Goal: Information Seeking & Learning: Find specific fact

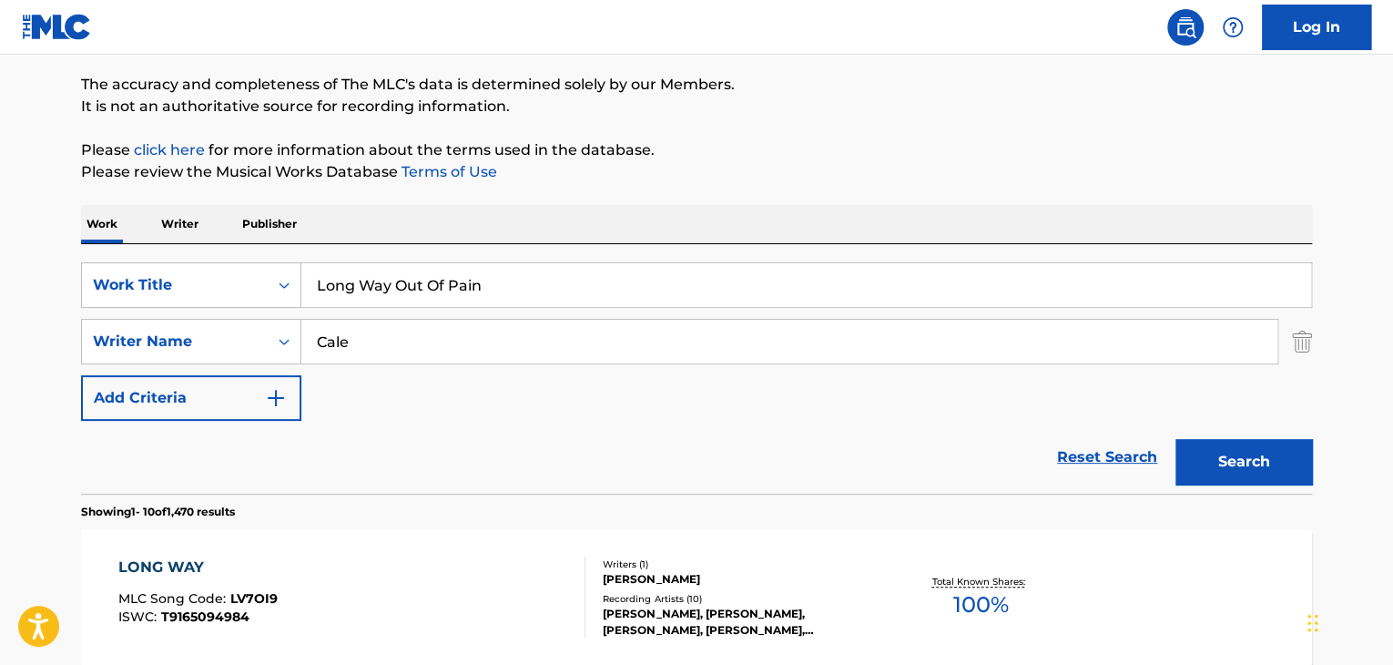
scroll to position [143, 0]
click at [459, 285] on input "Long Way Out Of Pain" at bounding box center [806, 285] width 1010 height 44
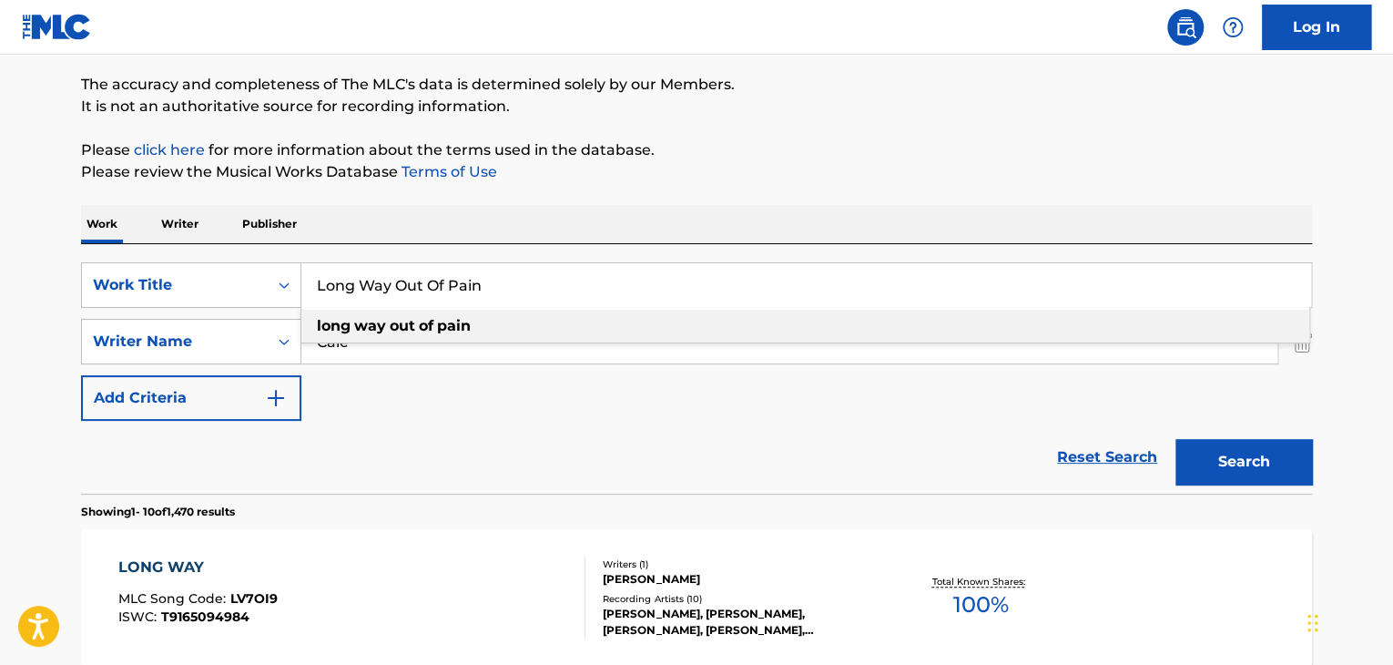
click at [459, 285] on input "Long Way Out Of Pain" at bounding box center [806, 285] width 1010 height 44
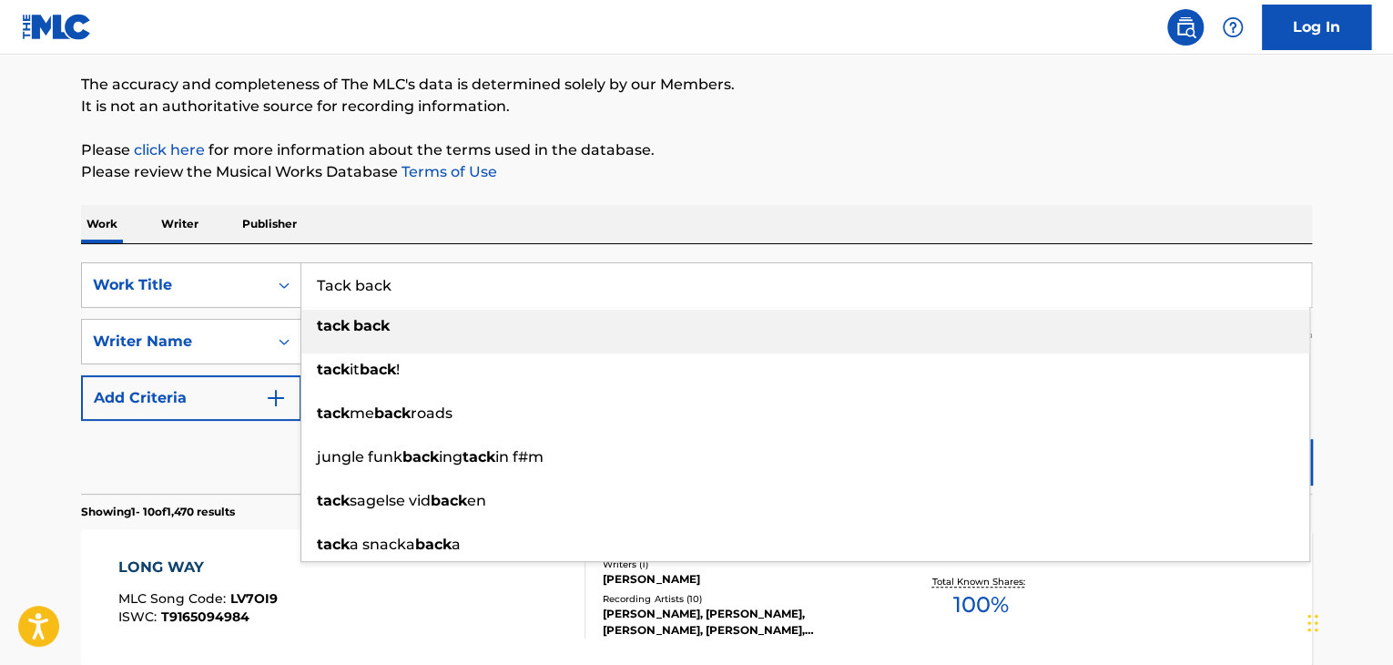
type input "Tack back"
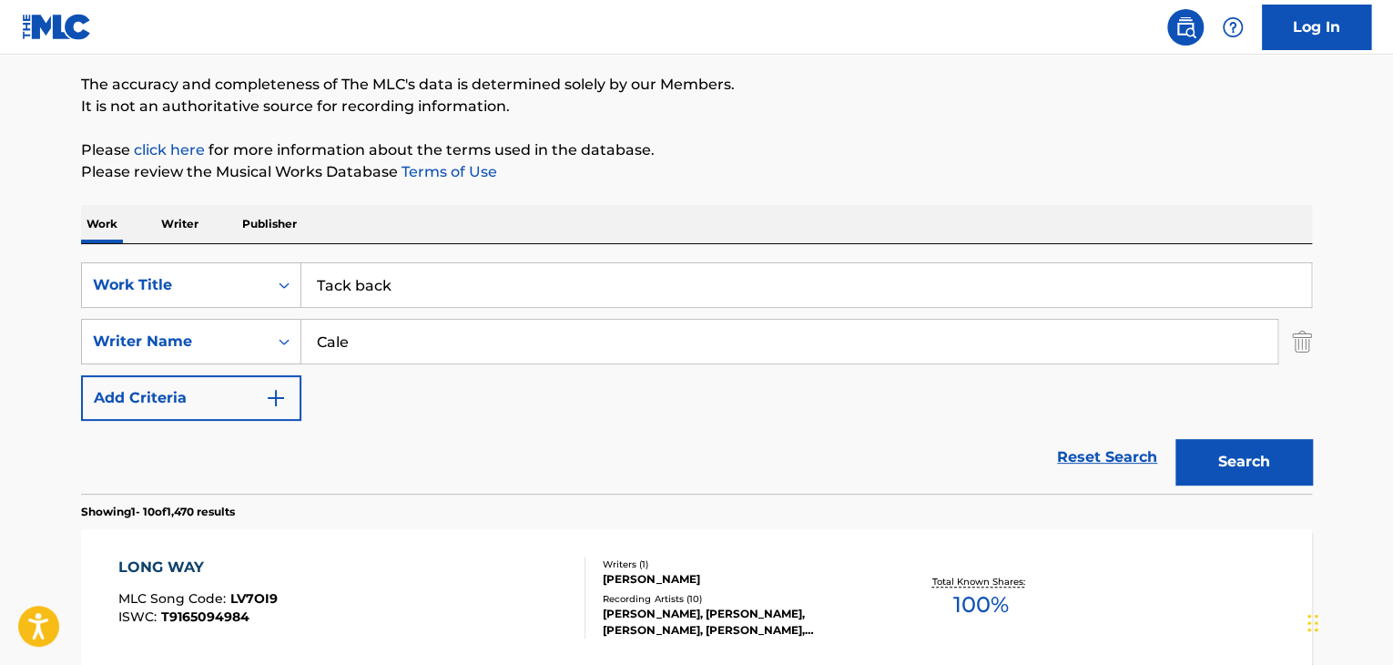
paste input "Dieffenthaller"
type input "Dieffenthaller"
click at [1176, 439] on button "Search" at bounding box center [1244, 462] width 137 height 46
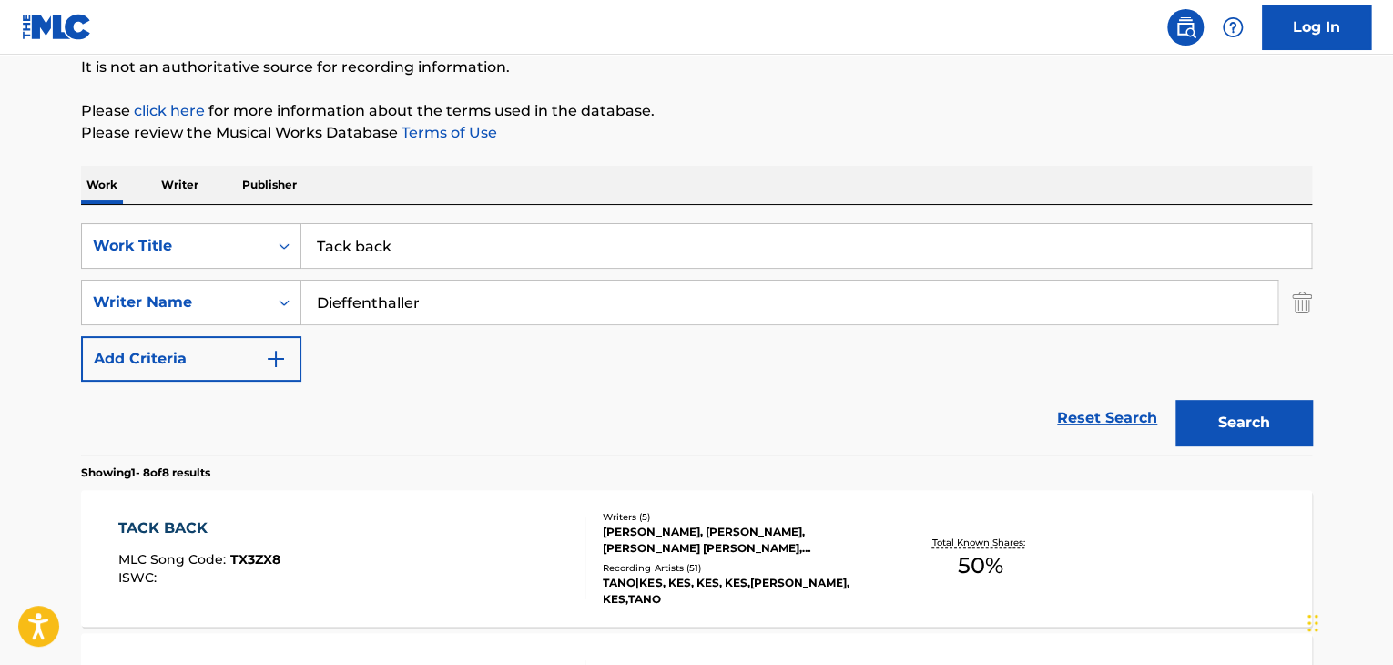
scroll to position [204, 0]
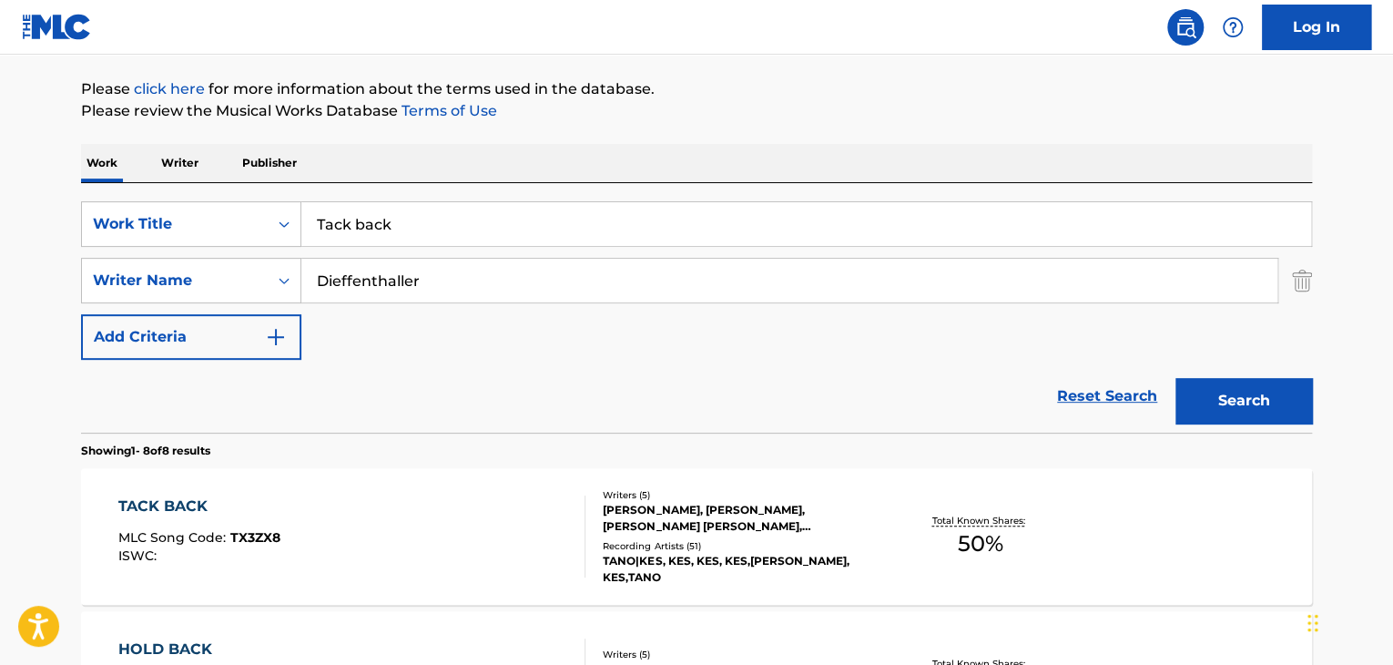
click at [189, 507] on div "TACK BACK" at bounding box center [199, 506] width 162 height 22
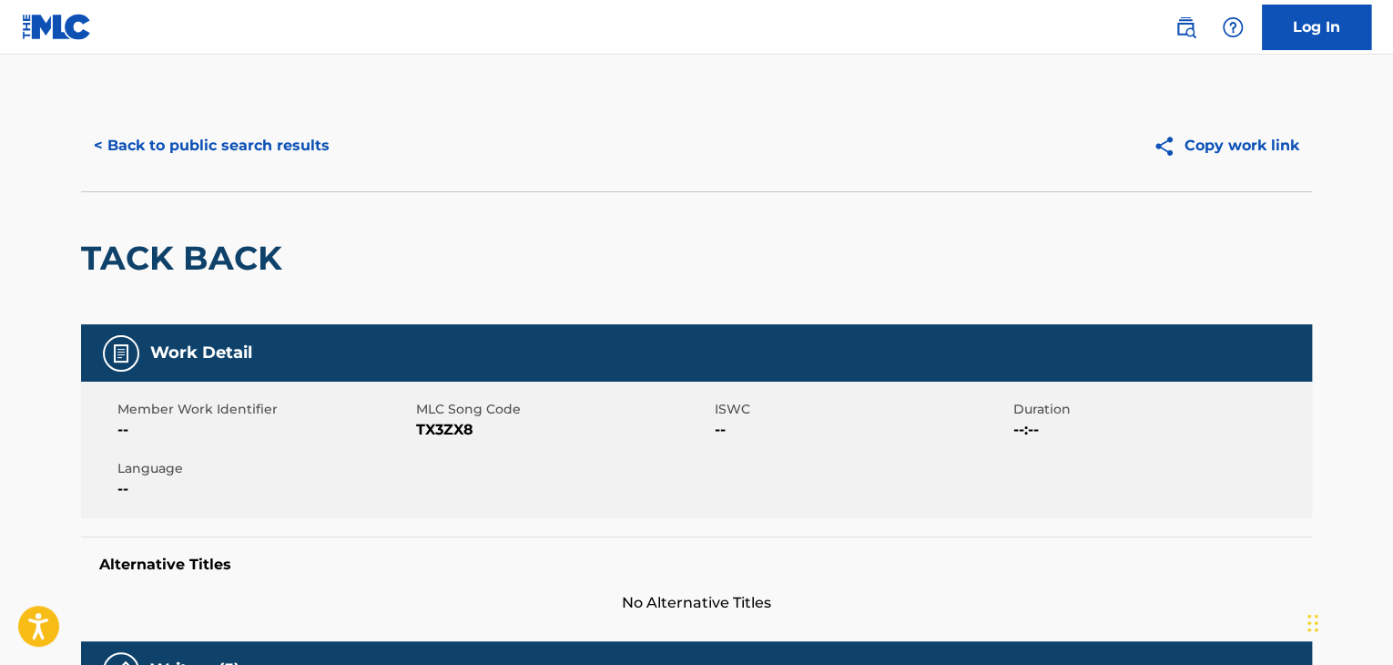
click at [443, 423] on span "TX3ZX8" at bounding box center [563, 430] width 294 height 22
copy span "TX3ZX8"
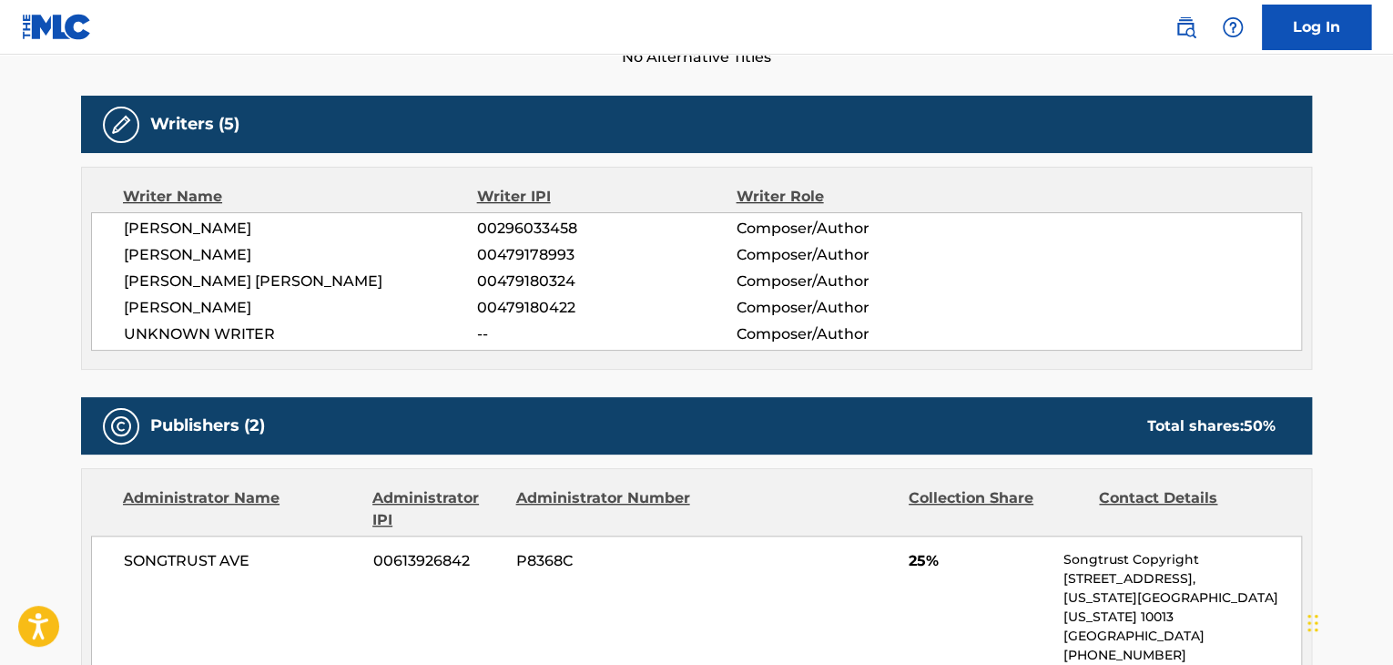
scroll to position [546, 0]
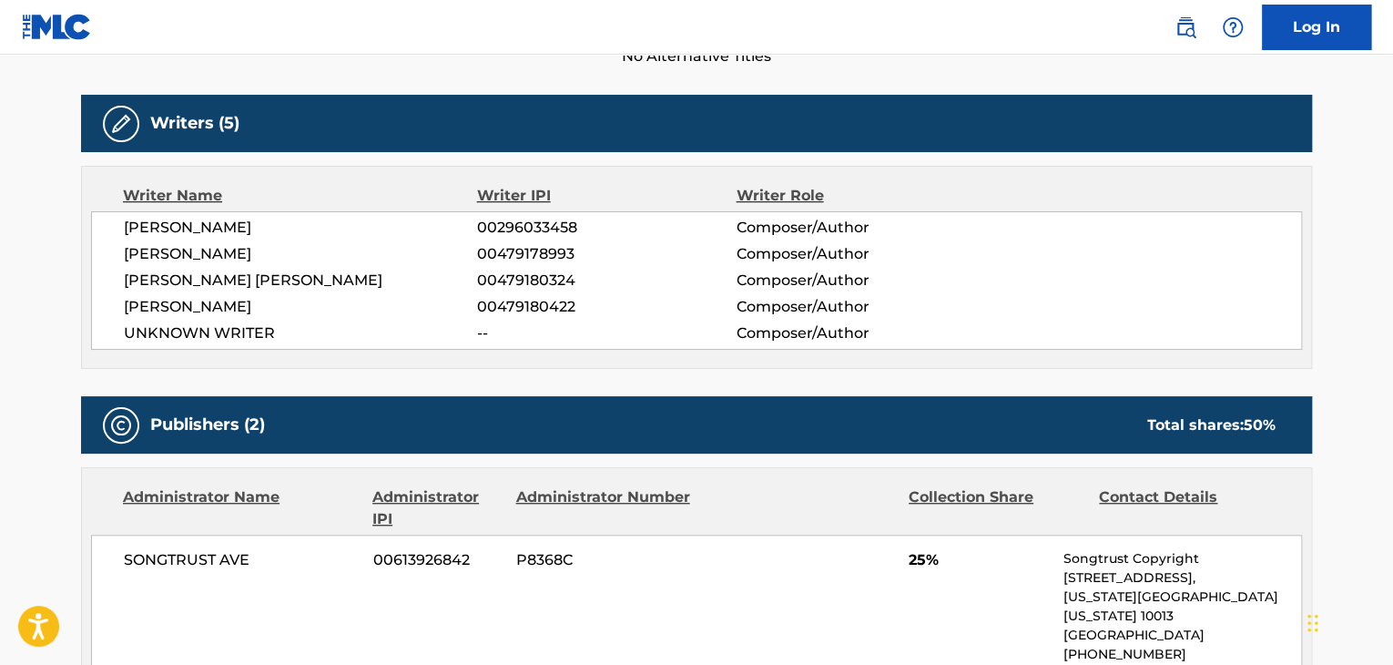
click at [216, 260] on span "[PERSON_NAME]" at bounding box center [300, 254] width 353 height 22
copy div "[PERSON_NAME]"
click at [317, 278] on span "[PERSON_NAME] [PERSON_NAME]" at bounding box center [300, 281] width 353 height 22
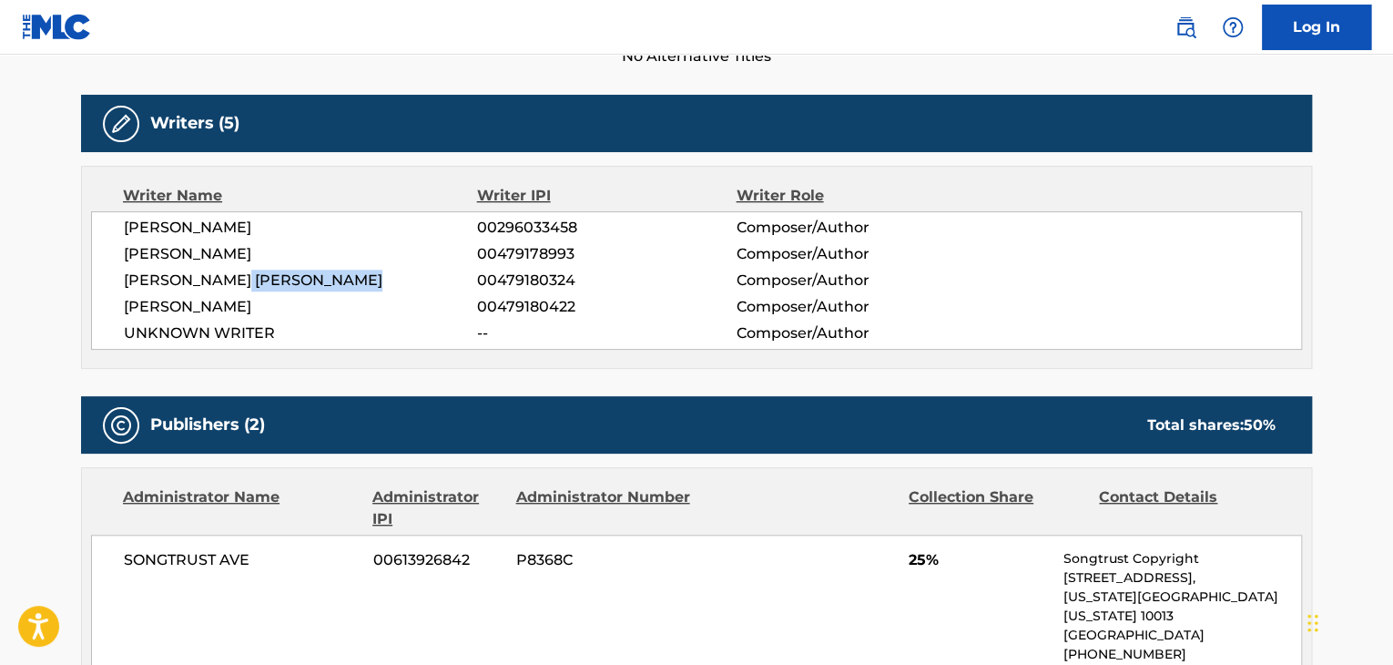
click at [317, 278] on span "[PERSON_NAME] [PERSON_NAME]" at bounding box center [300, 281] width 353 height 22
copy span "DIEFFENTHALLER"
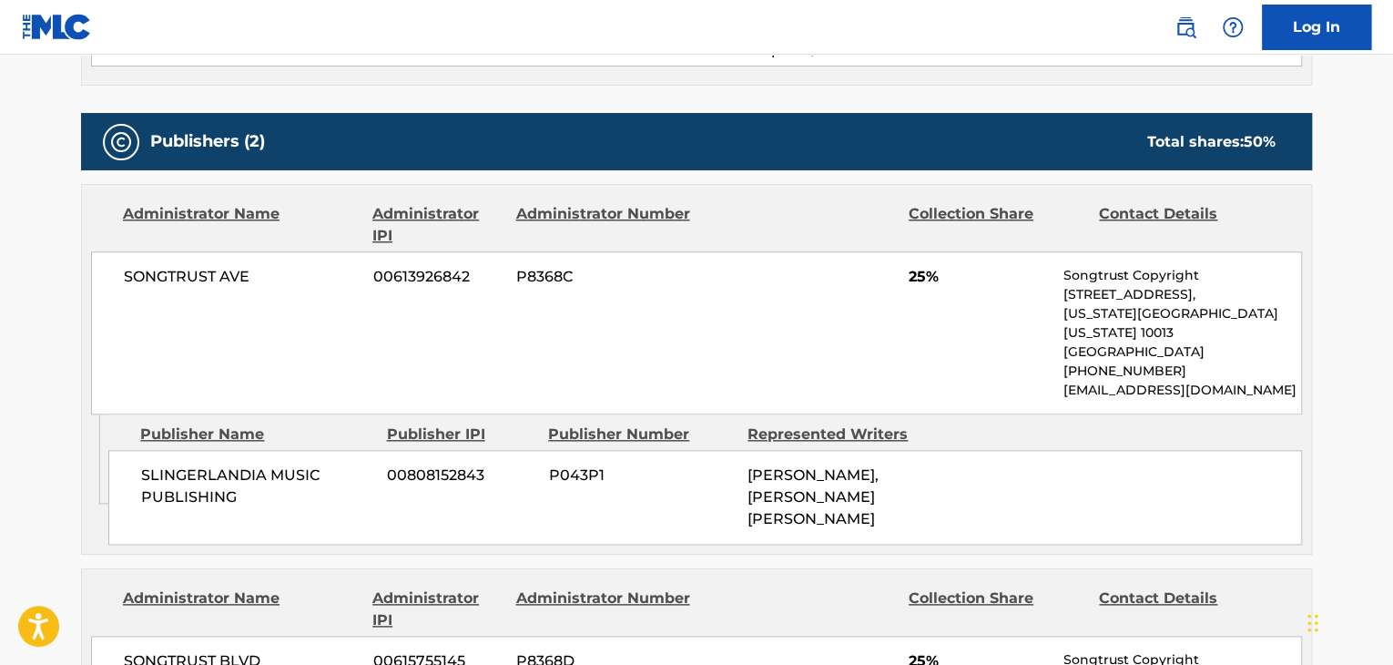
scroll to position [850, 0]
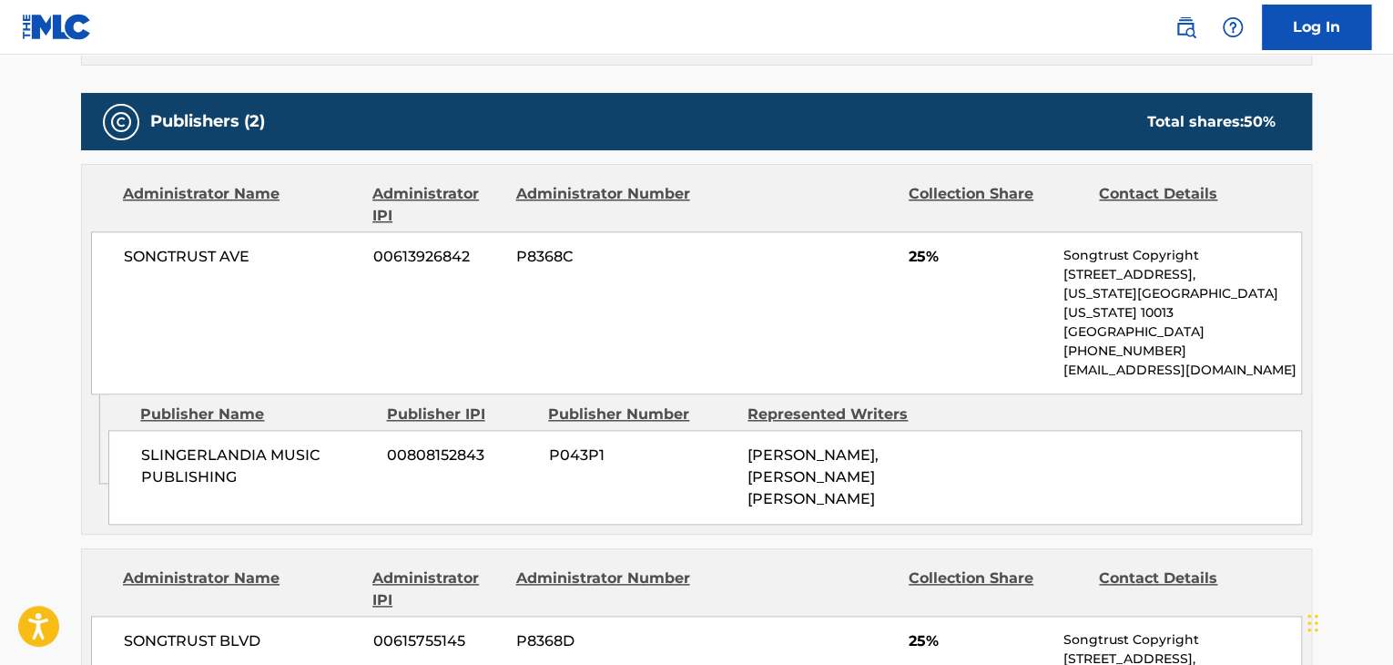
click at [233, 444] on span "SLINGERLANDIA MUSIC PUBLISHING" at bounding box center [257, 466] width 232 height 44
copy div "SLINGERLANDIA MUSIC PUBLISHING"
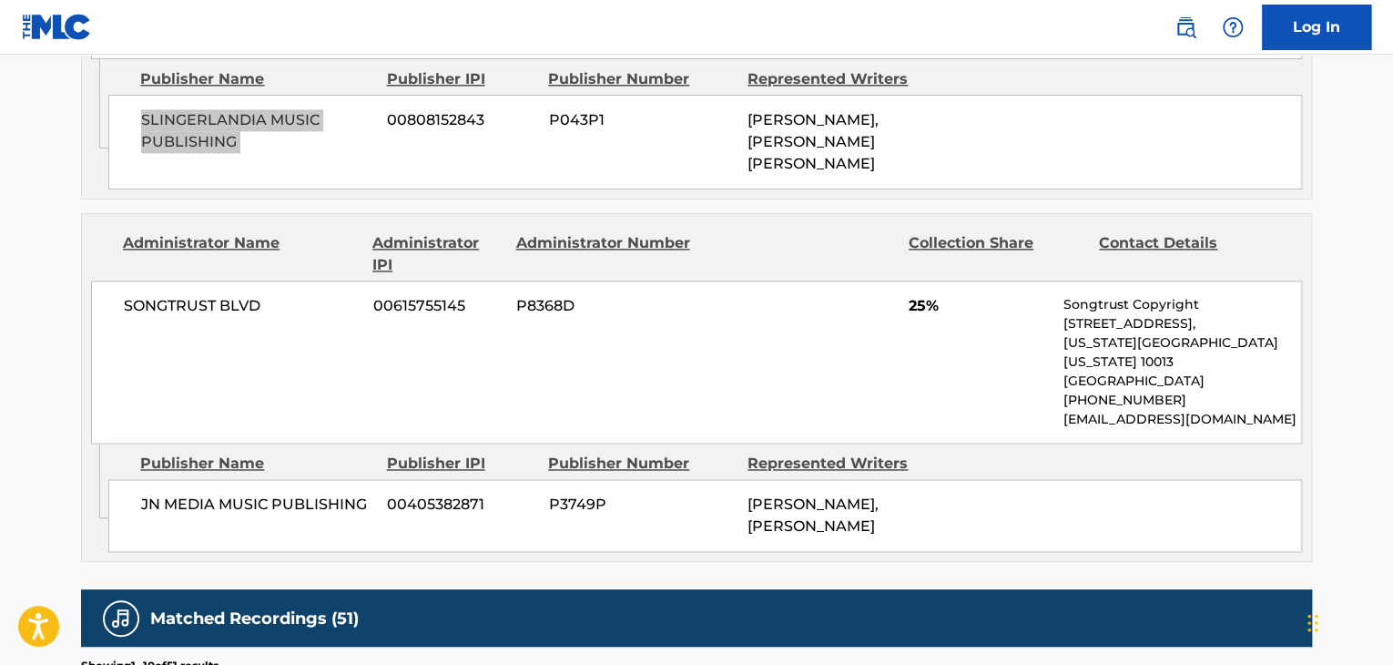
scroll to position [1275, 0]
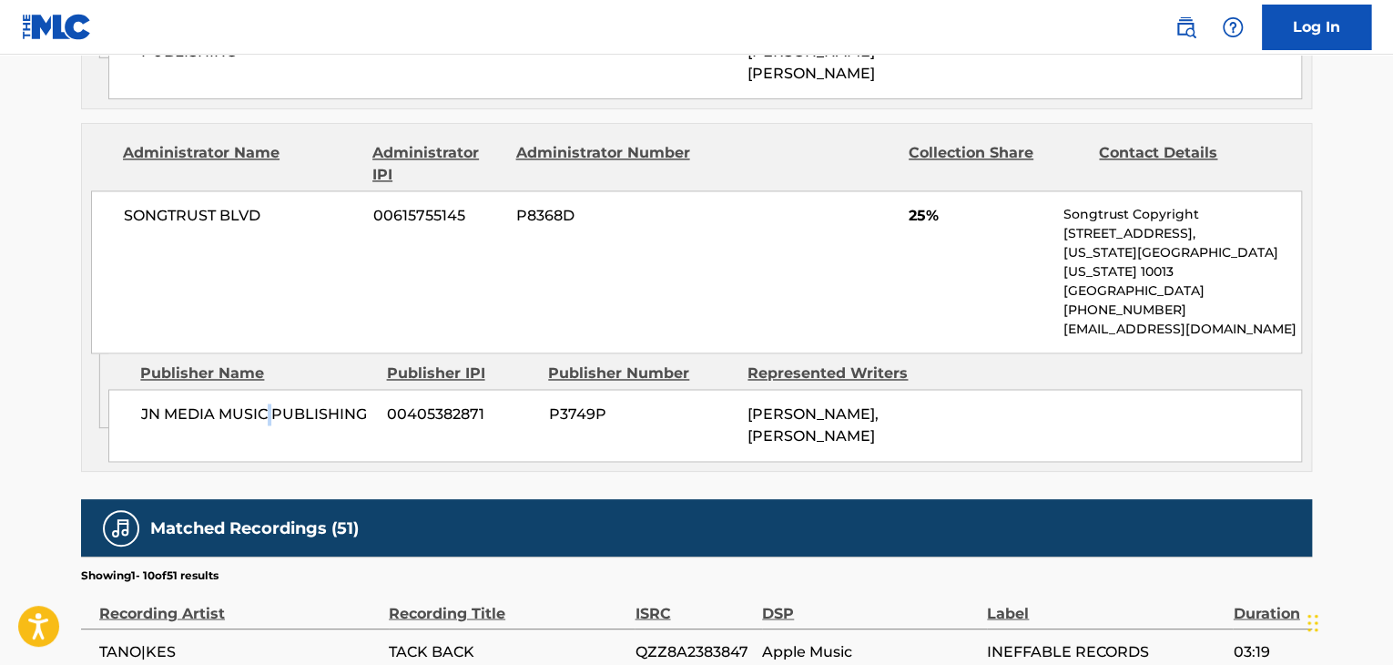
click at [270, 403] on span "JN MEDIA MUSIC PUBLISHING" at bounding box center [257, 414] width 232 height 22
copy div "JN MEDIA MUSIC PUBLISHING"
drag, startPoint x: 926, startPoint y: 197, endPoint x: 899, endPoint y: 203, distance: 28.1
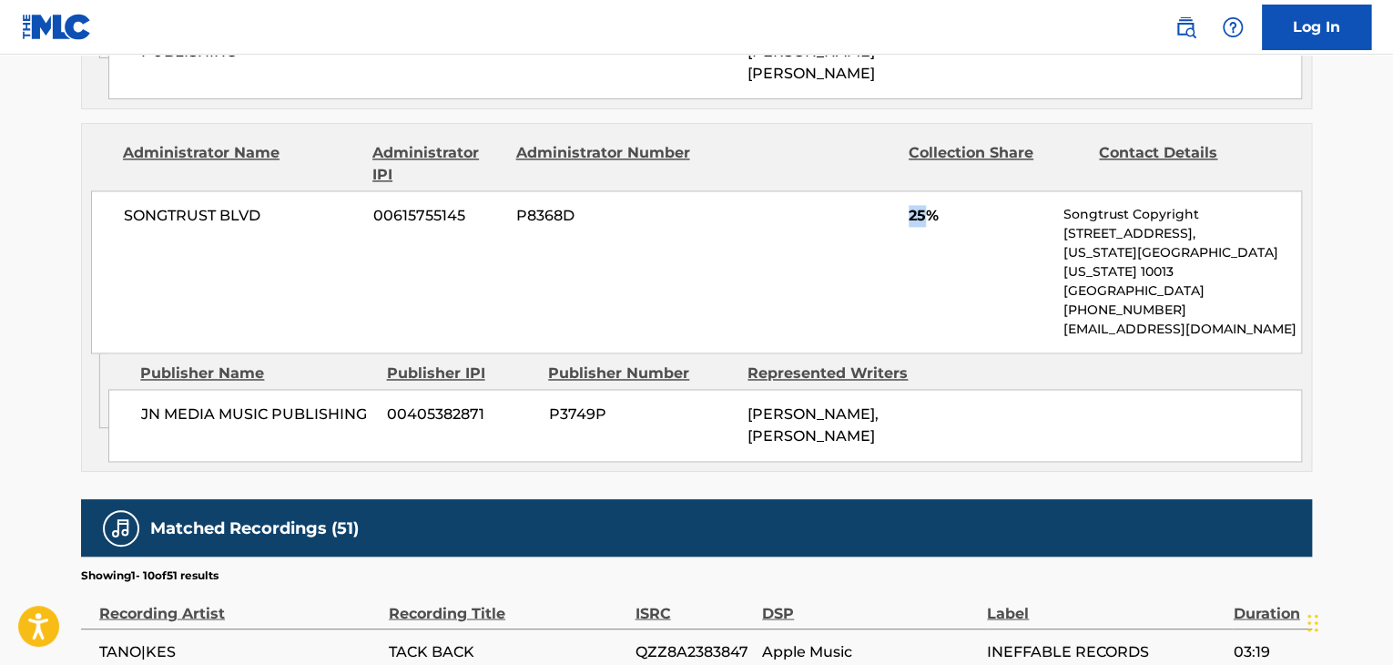
click at [899, 203] on div "SONGTRUST BLVD 00615755145 P8368D 25% Songtrust Copyright [STREET_ADDRESS][US_S…" at bounding box center [696, 271] width 1211 height 163
copy span "25"
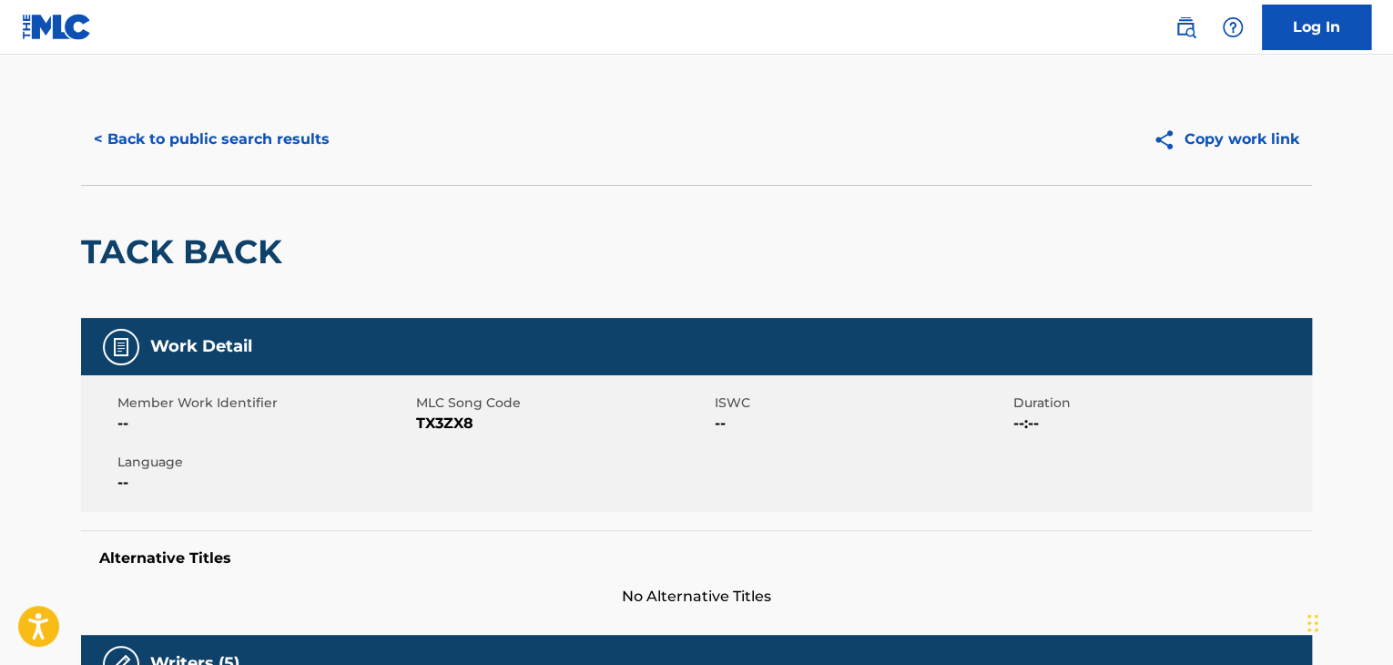
scroll to position [0, 0]
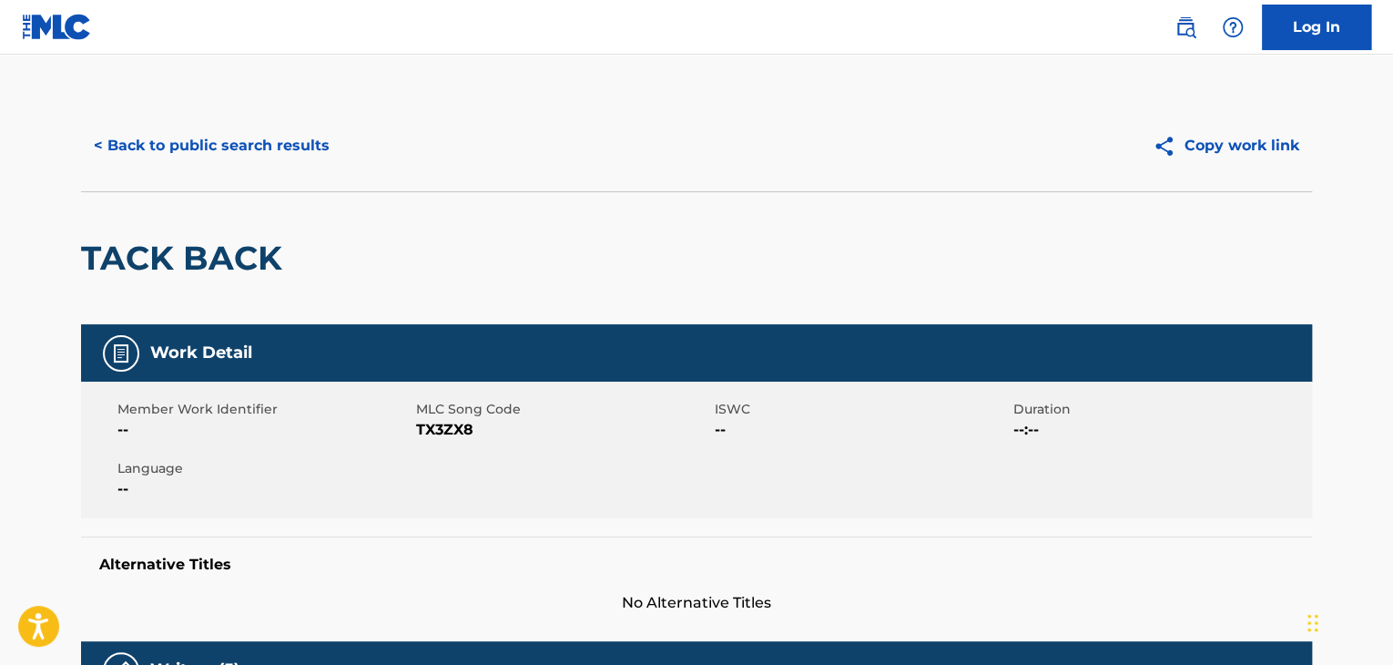
click at [324, 149] on button "< Back to public search results" at bounding box center [211, 146] width 261 height 46
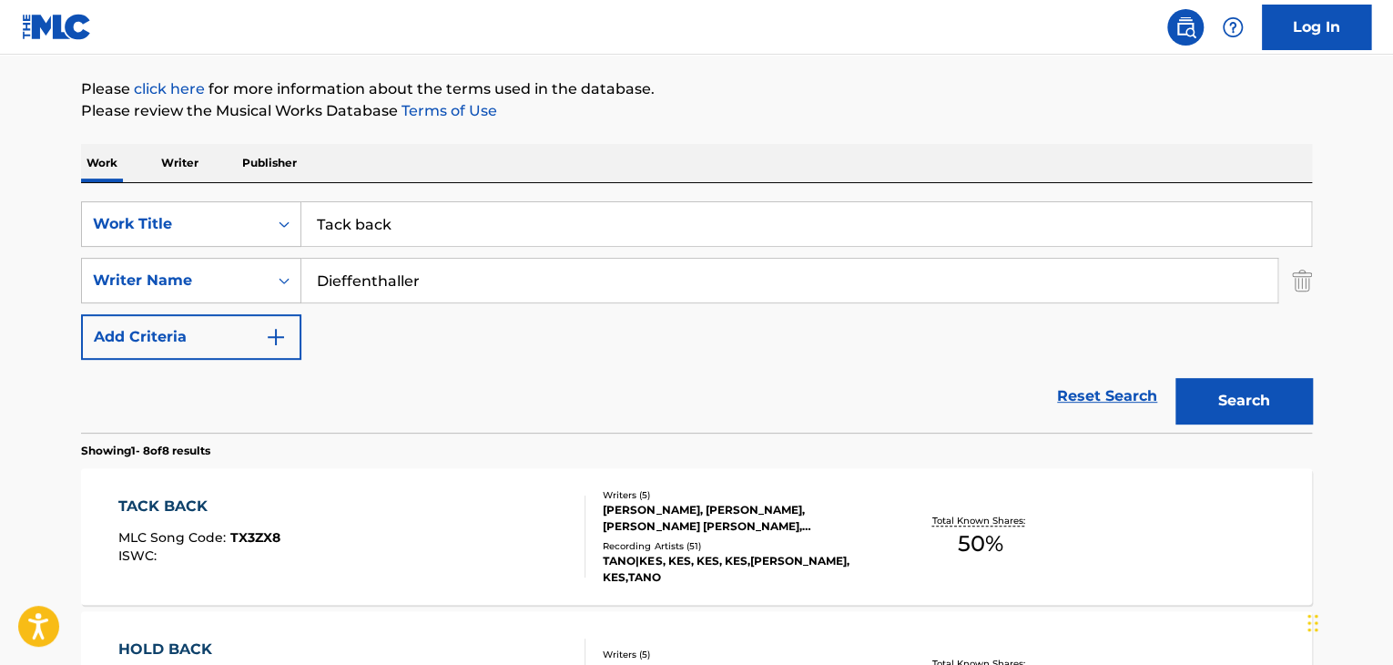
click at [754, 227] on input "Tack back" at bounding box center [806, 224] width 1010 height 44
paste input "Imagine"
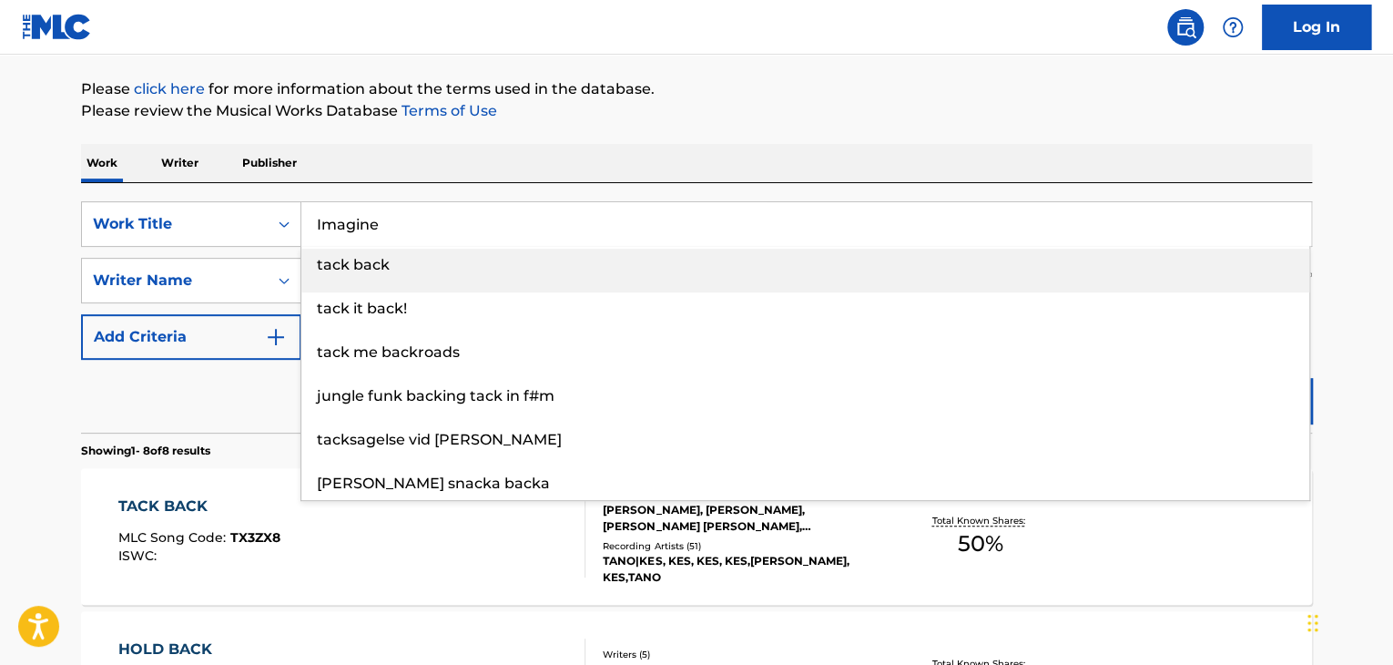
type input "Imagine"
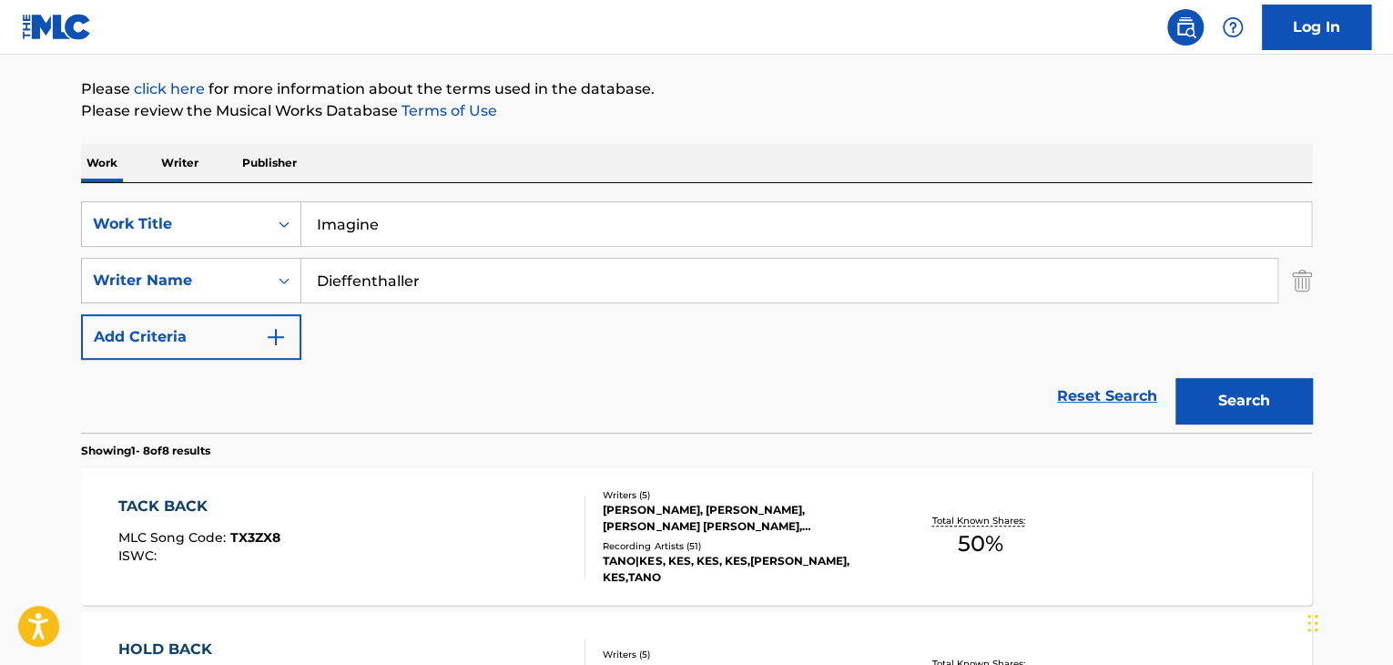
click at [589, 268] on input "Dieffenthaller" at bounding box center [789, 281] width 976 height 44
paste input "[PERSON_NAME]"
type input "[PERSON_NAME]"
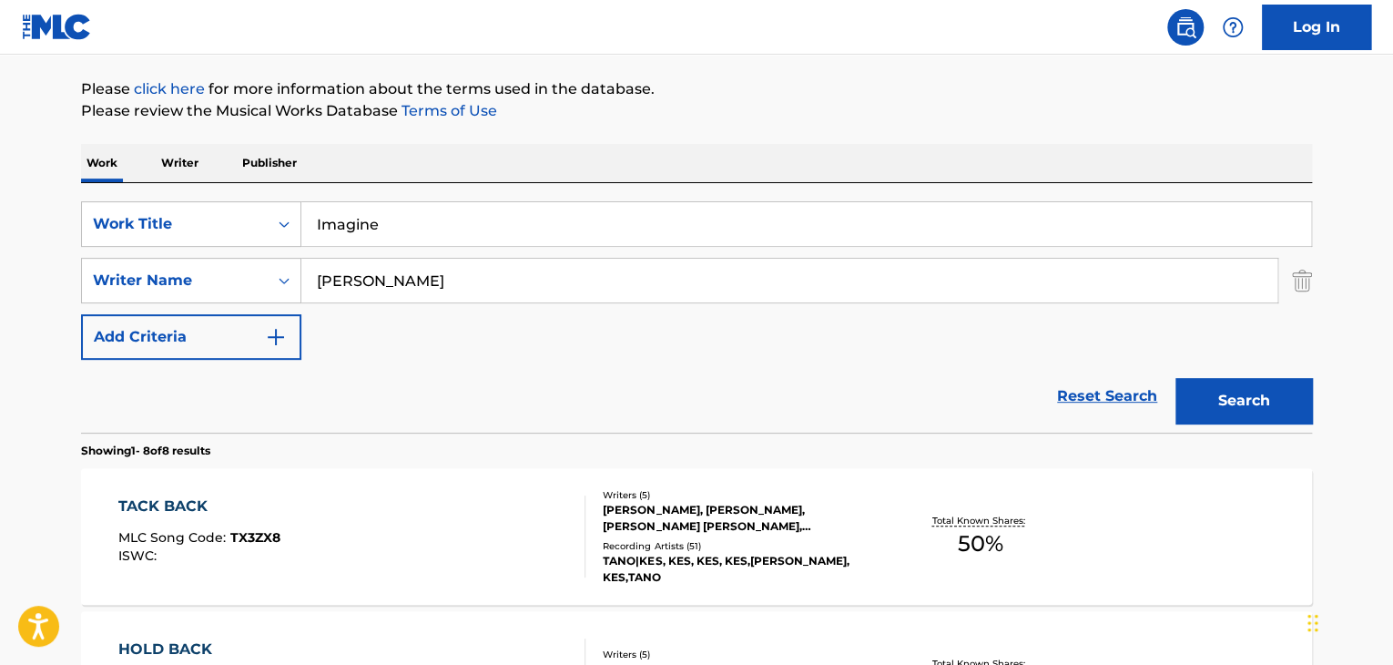
click at [1274, 410] on button "Search" at bounding box center [1244, 401] width 137 height 46
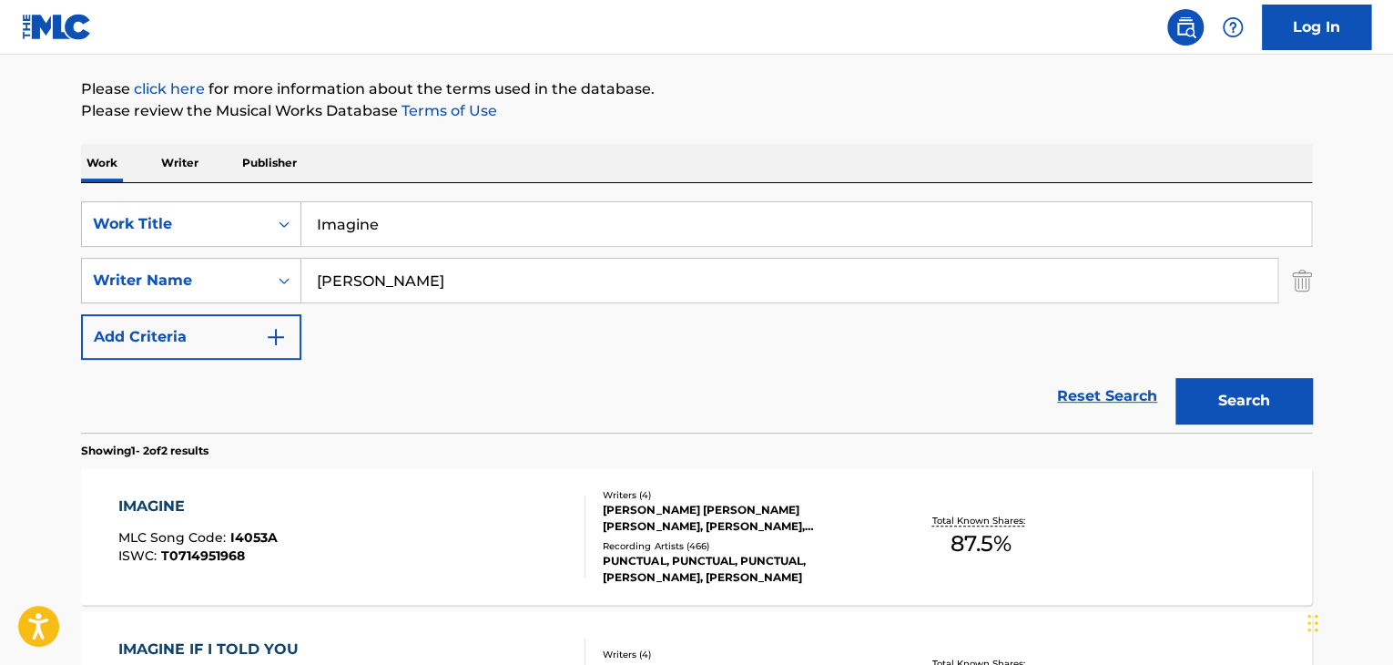
scroll to position [446, 0]
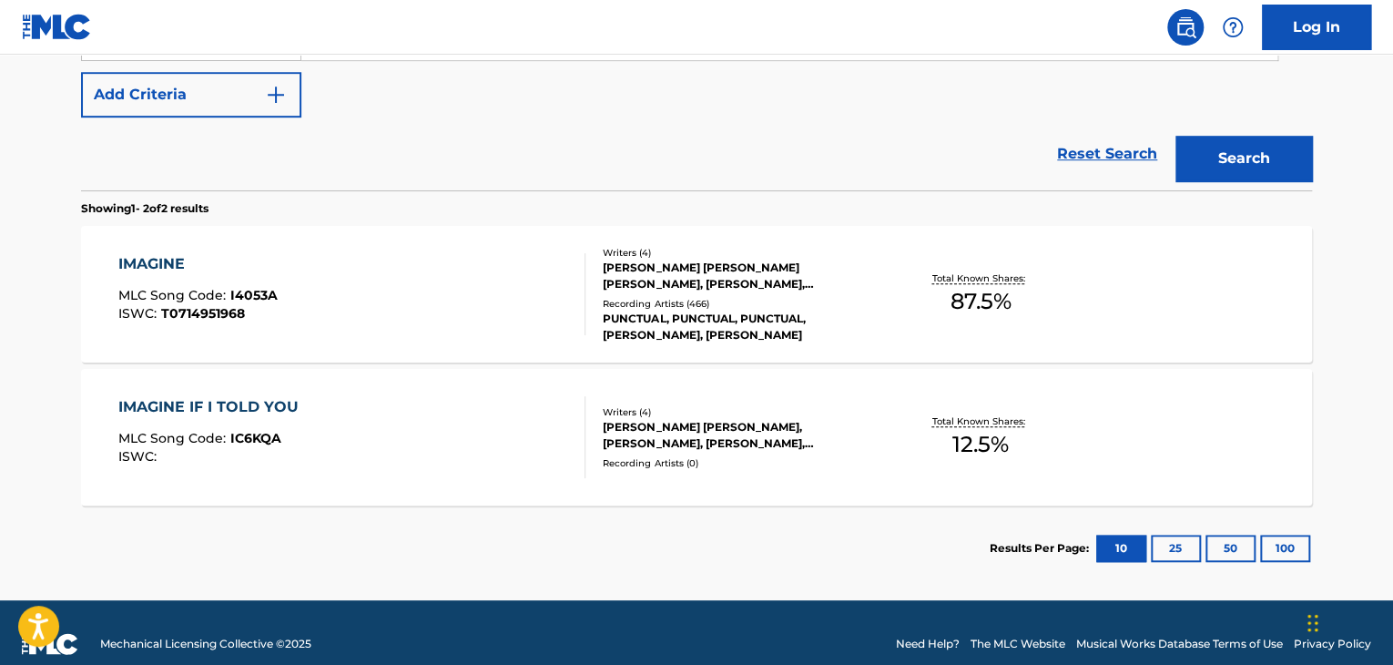
click at [145, 264] on div "IMAGINE" at bounding box center [197, 264] width 159 height 22
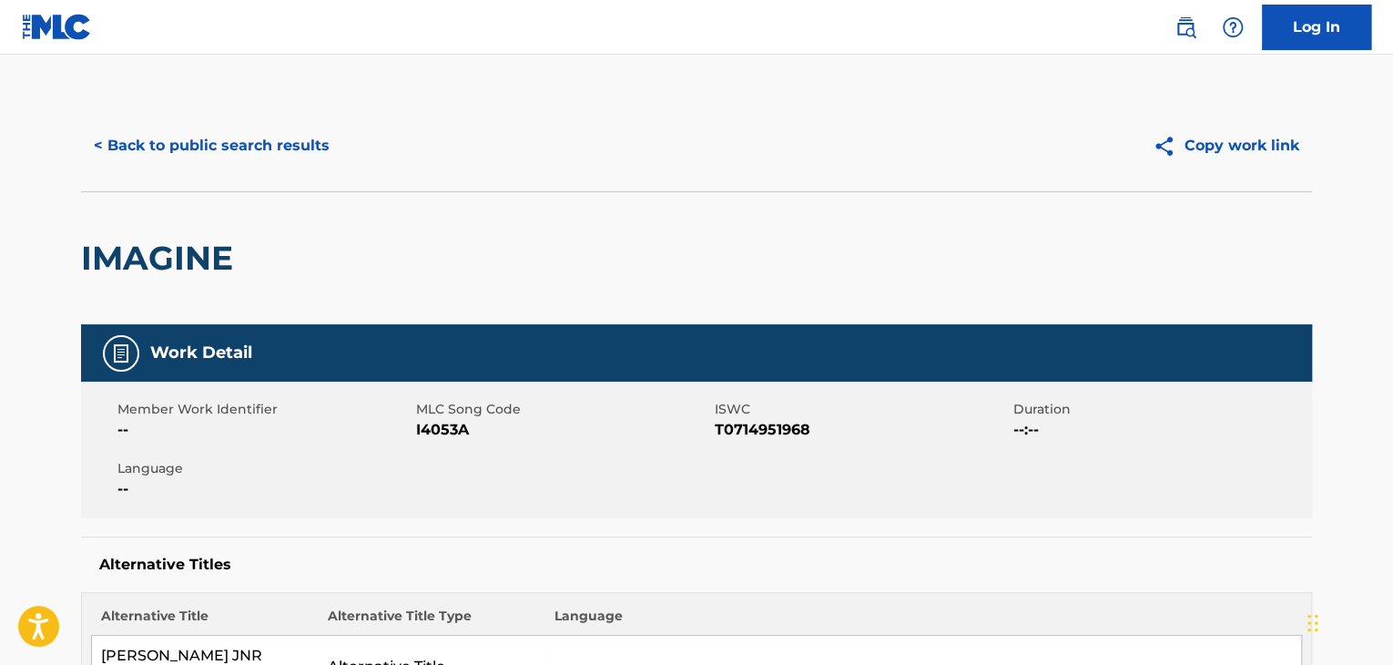
click at [459, 434] on span "I4053A" at bounding box center [563, 430] width 294 height 22
copy span "I4053A"
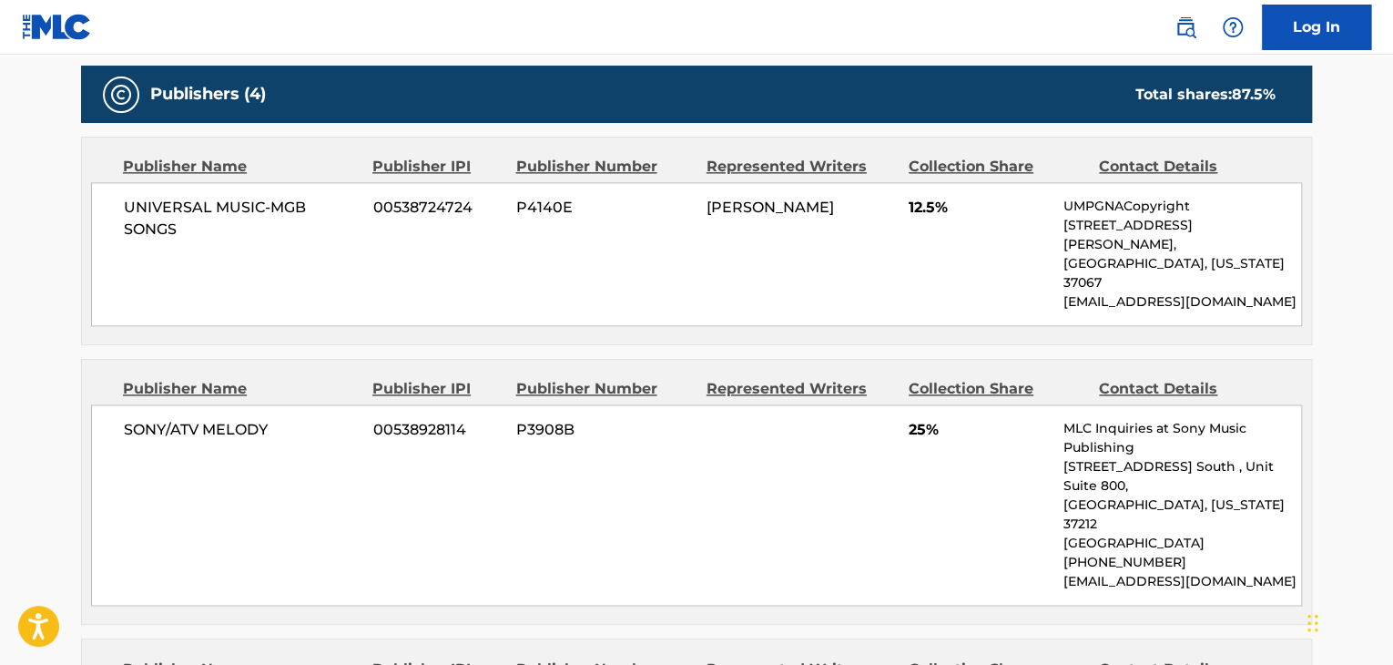
scroll to position [1154, 0]
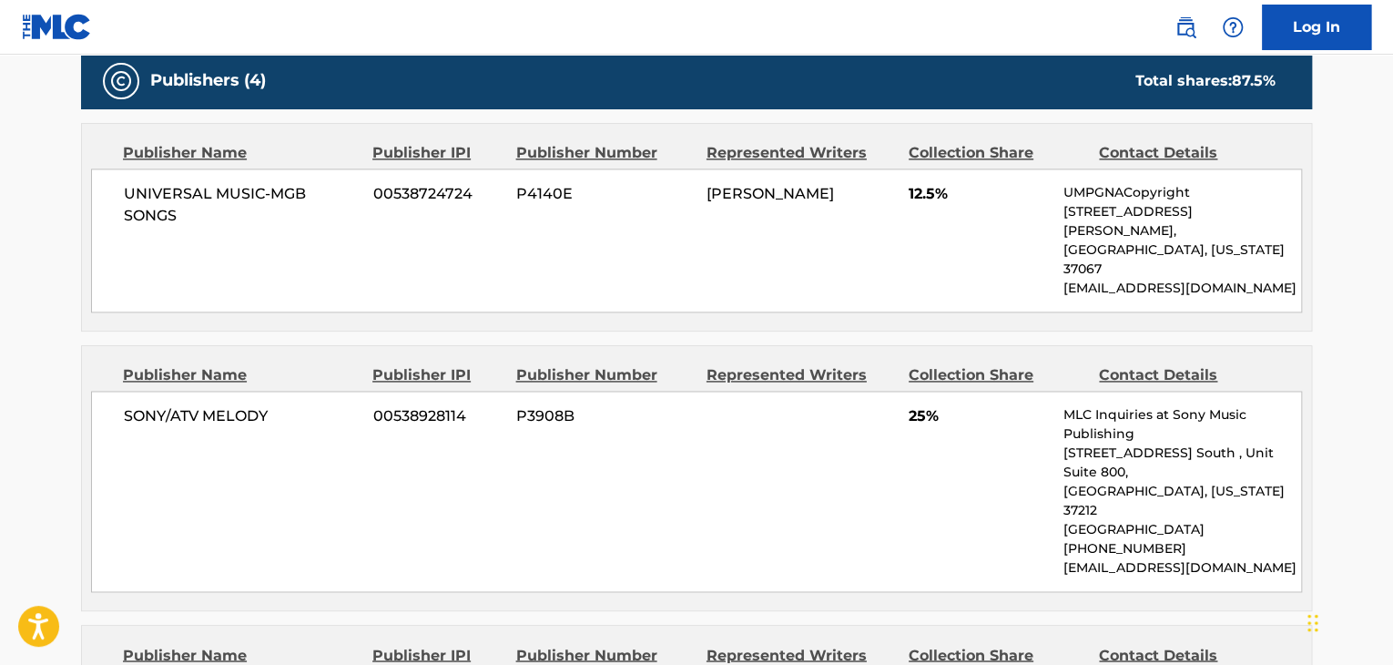
click at [161, 212] on span "UNIVERSAL MUSIC-MGB SONGS" at bounding box center [242, 205] width 236 height 44
copy div "UNIVERSAL MUSIC-MGB SONGS"
click at [253, 405] on span "SONY/ATV MELODY" at bounding box center [242, 416] width 236 height 22
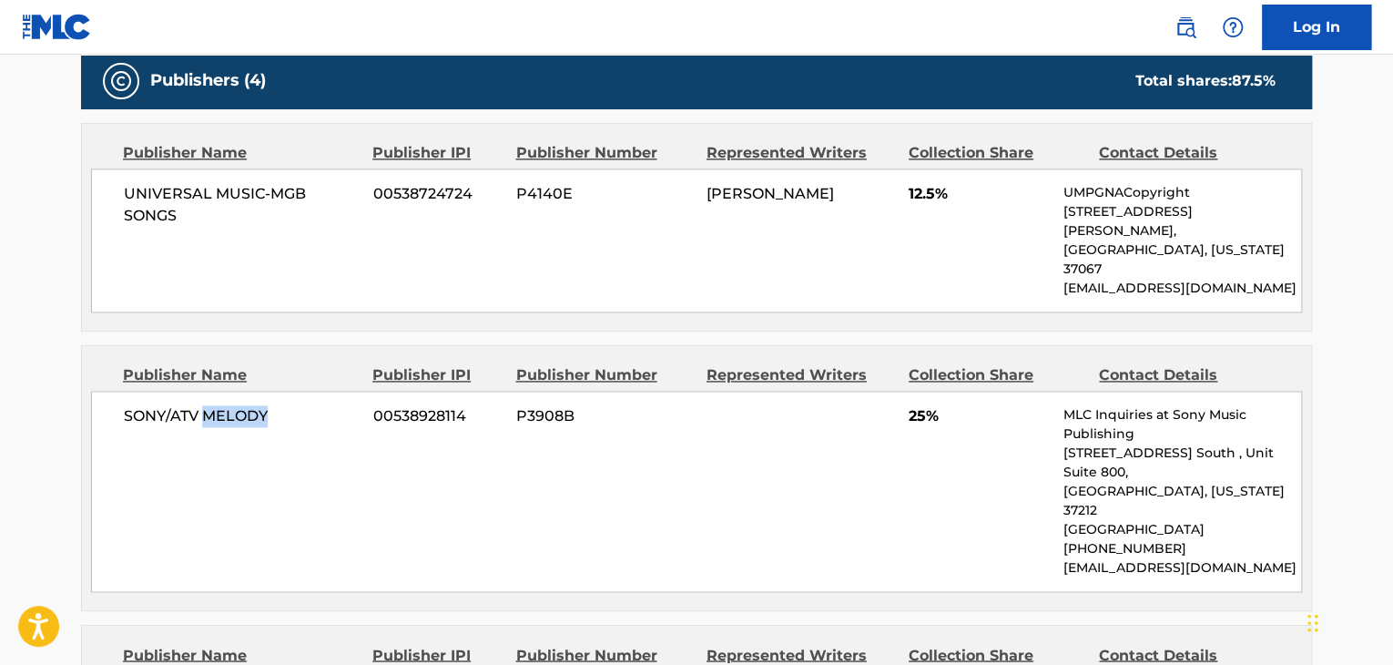
click at [253, 405] on span "SONY/ATV MELODY" at bounding box center [242, 416] width 236 height 22
click at [258, 405] on span "SONY/ATV MELODY" at bounding box center [242, 416] width 236 height 22
copy div "SONY/ATV MELODY"
drag, startPoint x: 936, startPoint y: 190, endPoint x: 903, endPoint y: 201, distance: 34.6
click at [903, 201] on div "UNIVERSAL MUSIC-MGB SONGS 00538724724 P4140E [PERSON_NAME] 12.5% UMPGNACopyrigh…" at bounding box center [696, 240] width 1211 height 144
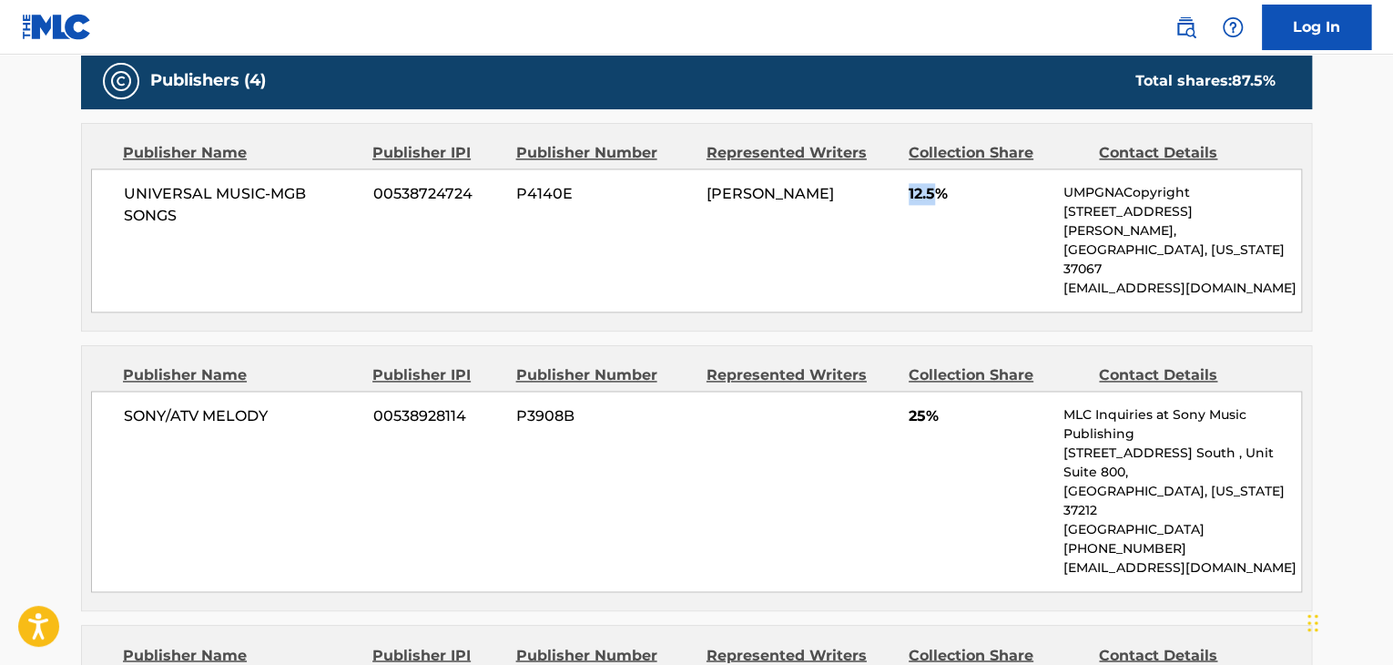
copy span "12.5"
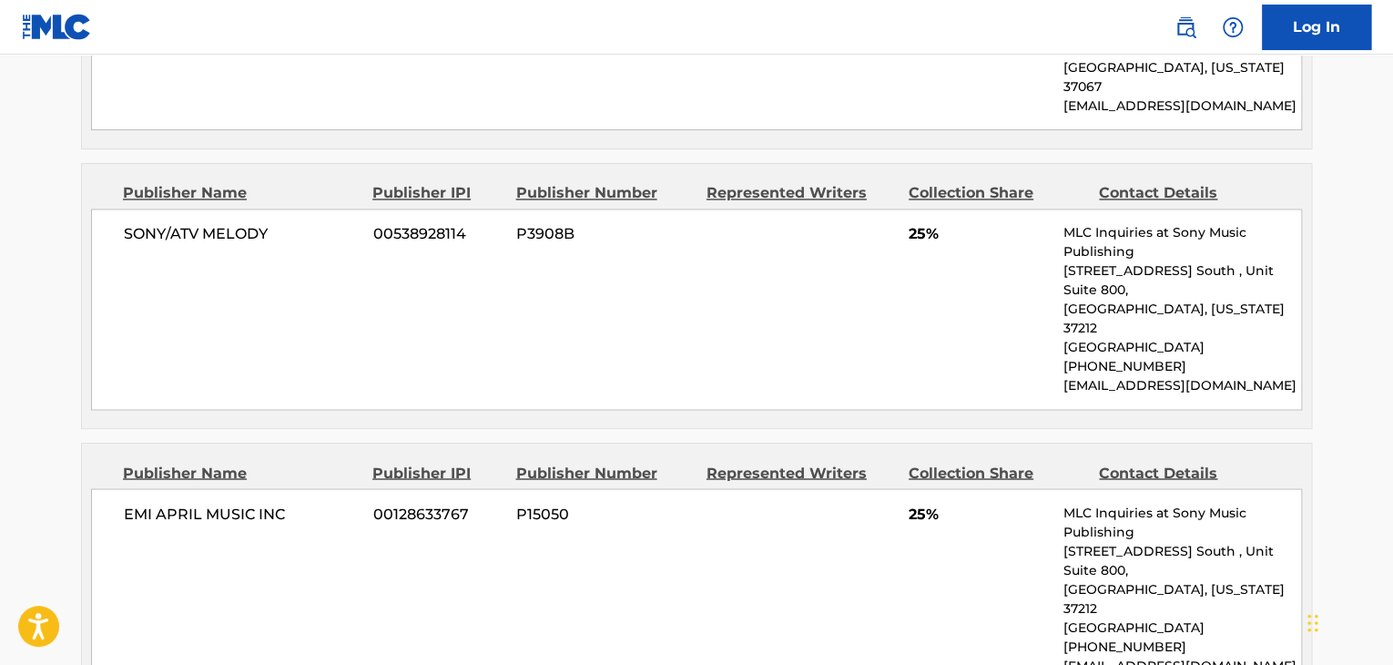
scroll to position [1396, 0]
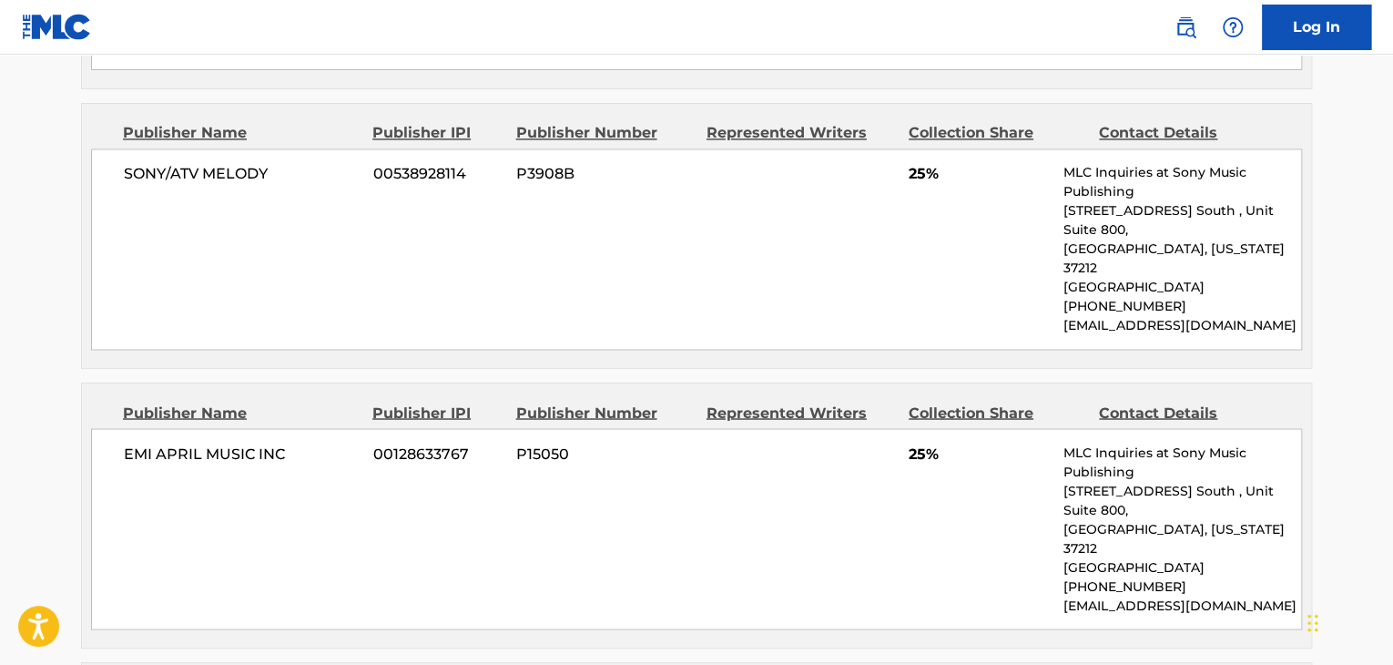
click at [259, 443] on span "EMI APRIL MUSIC INC" at bounding box center [242, 454] width 236 height 22
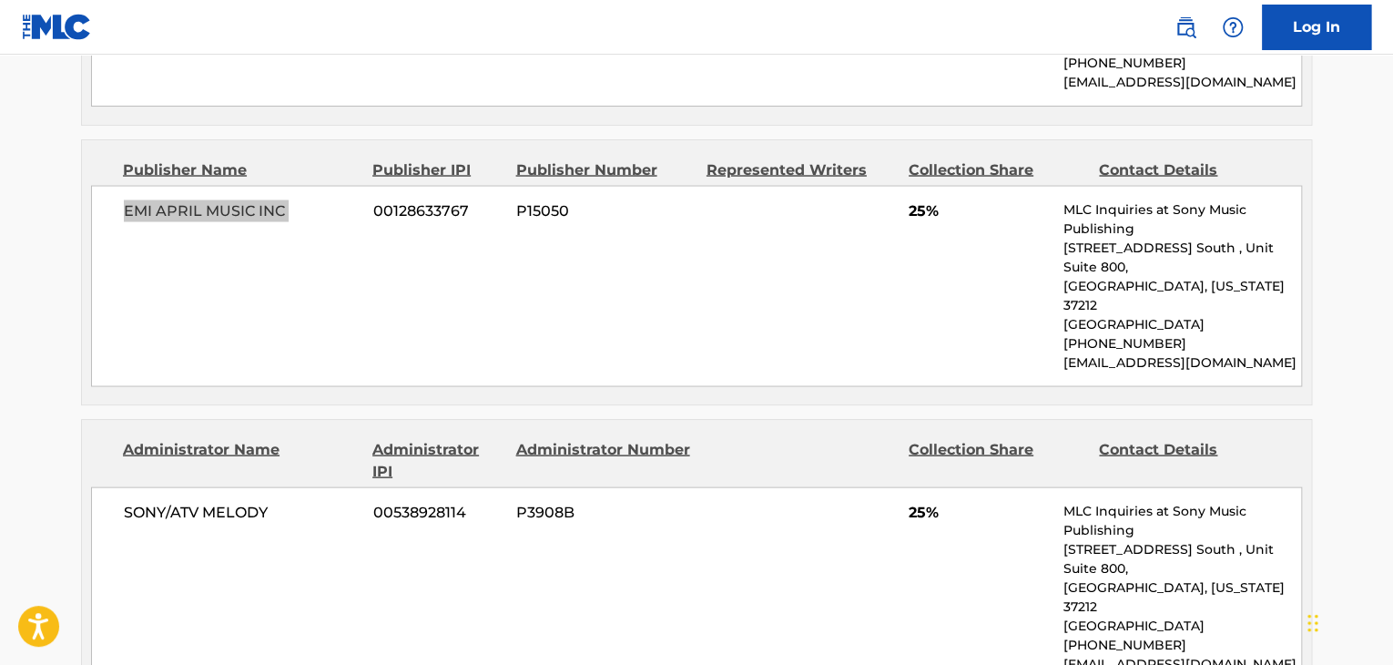
scroll to position [1700, 0]
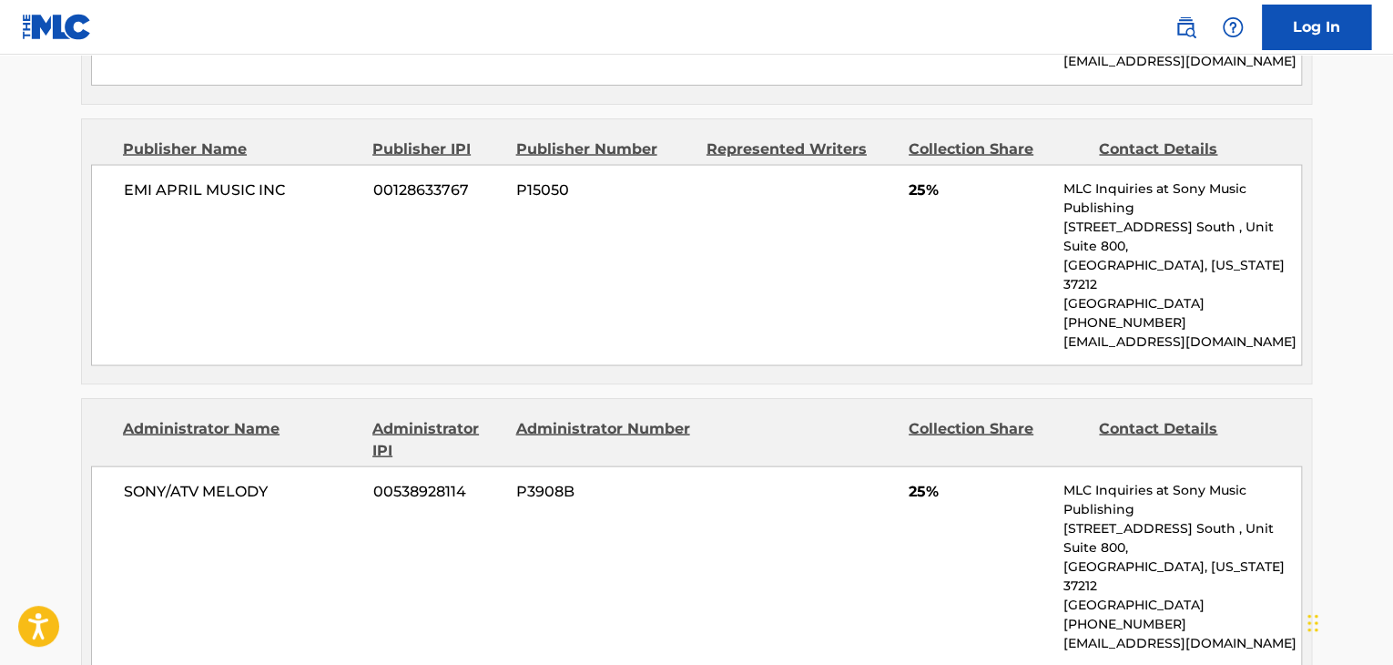
scroll to position [1639, 0]
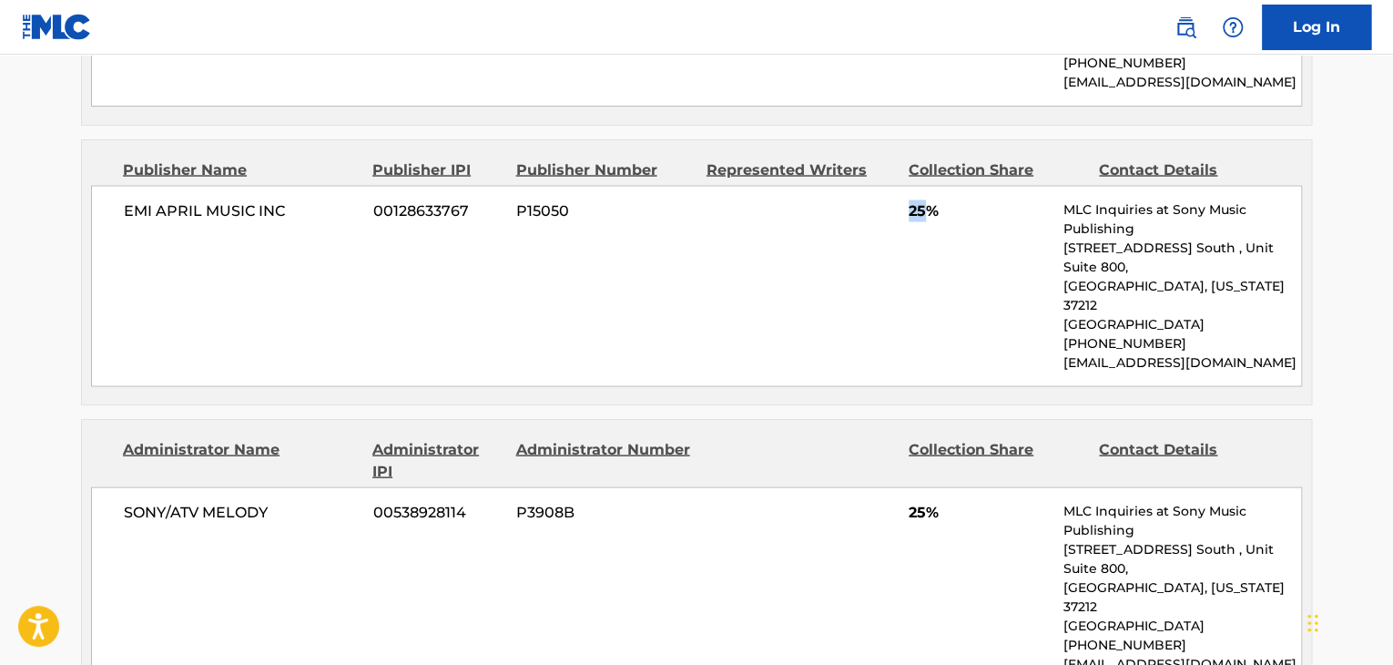
drag, startPoint x: 931, startPoint y: 135, endPoint x: 912, endPoint y: 139, distance: 19.7
click at [912, 199] on span "25%" at bounding box center [979, 210] width 141 height 22
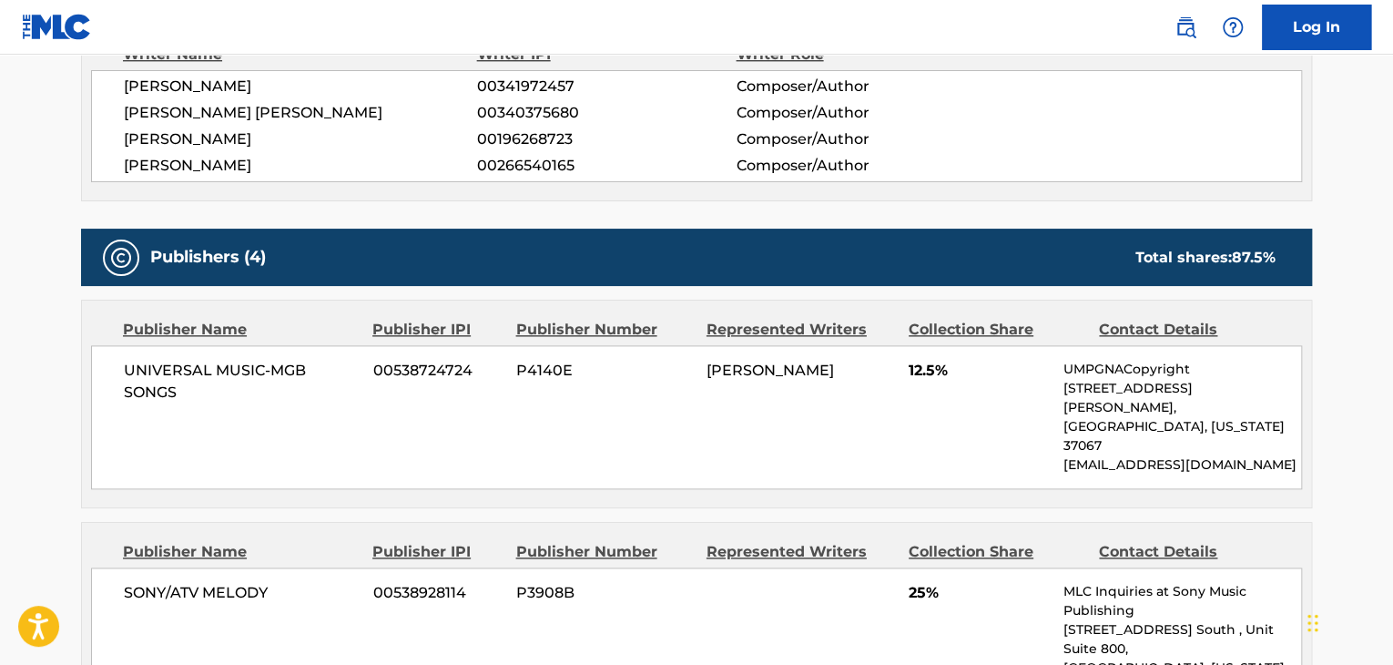
scroll to position [972, 0]
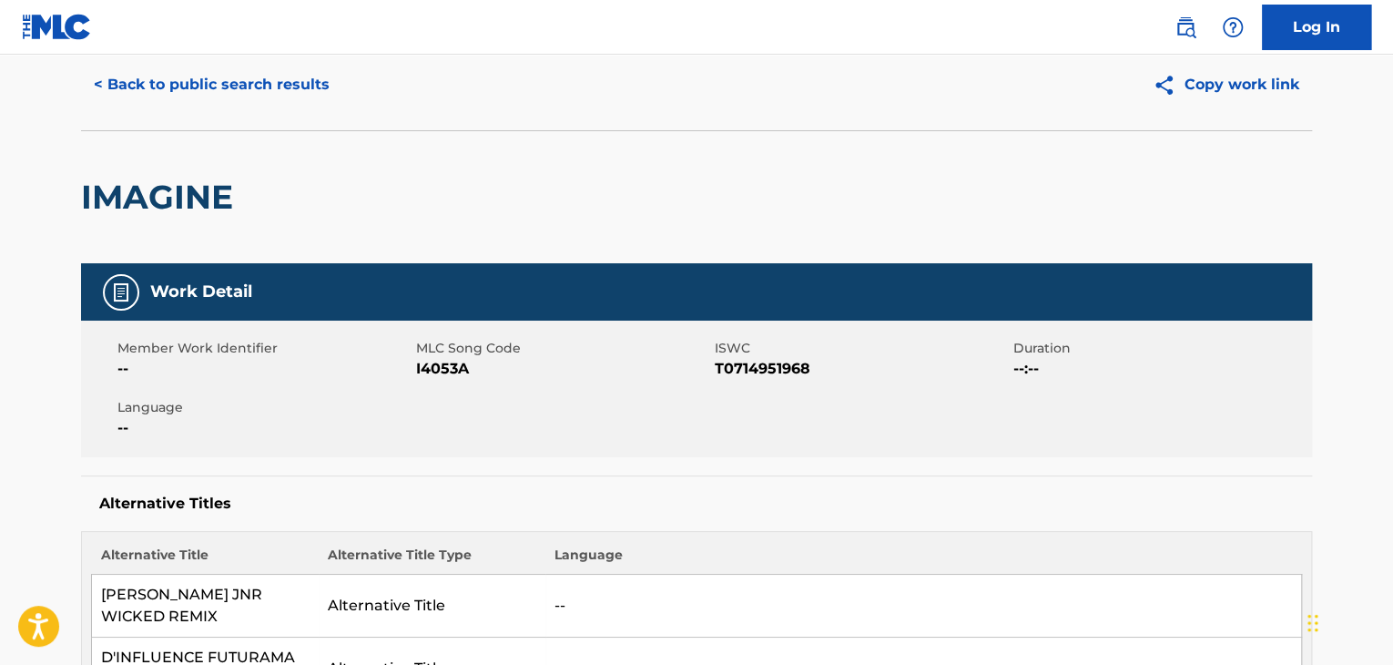
click at [296, 89] on button "< Back to public search results" at bounding box center [211, 85] width 261 height 46
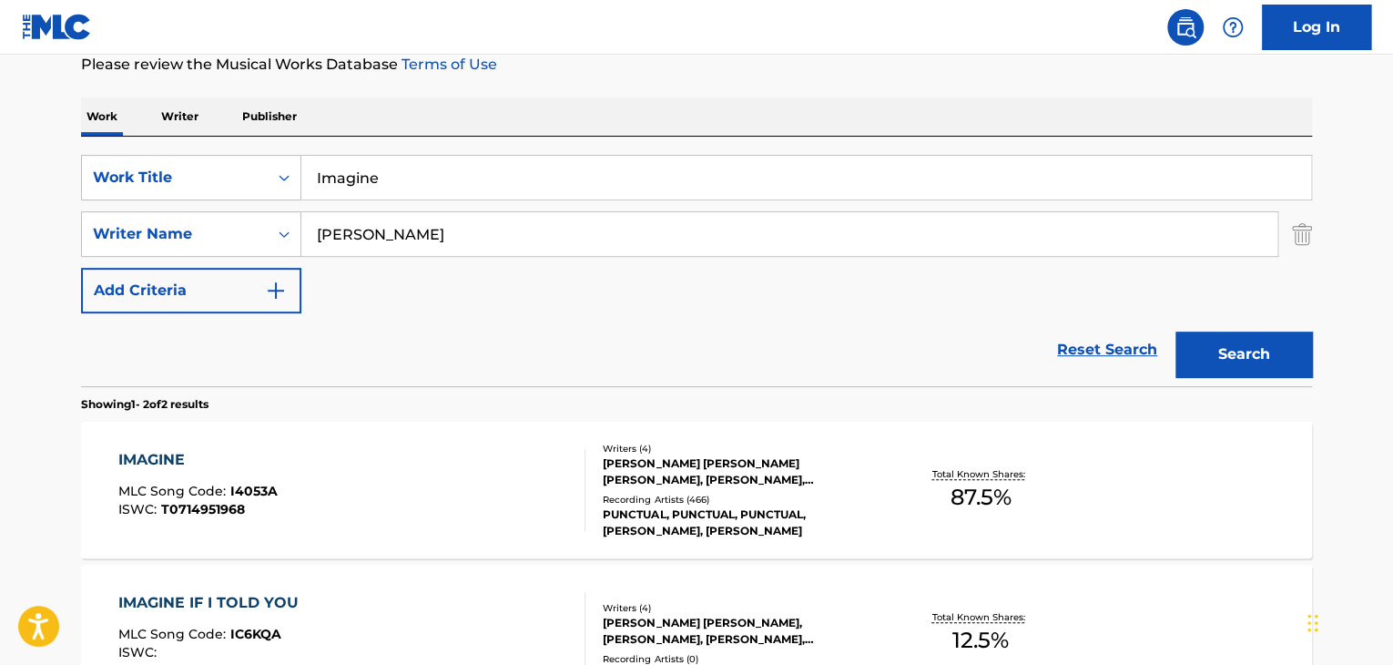
scroll to position [243, 0]
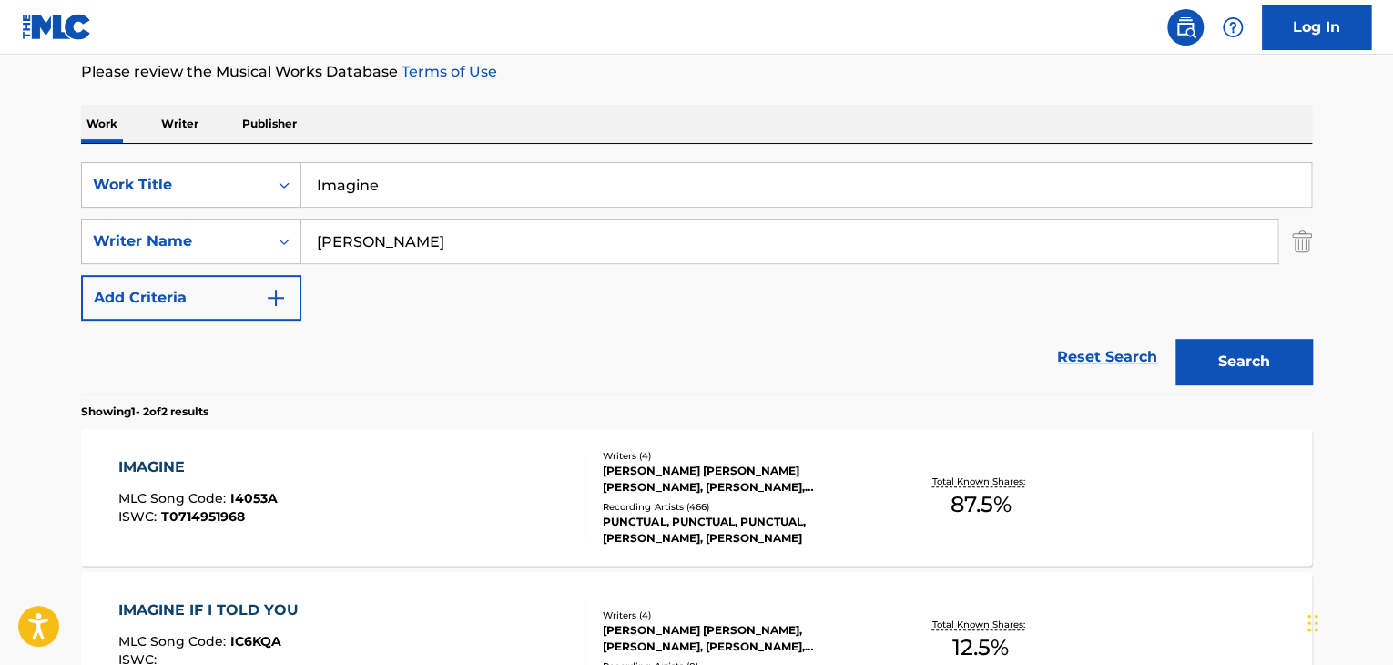
click at [605, 190] on input "Imagine" at bounding box center [806, 185] width 1010 height 44
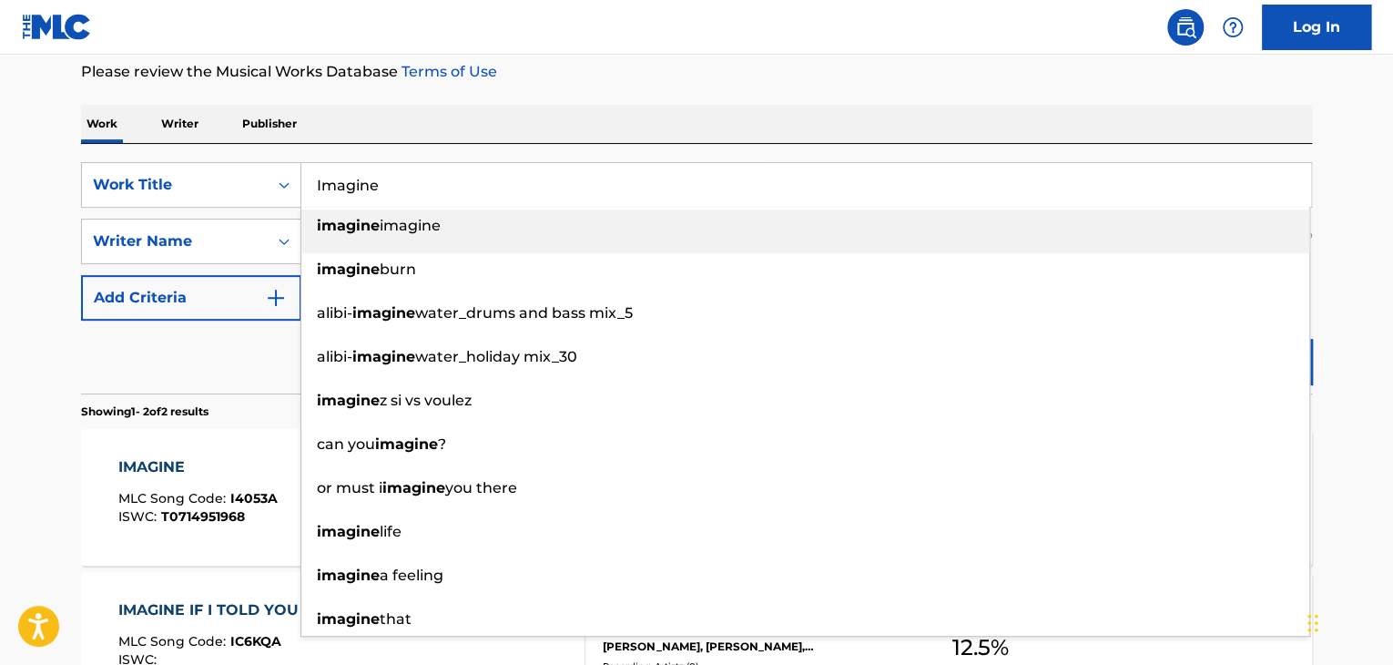
paste input "Outer Wishes"
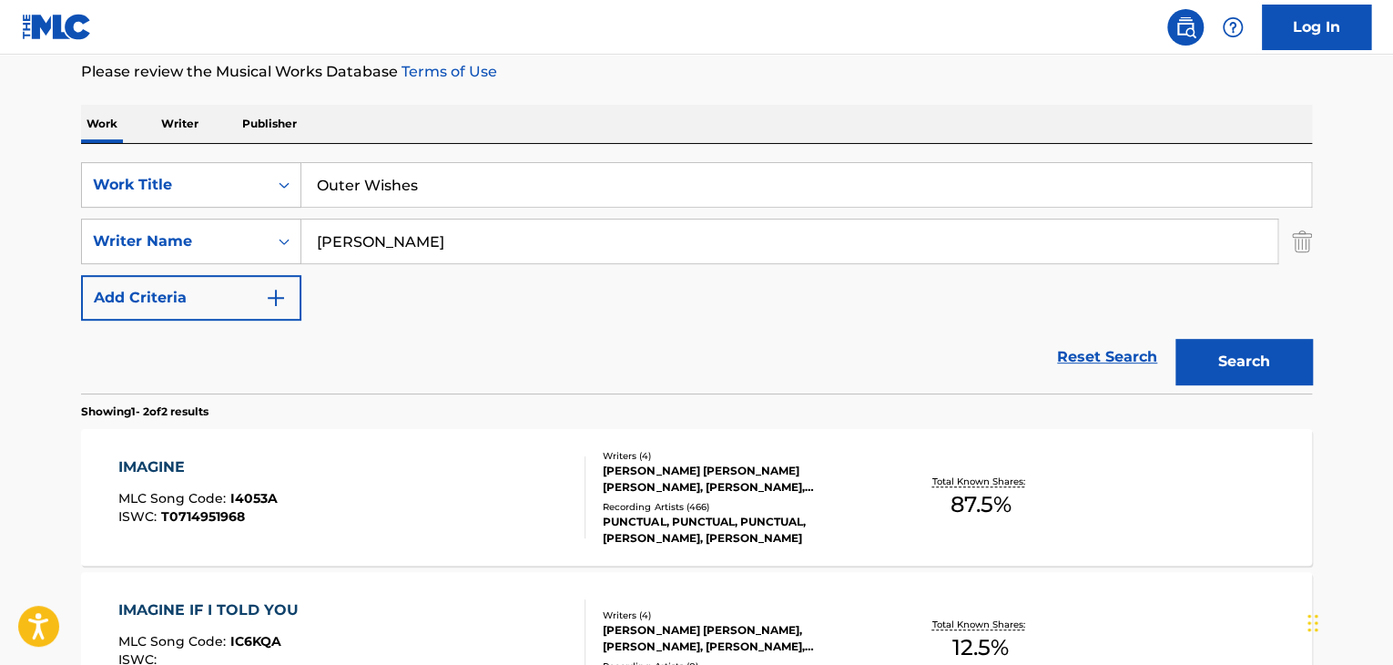
type input "Outer Wishes"
click at [370, 227] on input "[PERSON_NAME]" at bounding box center [789, 241] width 976 height 44
paste input "Peana"
click at [370, 227] on input "HarveyPeanaMason" at bounding box center [789, 241] width 976 height 44
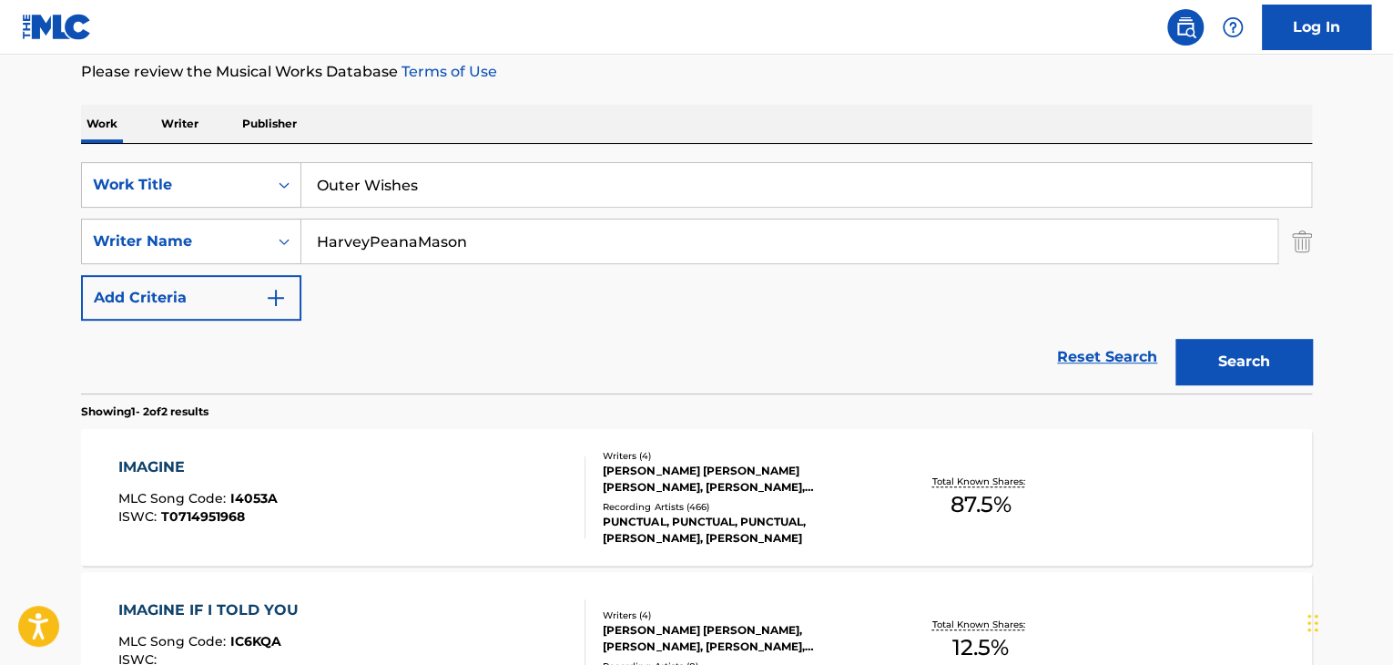
click at [370, 227] on input "HarveyPeanaMason" at bounding box center [789, 241] width 976 height 44
paste input "Peana"
click at [1300, 384] on div "Search" at bounding box center [1240, 357] width 146 height 73
click at [1289, 369] on button "Search" at bounding box center [1244, 362] width 137 height 46
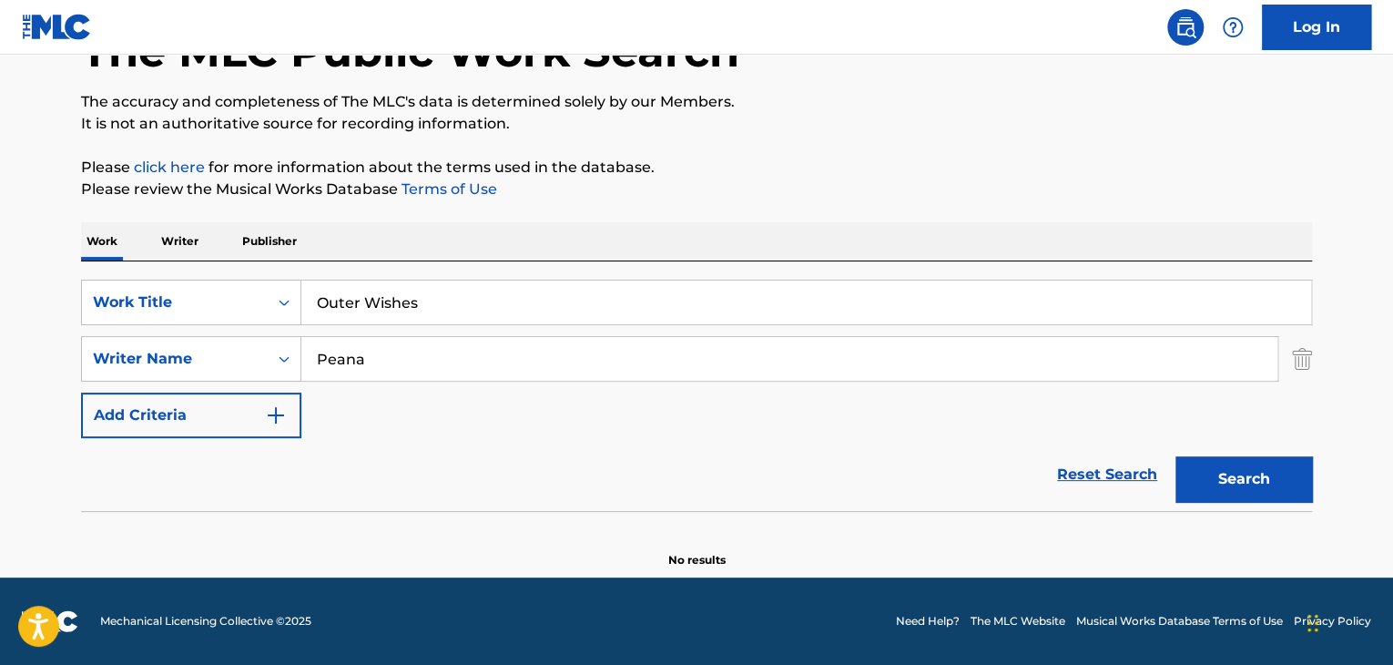
scroll to position [126, 0]
click at [743, 362] on input "Peana" at bounding box center [789, 359] width 976 height 44
type input "[PERSON_NAME]"
click at [1264, 477] on button "Search" at bounding box center [1244, 479] width 137 height 46
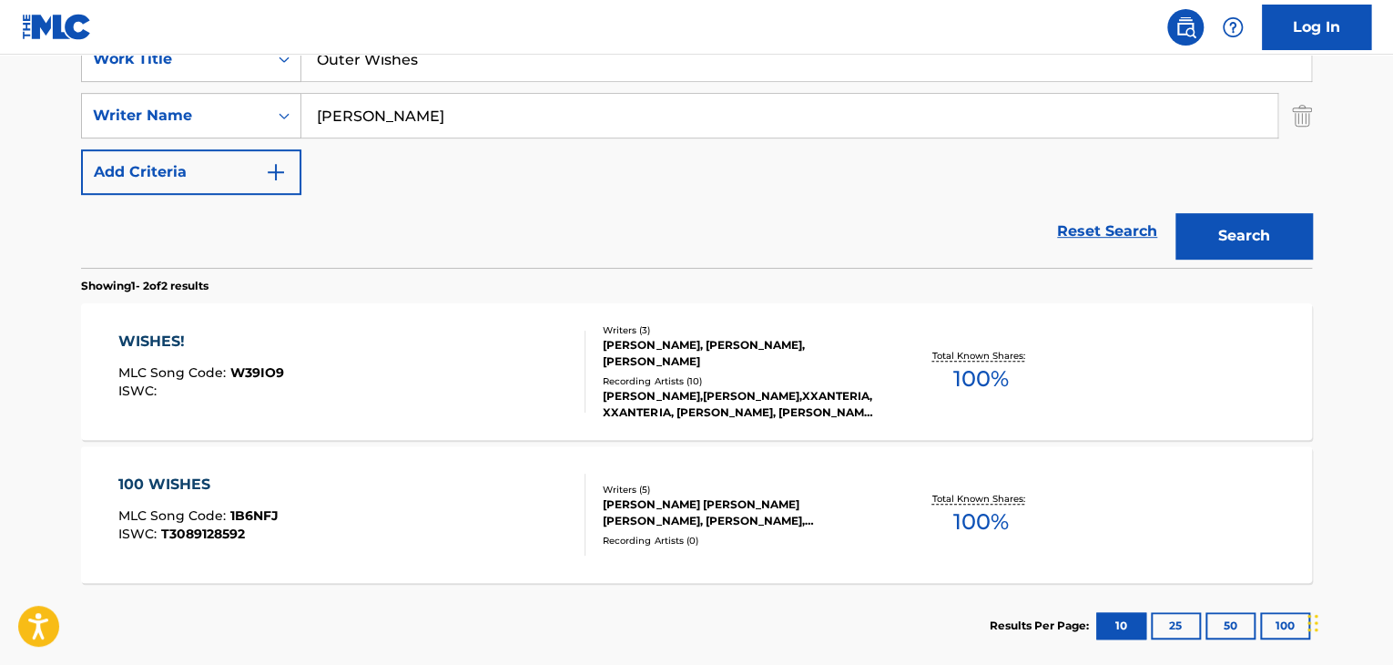
scroll to position [368, 0]
click at [493, 129] on input "[PERSON_NAME]" at bounding box center [789, 117] width 976 height 44
click at [1176, 214] on button "Search" at bounding box center [1244, 237] width 137 height 46
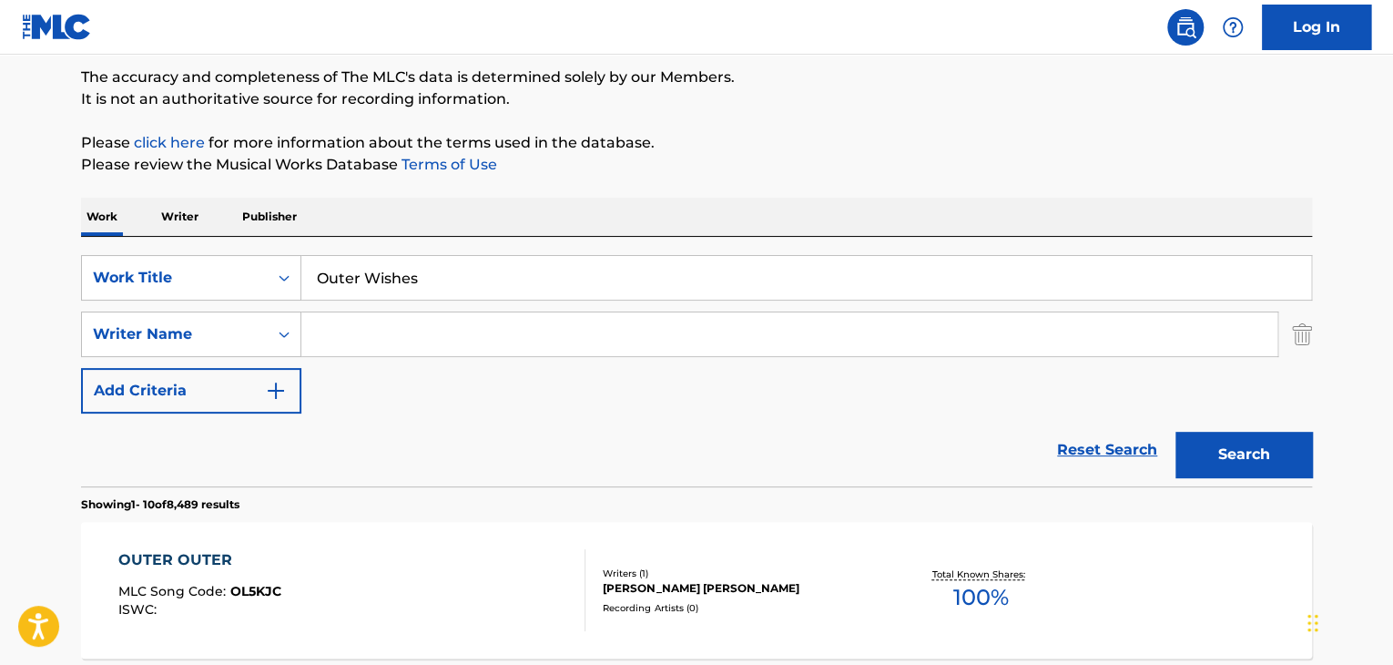
scroll to position [0, 0]
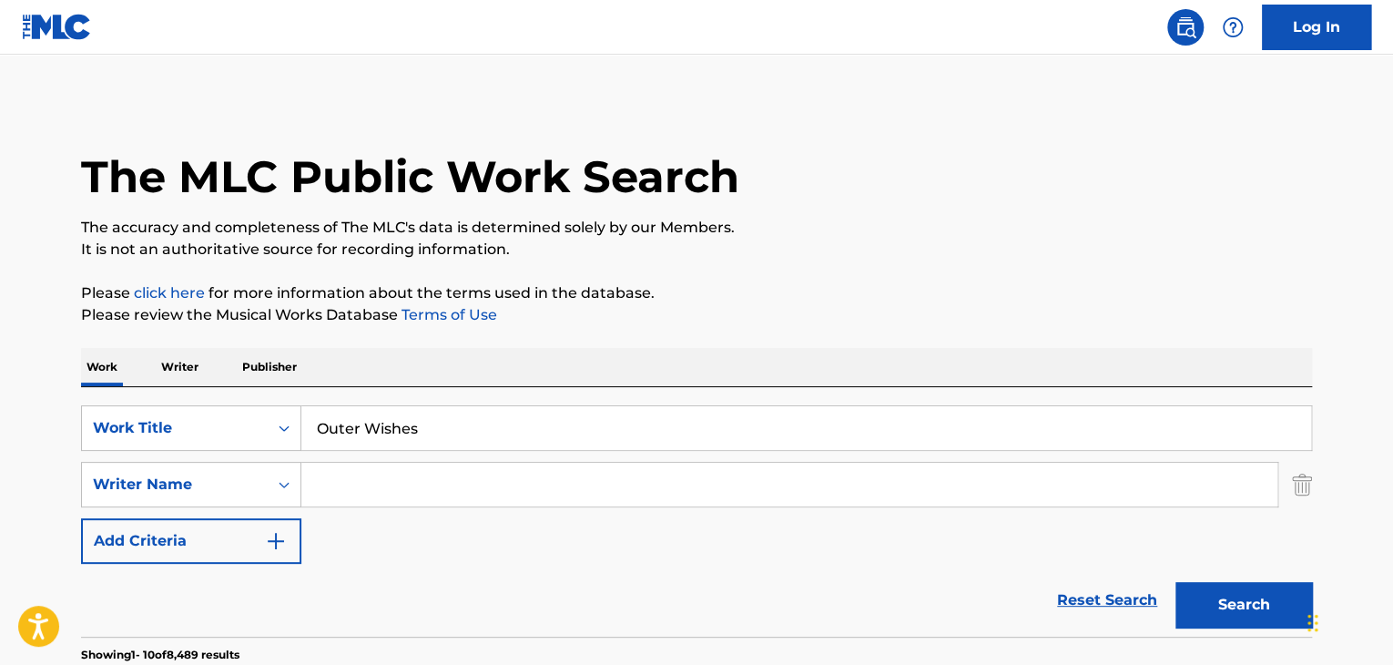
click at [432, 407] on input "Outer Wishes" at bounding box center [806, 428] width 1010 height 44
paste input "Good Swimmer"
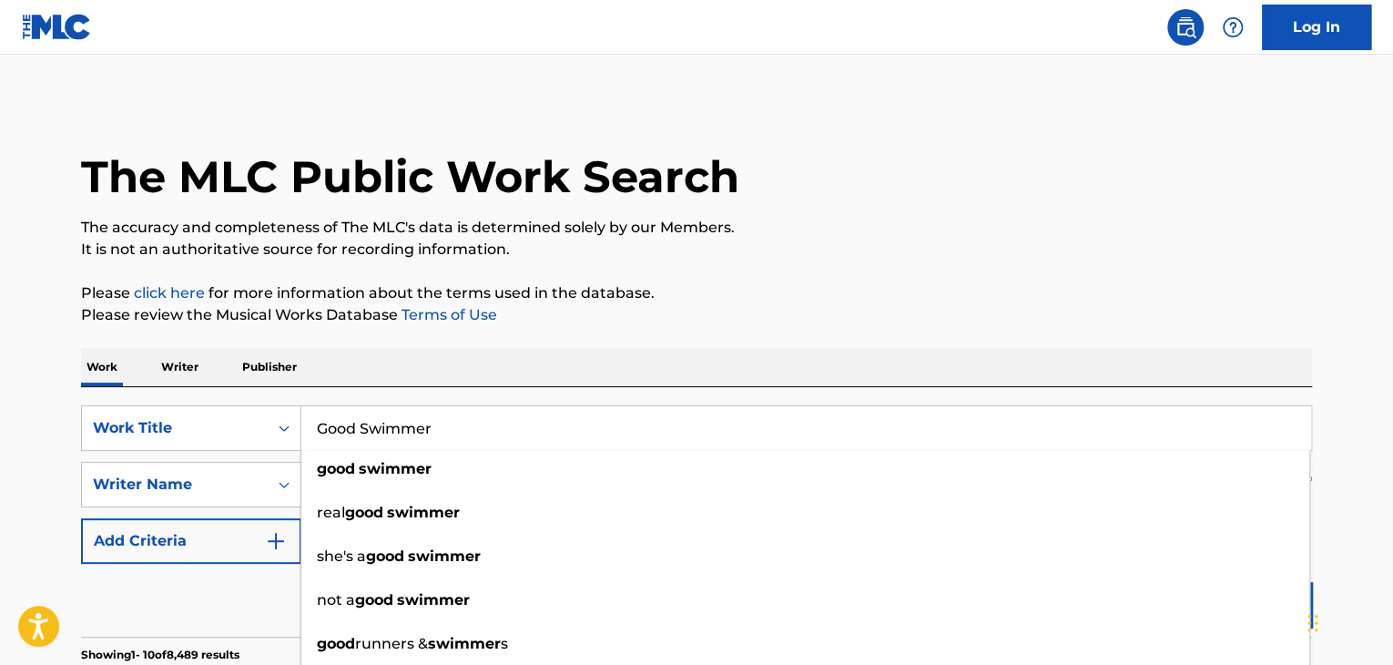
type input "Good Swimmer"
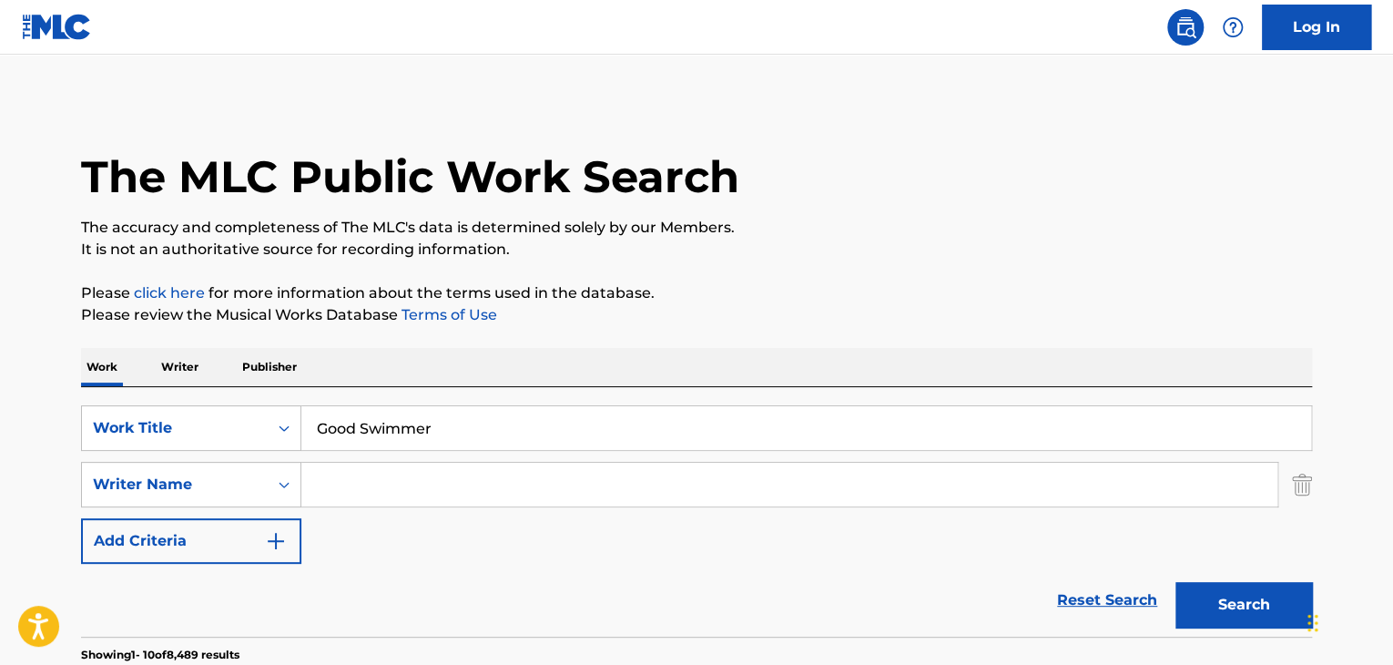
click at [427, 490] on input "Search Form" at bounding box center [789, 485] width 976 height 44
paste input "Okamura"
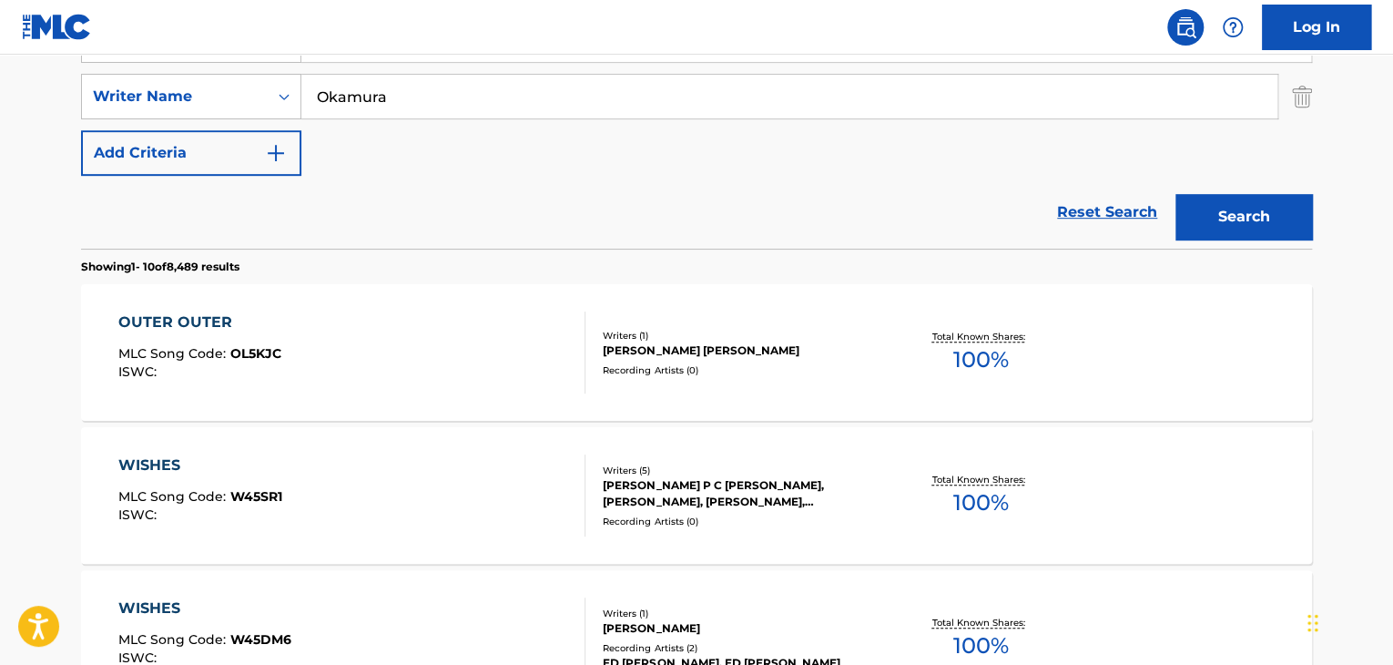
scroll to position [424, 0]
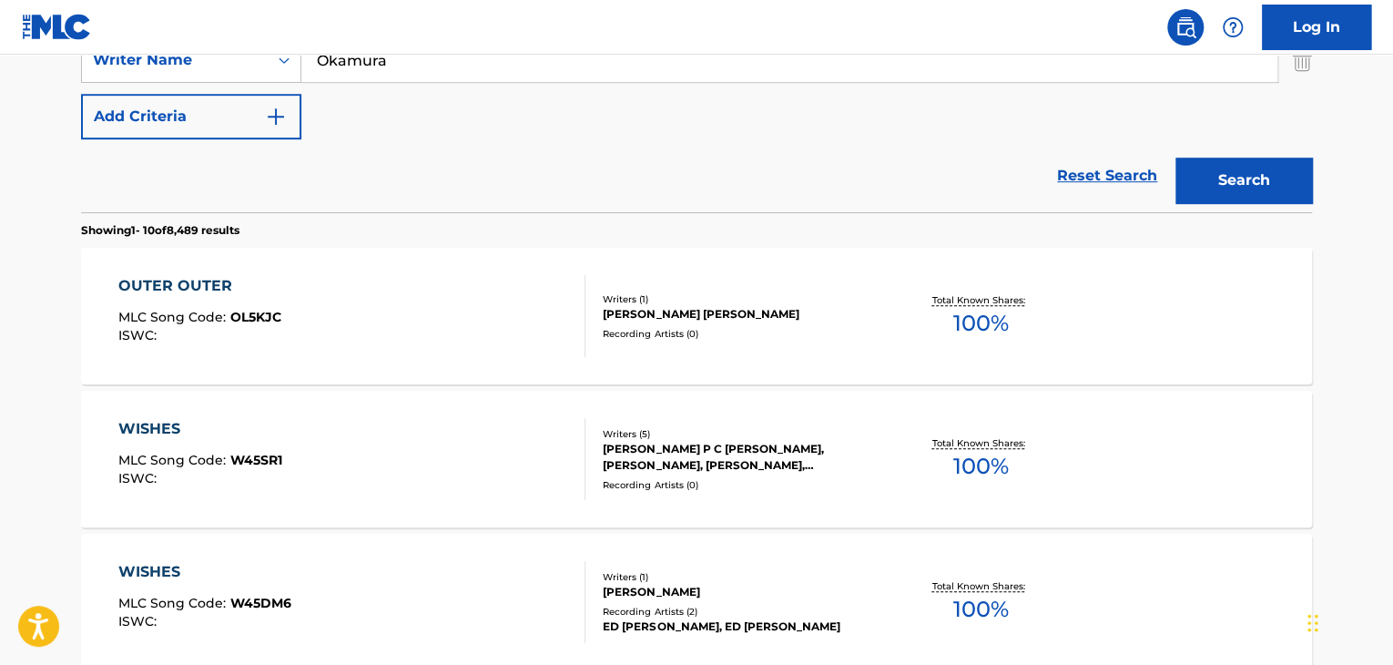
type input "Okamura"
click at [1205, 181] on button "Search" at bounding box center [1244, 181] width 137 height 46
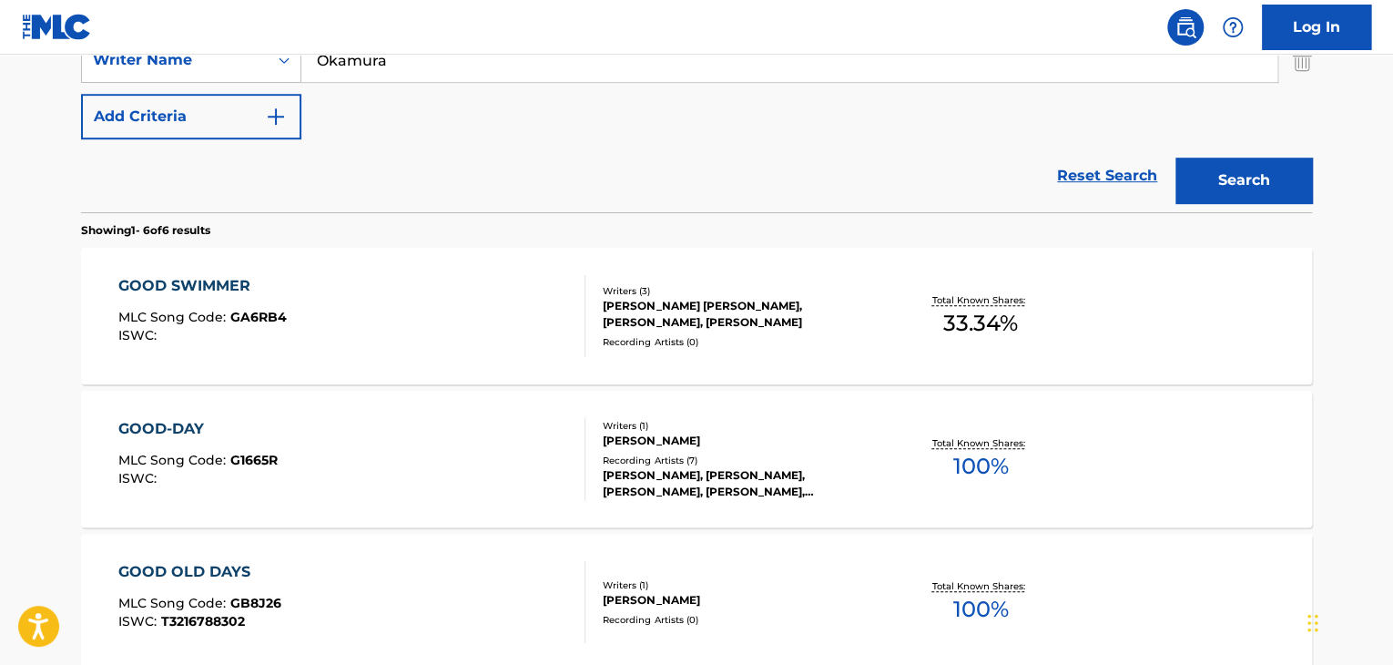
click at [199, 288] on div "GOOD SWIMMER" at bounding box center [202, 286] width 168 height 22
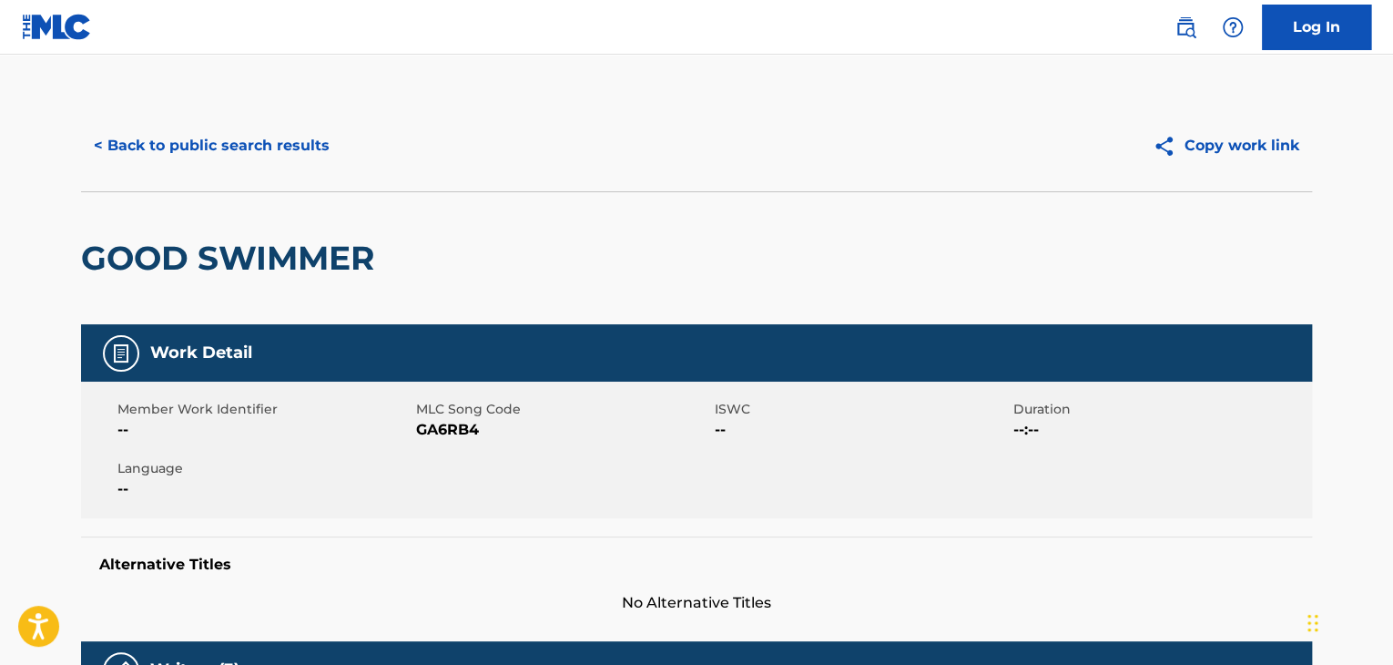
click at [447, 433] on span "GA6RB4" at bounding box center [563, 430] width 294 height 22
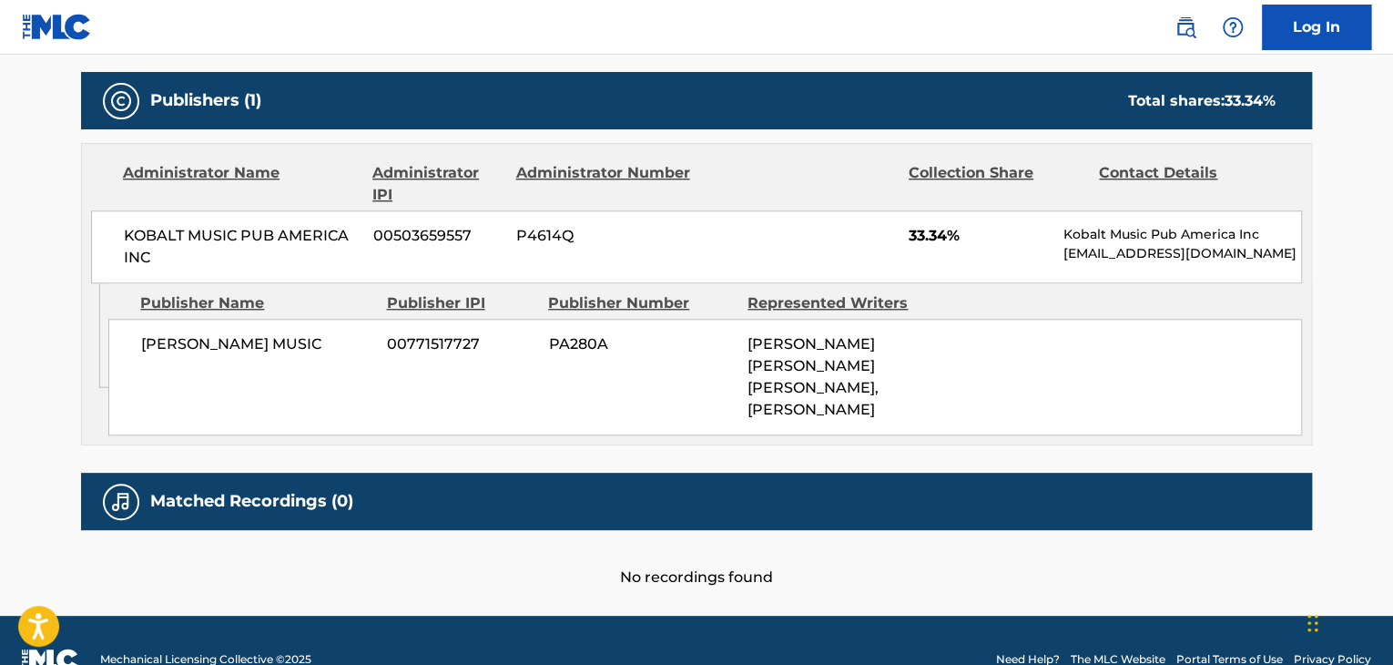
scroll to position [850, 0]
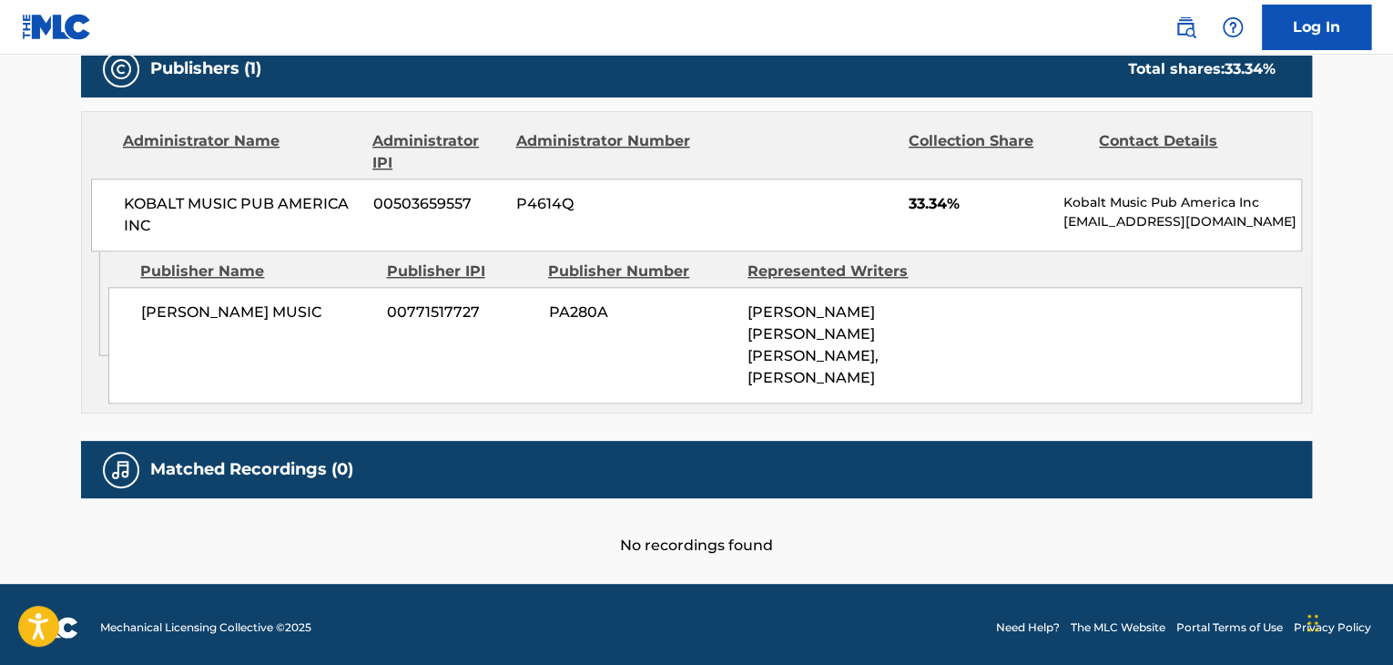
click at [267, 316] on span "[PERSON_NAME] MUSIC" at bounding box center [257, 312] width 232 height 22
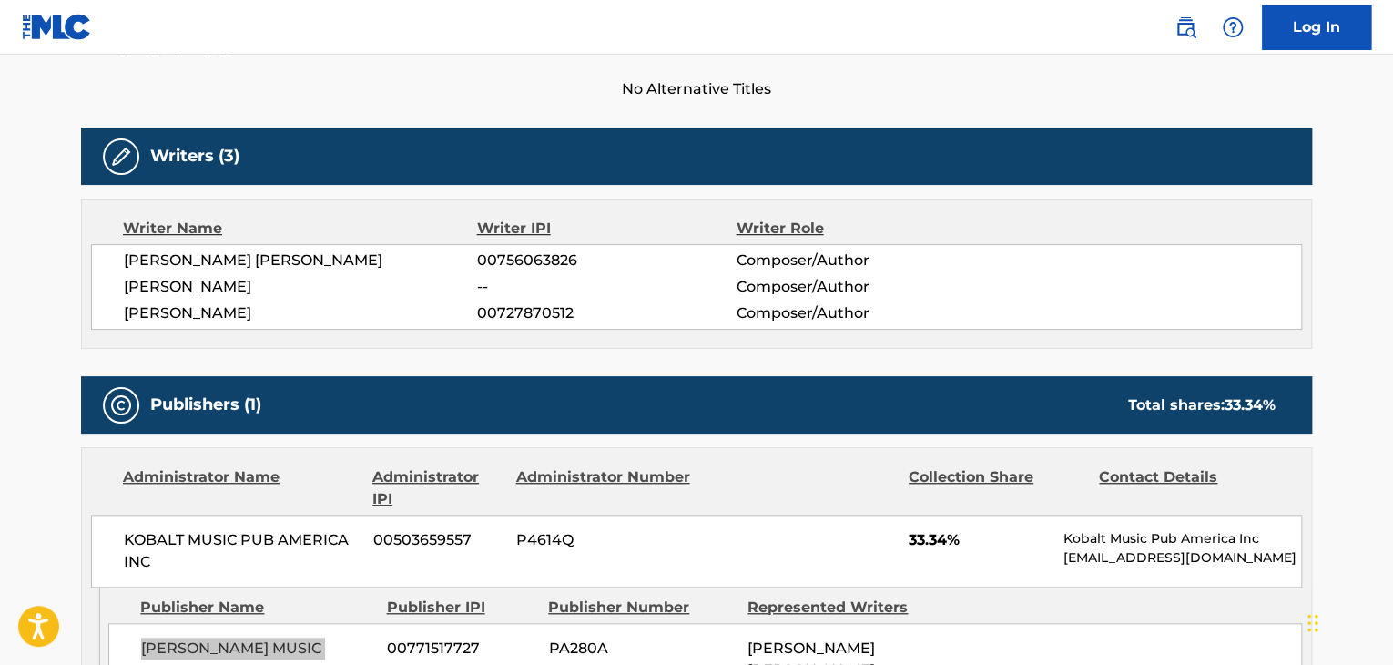
scroll to position [668, 0]
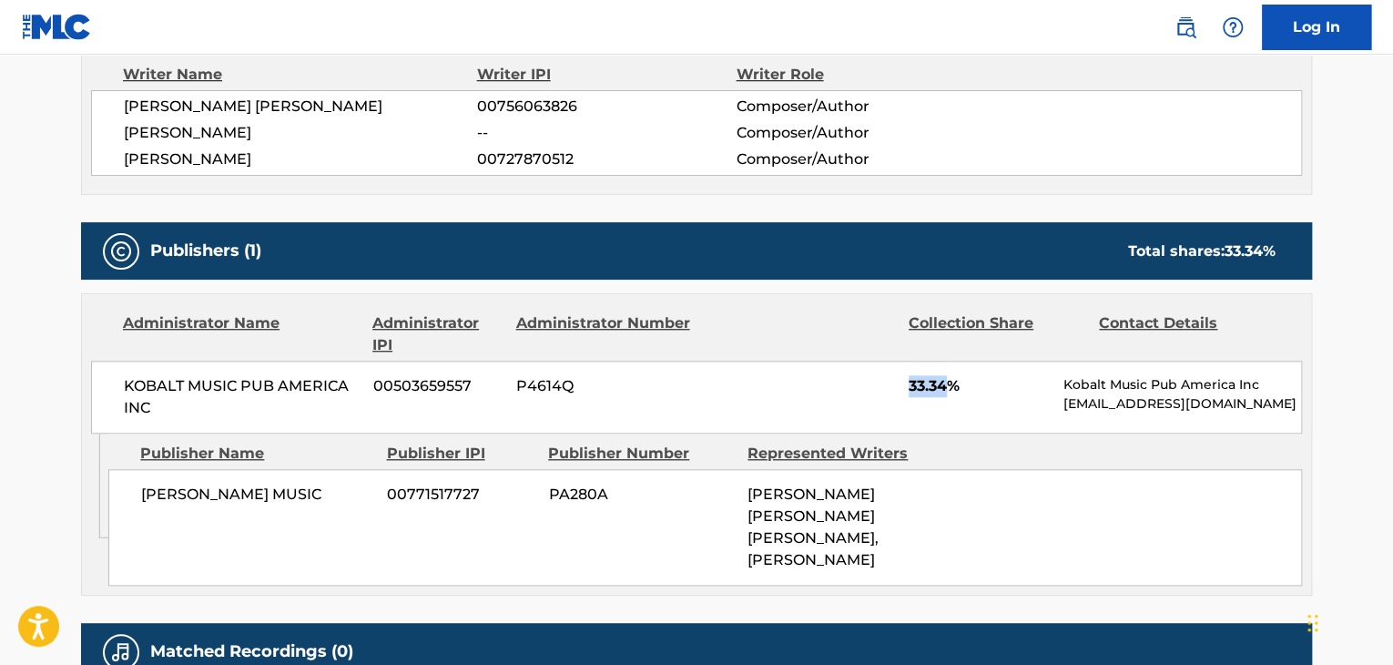
drag, startPoint x: 947, startPoint y: 387, endPoint x: 906, endPoint y: 390, distance: 41.1
click at [906, 390] on div "KOBALT MUSIC PUB AMERICA INC 00503659557 P4614Q 33.34% Kobalt Music Pub America…" at bounding box center [696, 397] width 1211 height 73
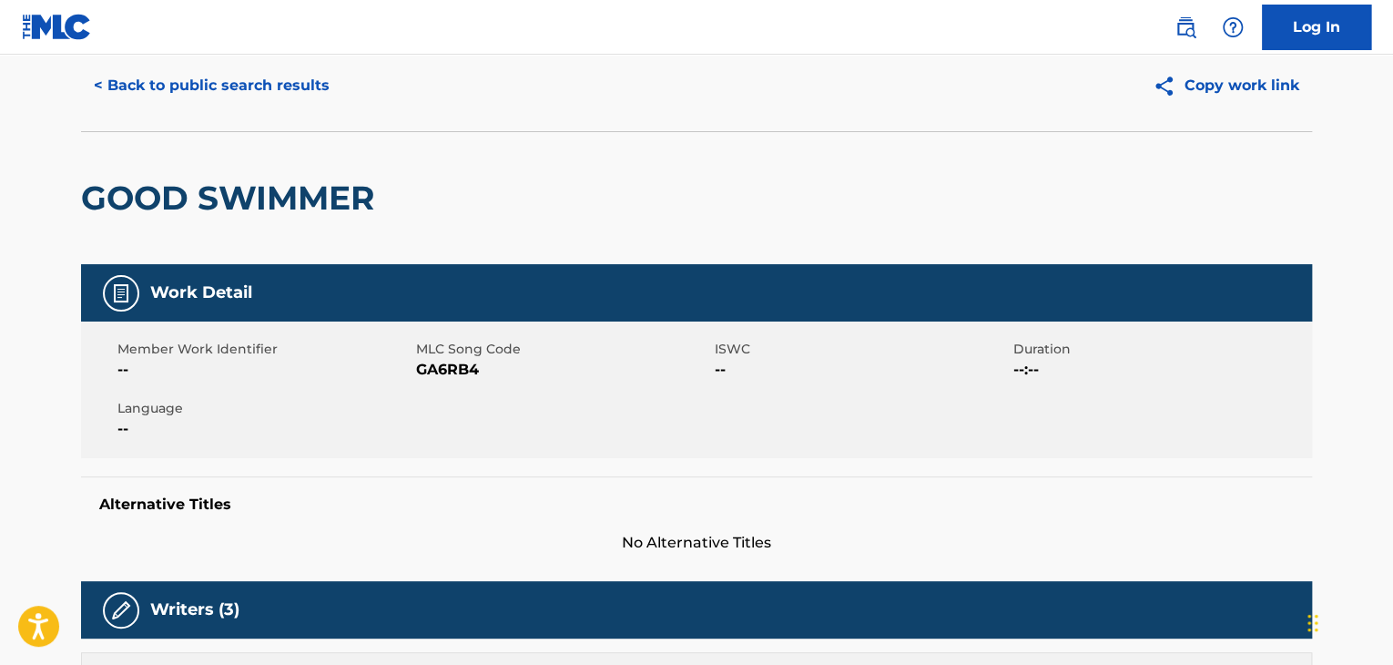
click at [273, 95] on button "< Back to public search results" at bounding box center [211, 86] width 261 height 46
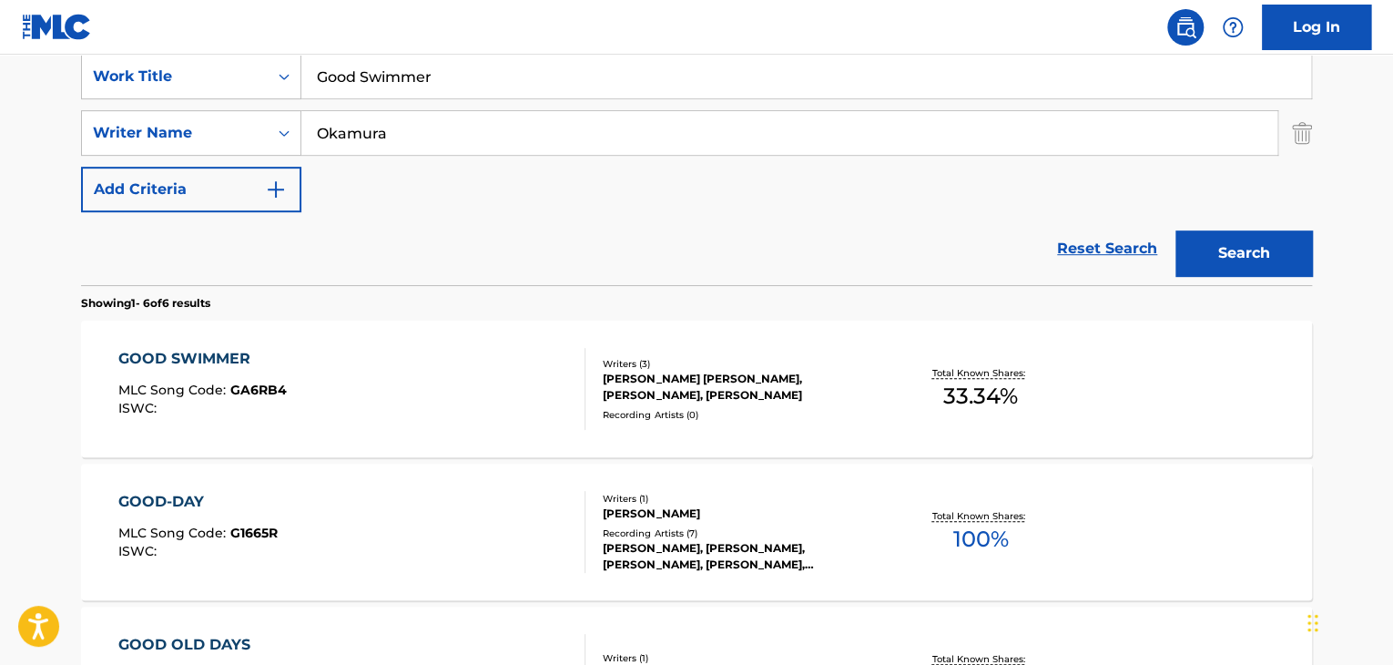
scroll to position [225, 0]
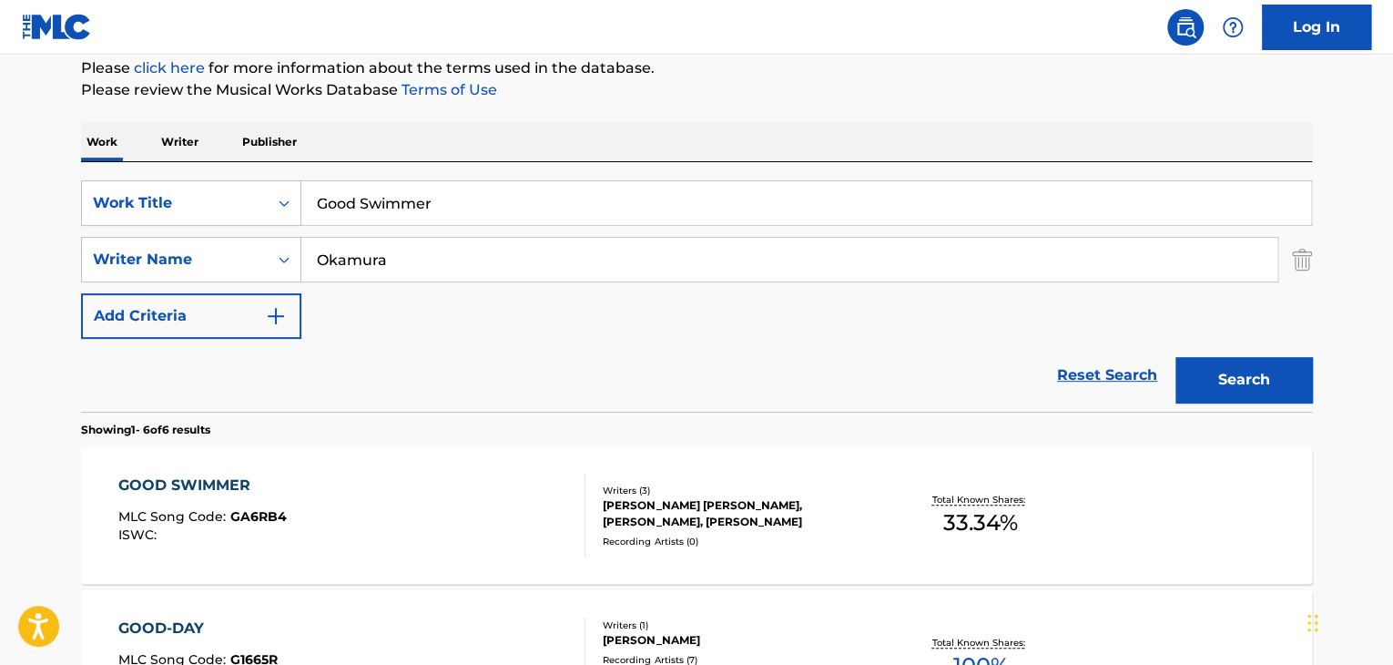
click at [433, 261] on input "Okamura" at bounding box center [789, 260] width 976 height 44
paste input "Kapono"
type input "Kapono"
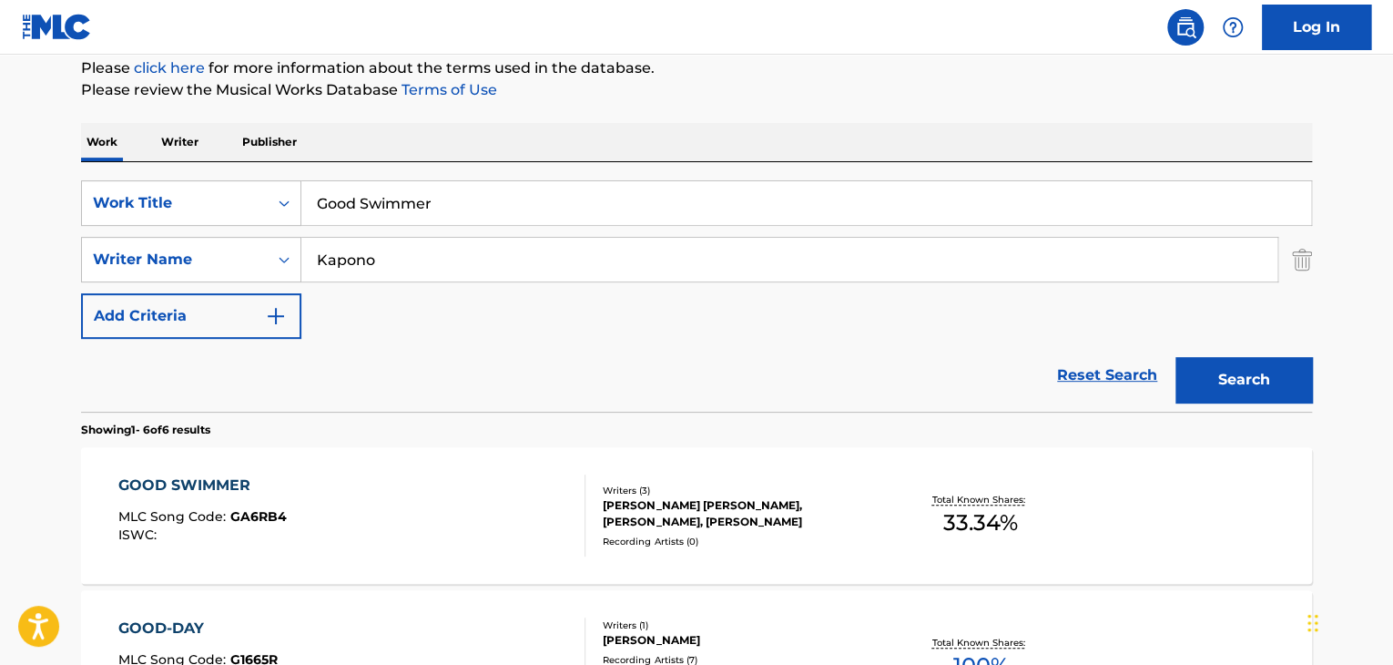
click at [710, 216] on input "Good Swimmer" at bounding box center [806, 203] width 1010 height 44
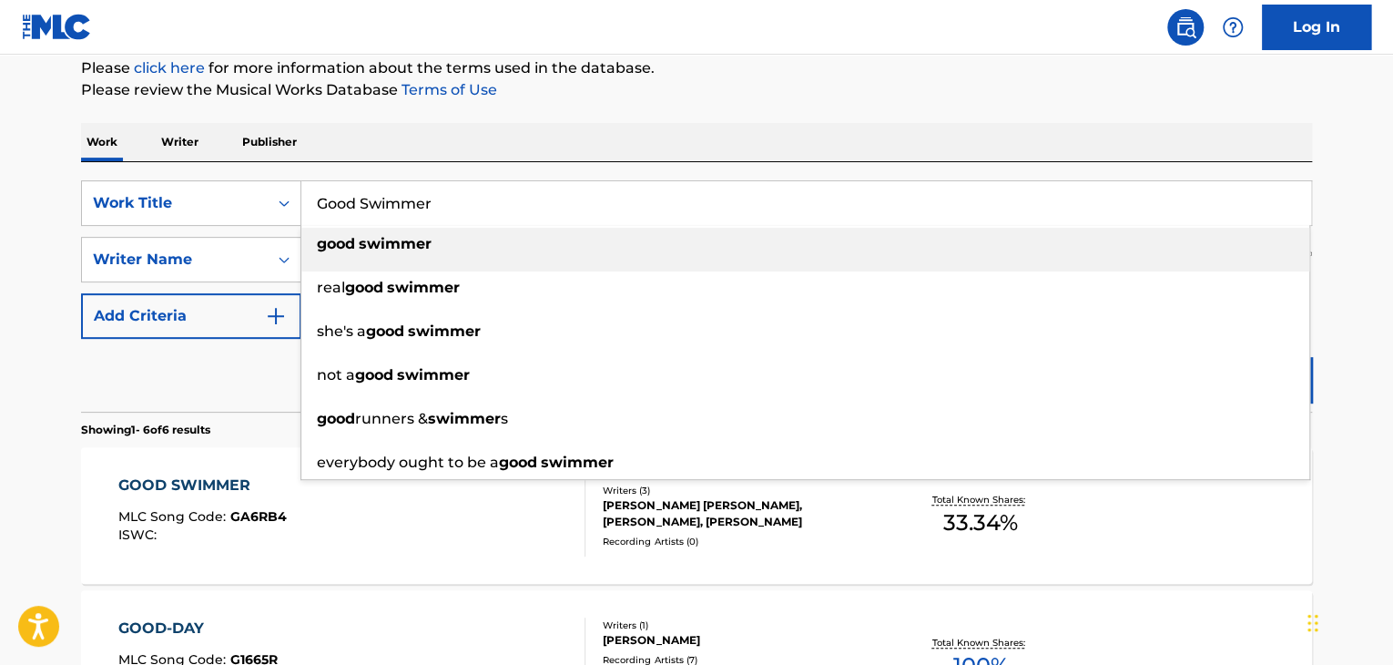
paste input "times Togeth"
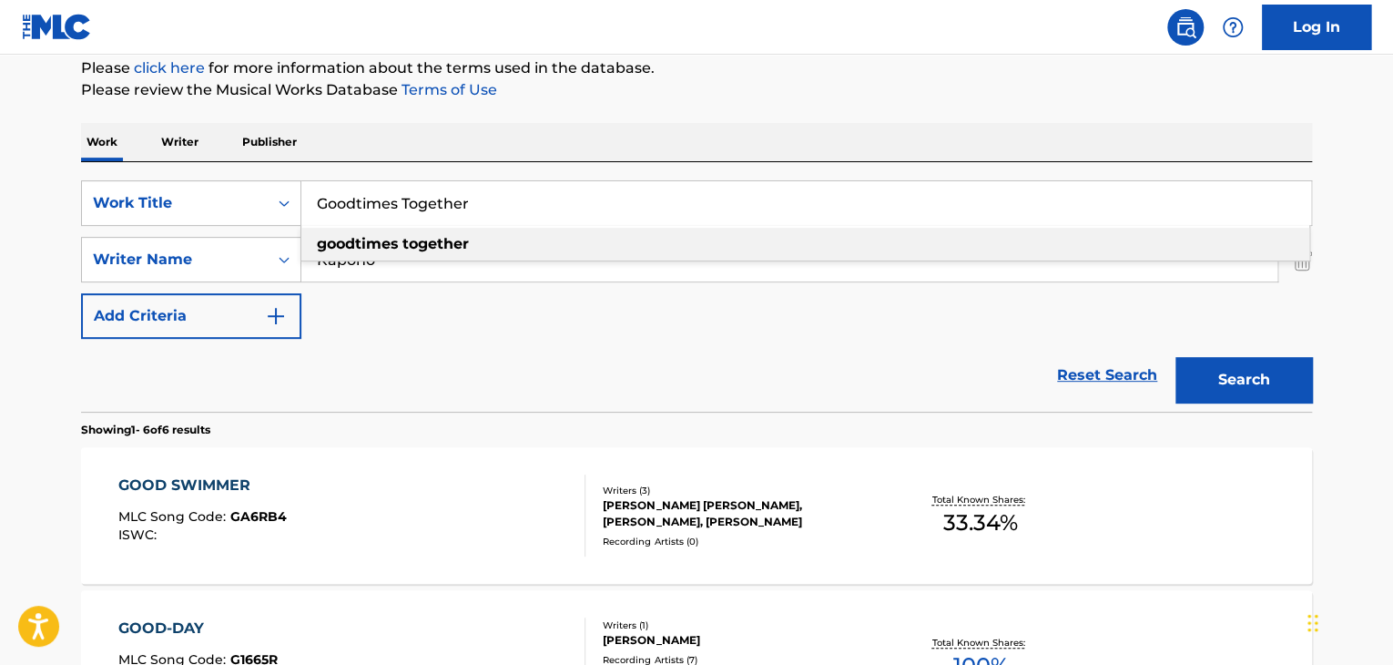
click at [1269, 385] on button "Search" at bounding box center [1244, 380] width 137 height 46
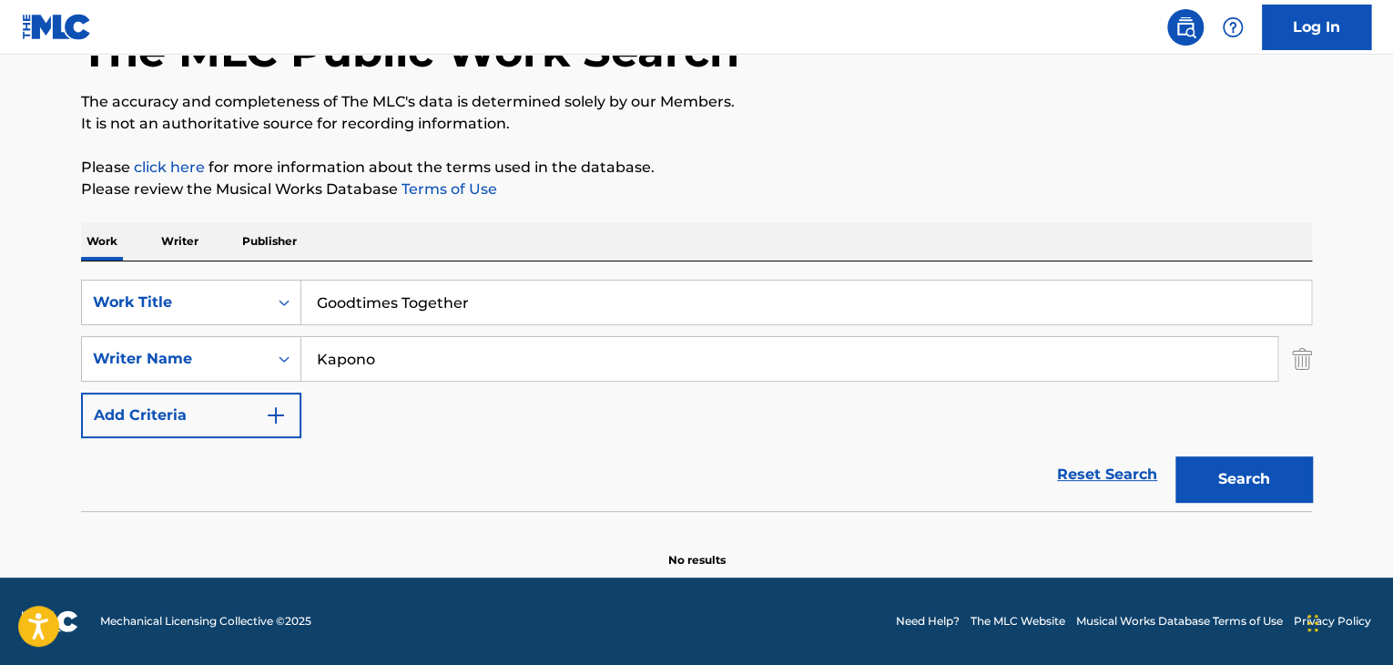
scroll to position [126, 0]
click at [579, 320] on input "Goodtimes Together" at bounding box center [806, 302] width 1010 height 44
click at [581, 318] on input "Goodtimes Together" at bounding box center [806, 302] width 1010 height 44
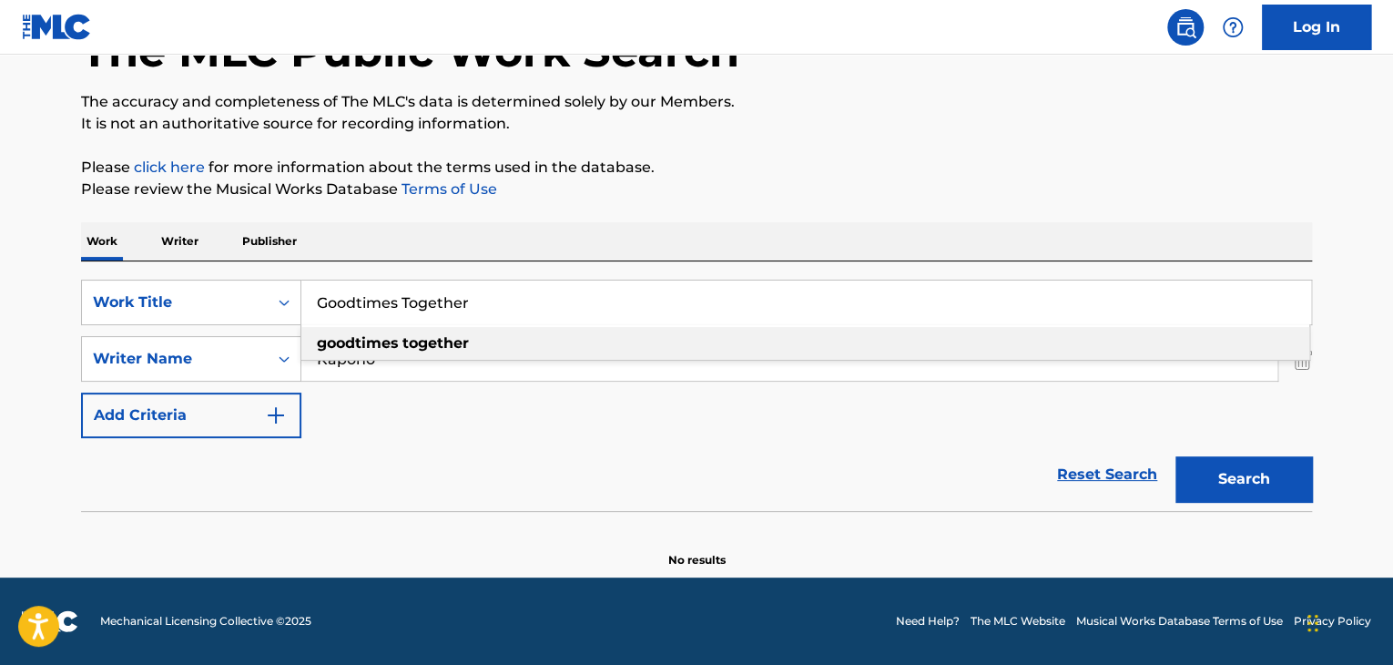
paste input "Quietly Floating Home"
type input "Quietly Floating Home"
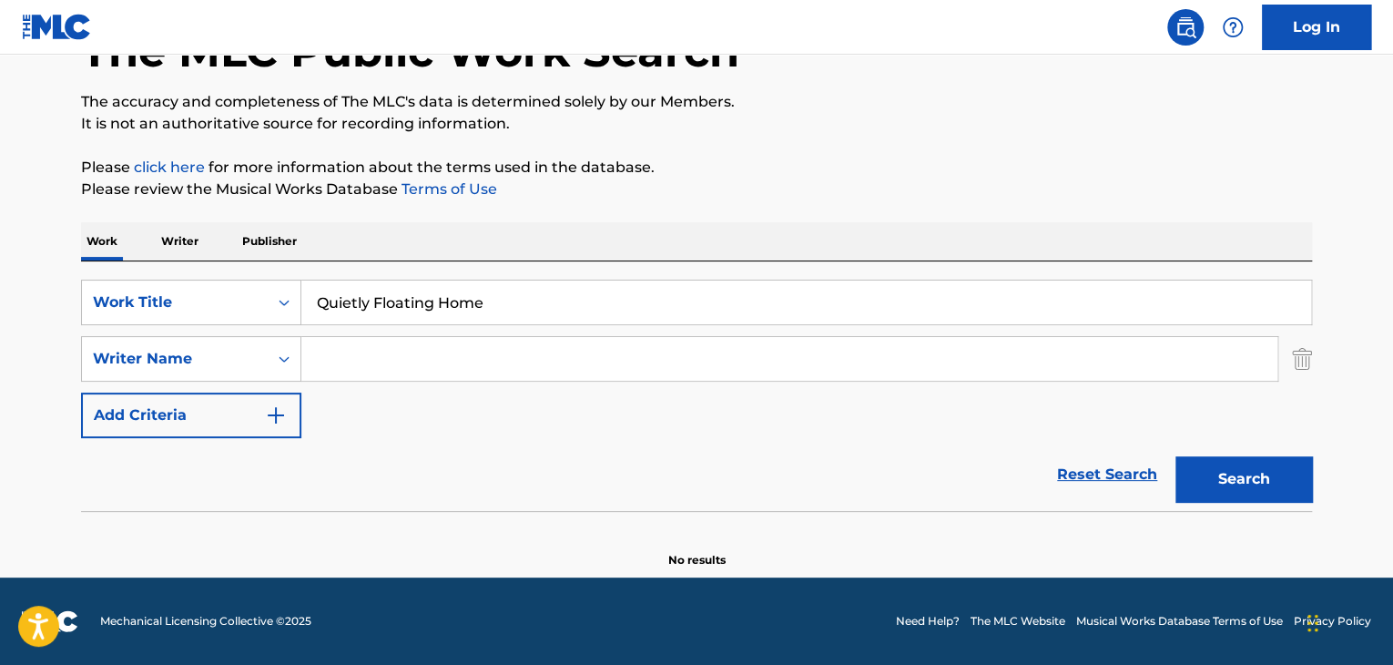
click at [1176, 456] on button "Search" at bounding box center [1244, 479] width 137 height 46
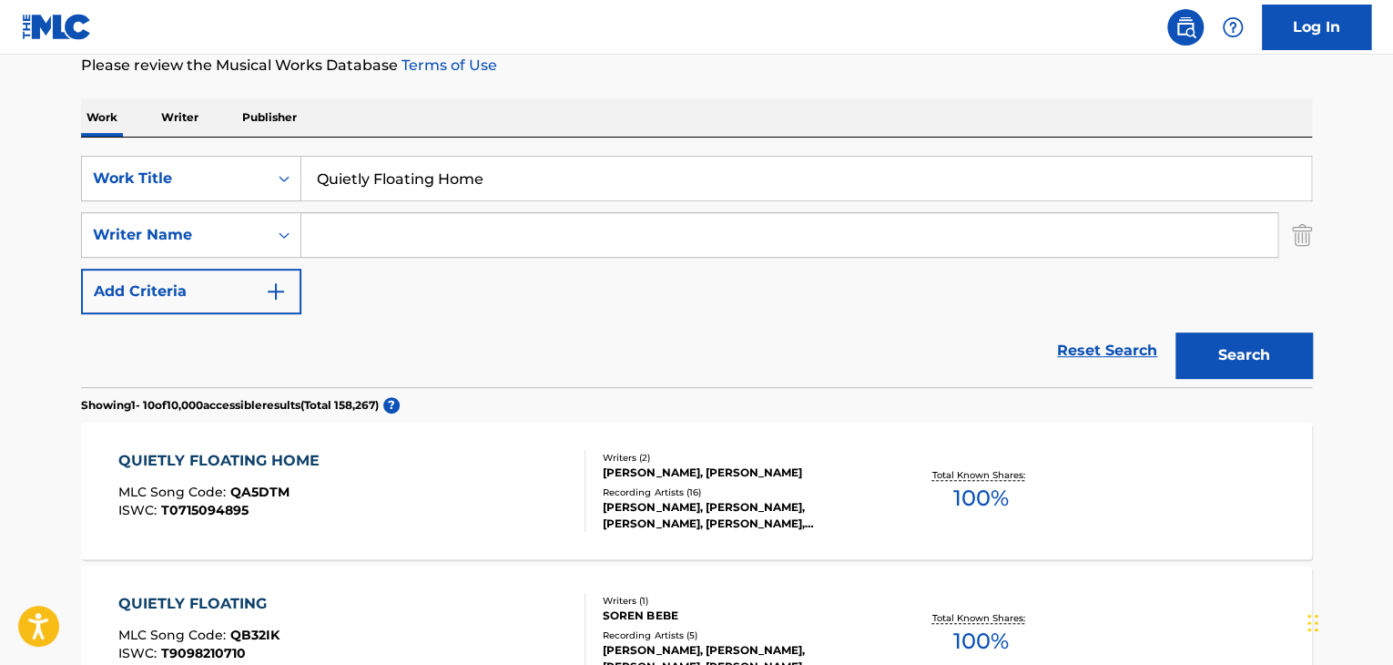
scroll to position [308, 0]
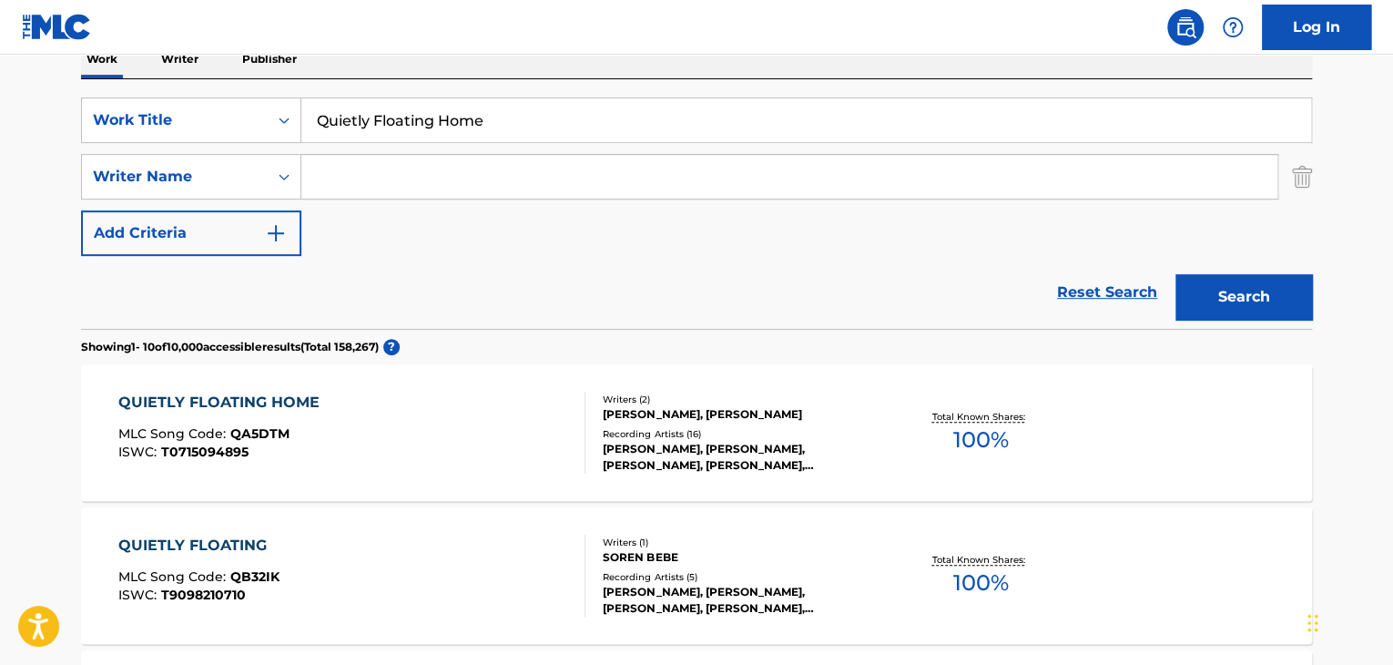
click at [271, 394] on div "QUIETLY FLOATING HOME" at bounding box center [223, 403] width 210 height 22
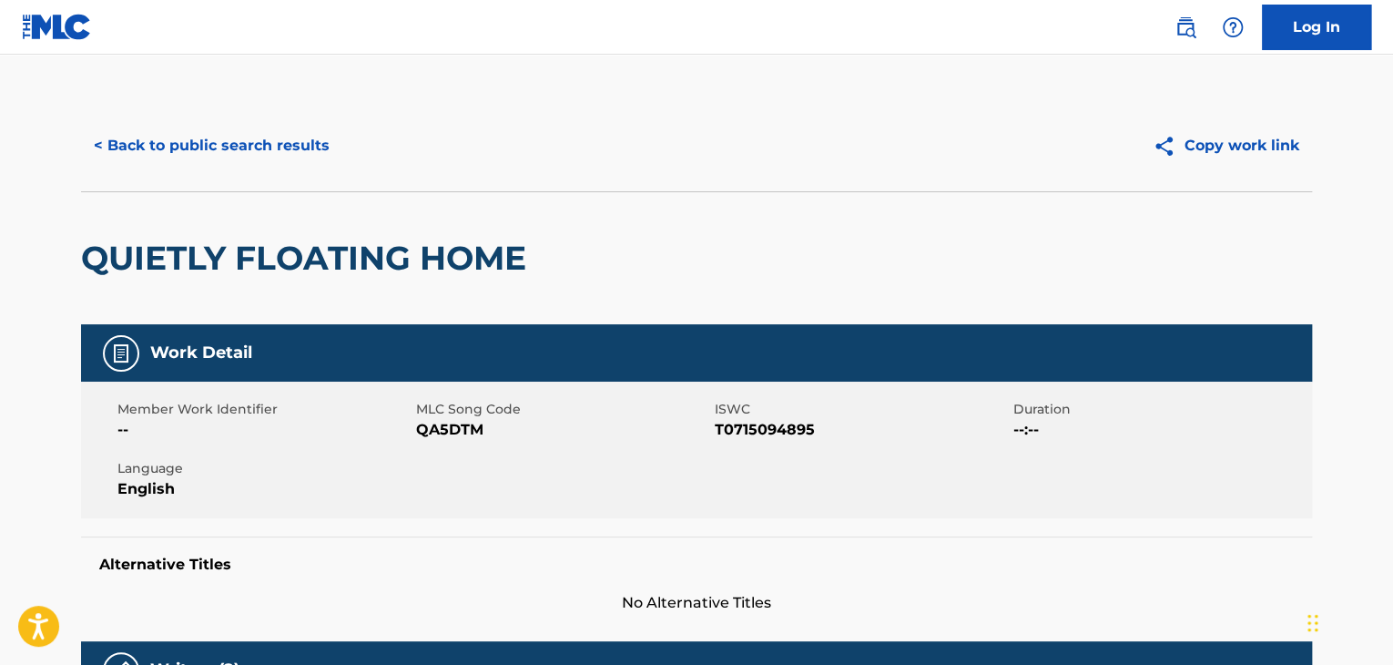
click at [452, 434] on span "QA5DTM" at bounding box center [563, 430] width 294 height 22
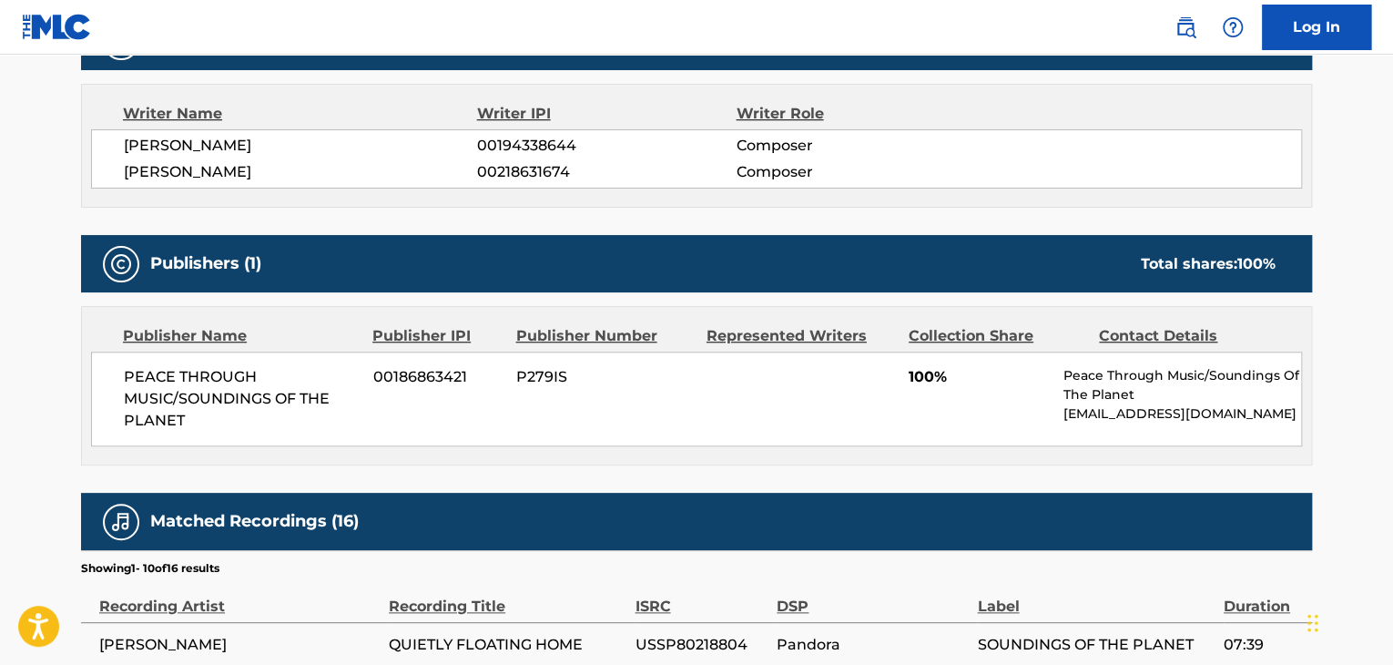
scroll to position [668, 0]
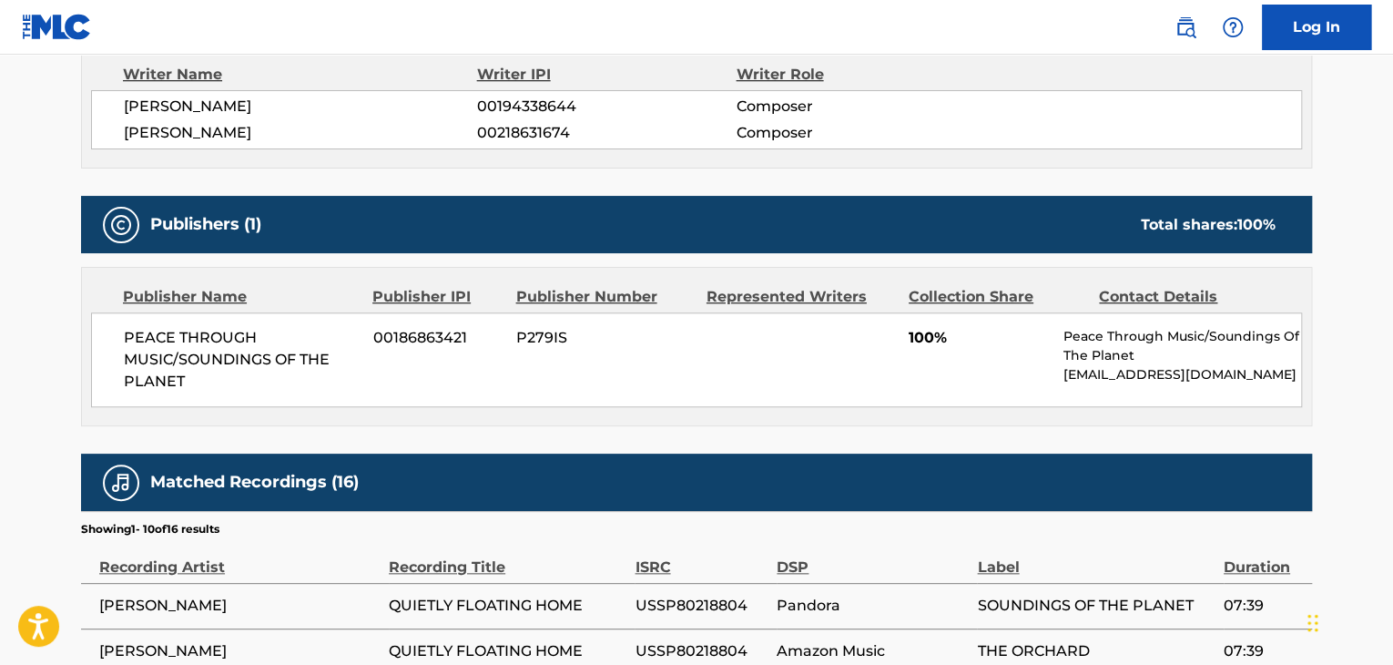
click at [241, 347] on span "PEACE THROUGH MUSIC/SOUNDINGS OF THE PLANET" at bounding box center [242, 360] width 236 height 66
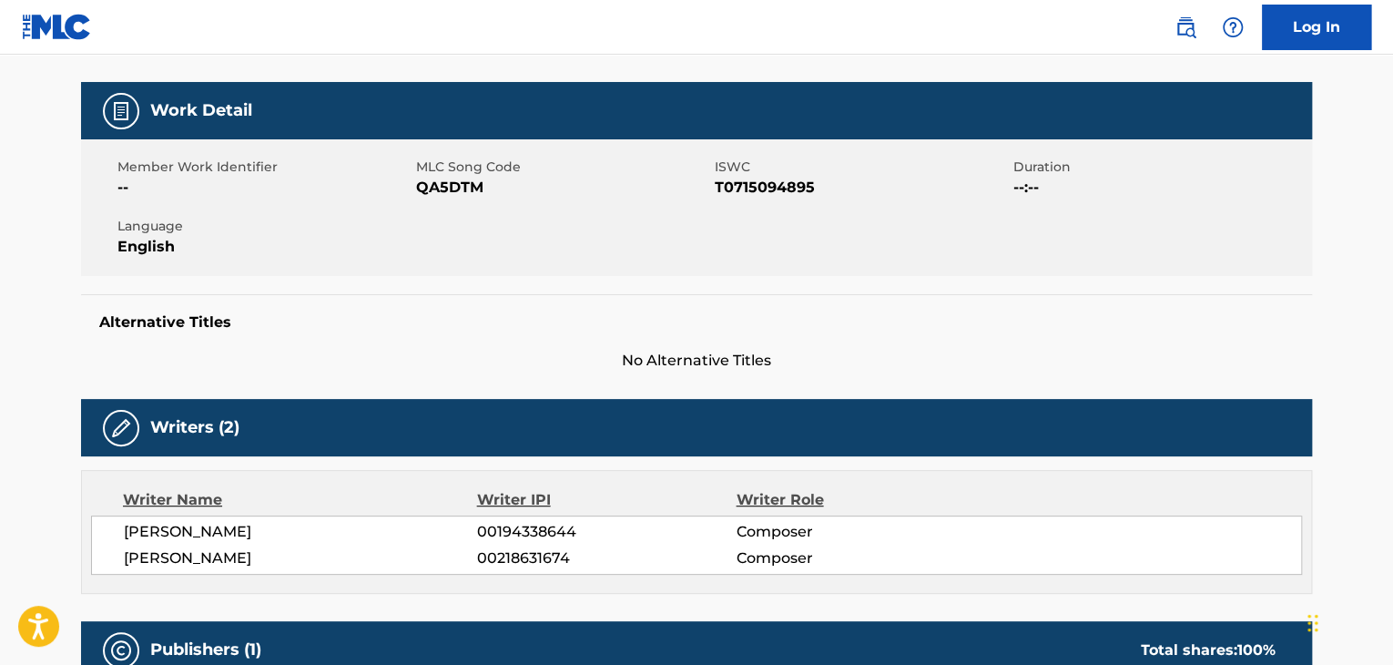
click at [435, 179] on span "QA5DTM" at bounding box center [563, 188] width 294 height 22
click at [436, 179] on span "QA5DTM" at bounding box center [563, 188] width 294 height 22
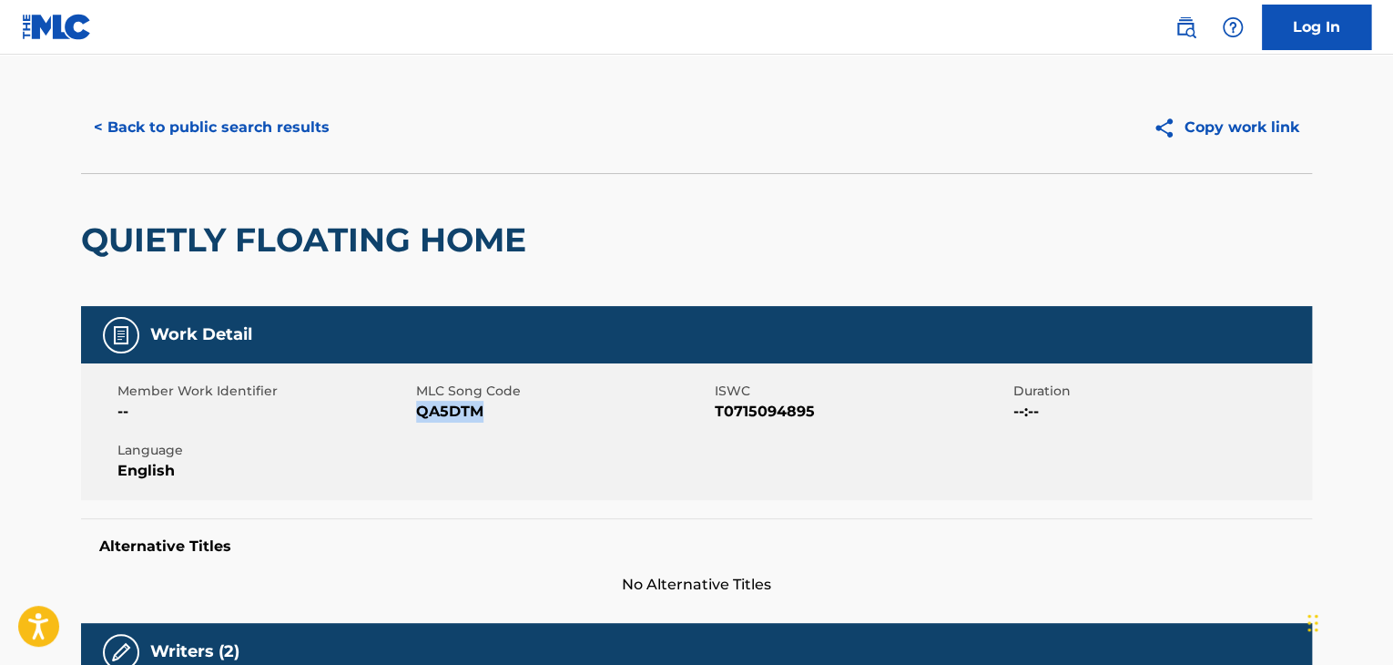
scroll to position [0, 0]
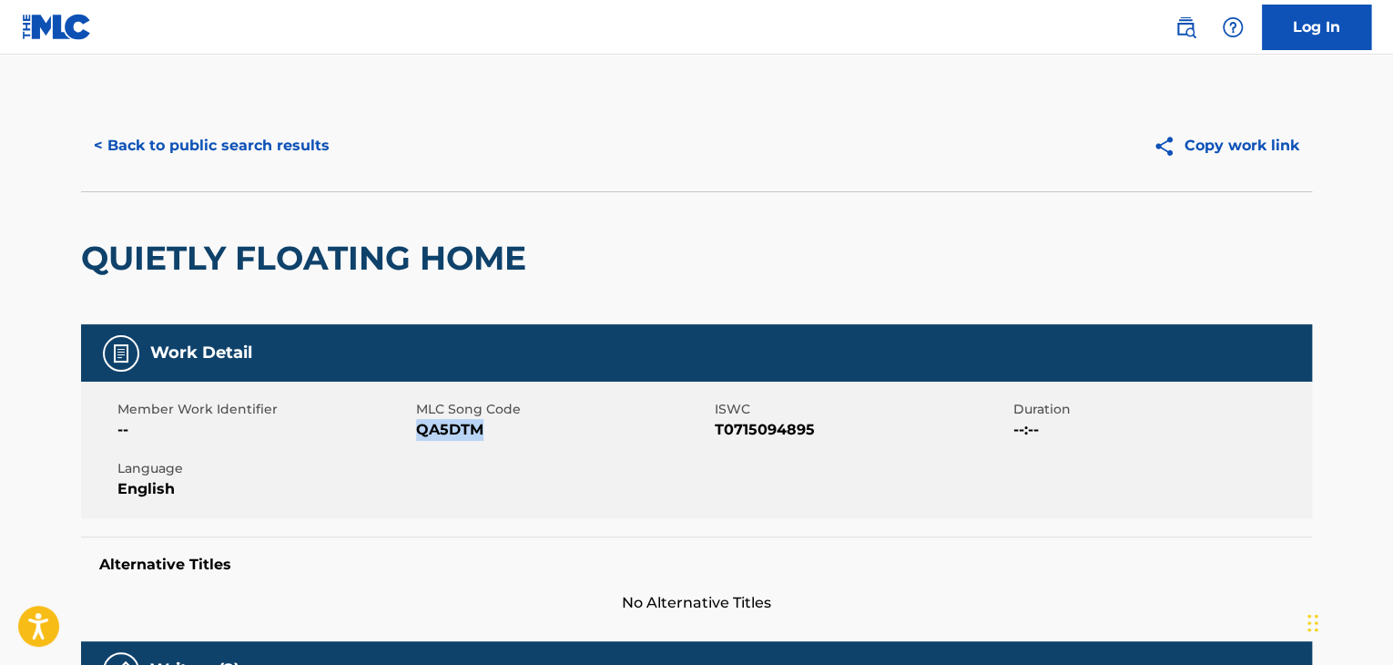
click at [270, 146] on button "< Back to public search results" at bounding box center [211, 146] width 261 height 46
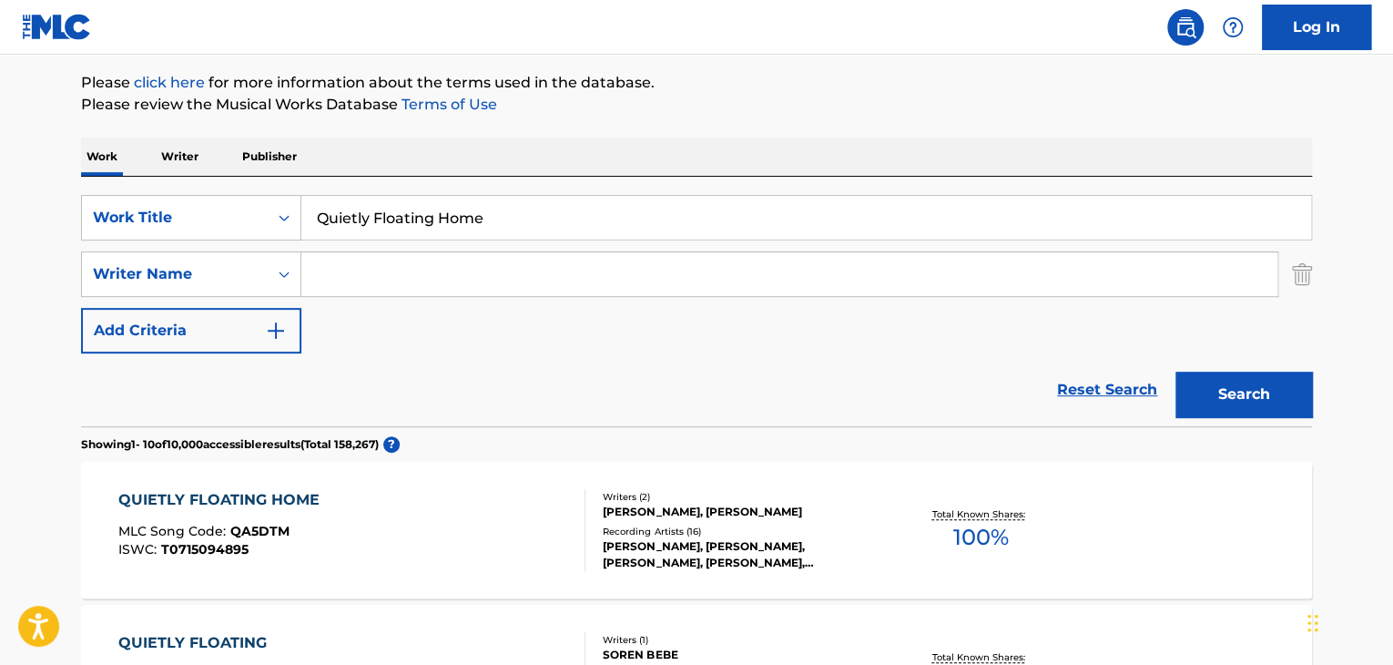
scroll to position [186, 0]
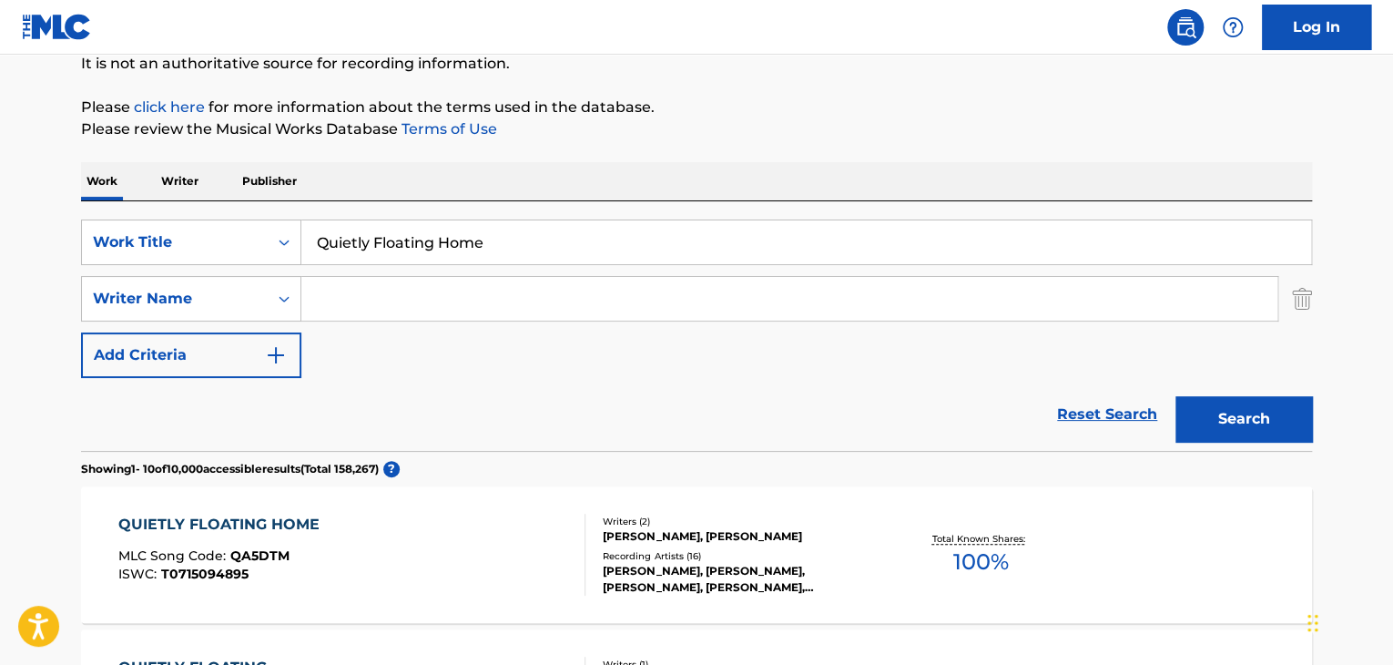
click at [437, 243] on input "Quietly Floating Home" at bounding box center [806, 242] width 1010 height 44
click at [437, 242] on input "W" at bounding box center [806, 242] width 1010 height 44
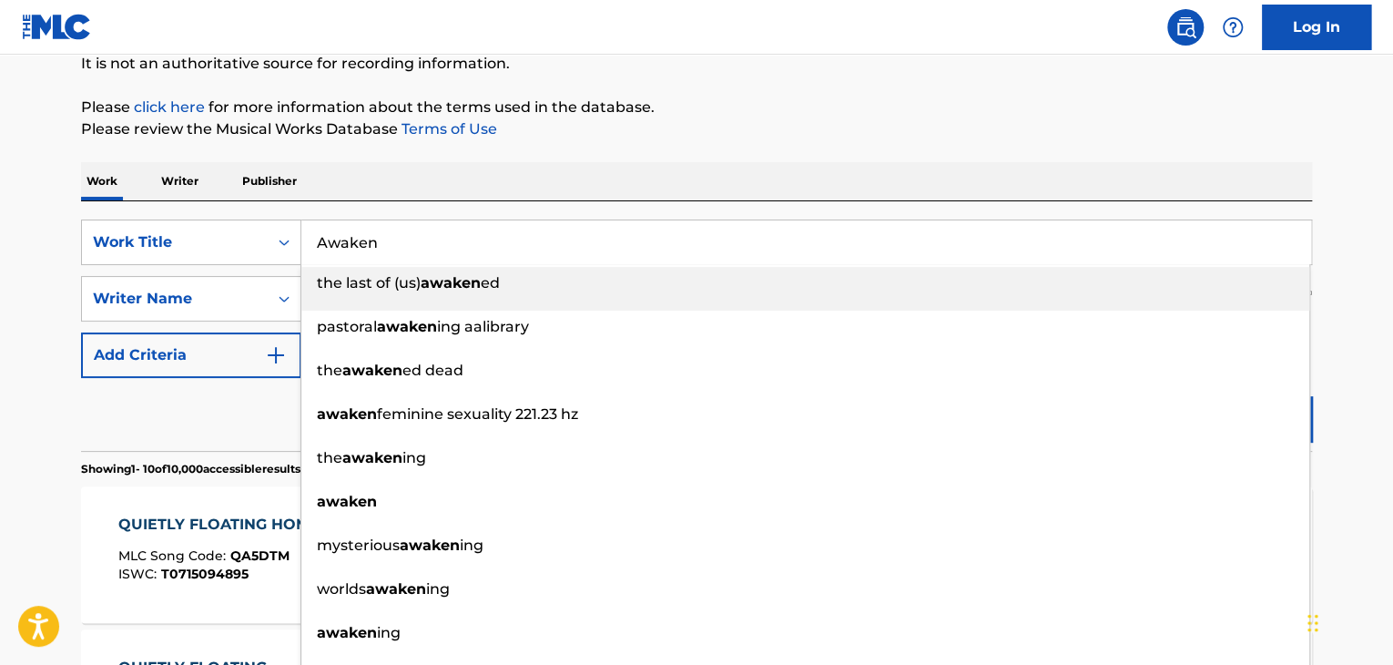
type input "Awaken"
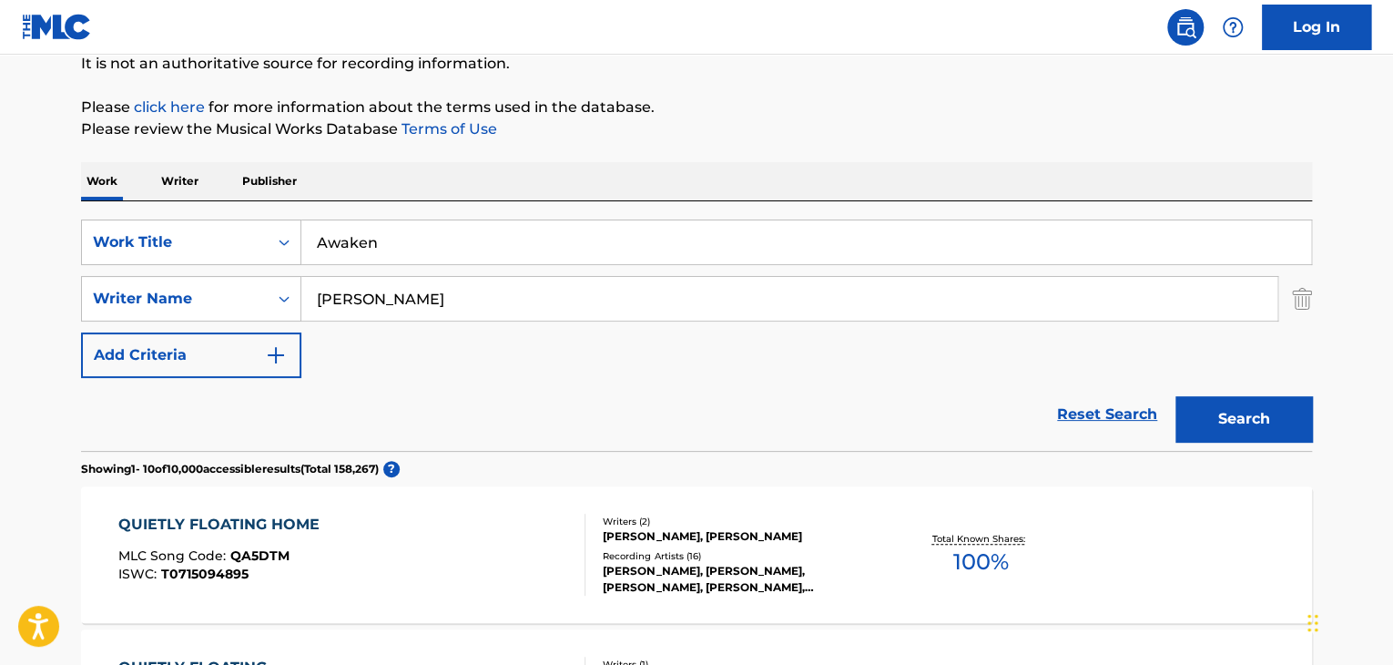
type input "[PERSON_NAME]"
click at [1176, 396] on button "Search" at bounding box center [1244, 419] width 137 height 46
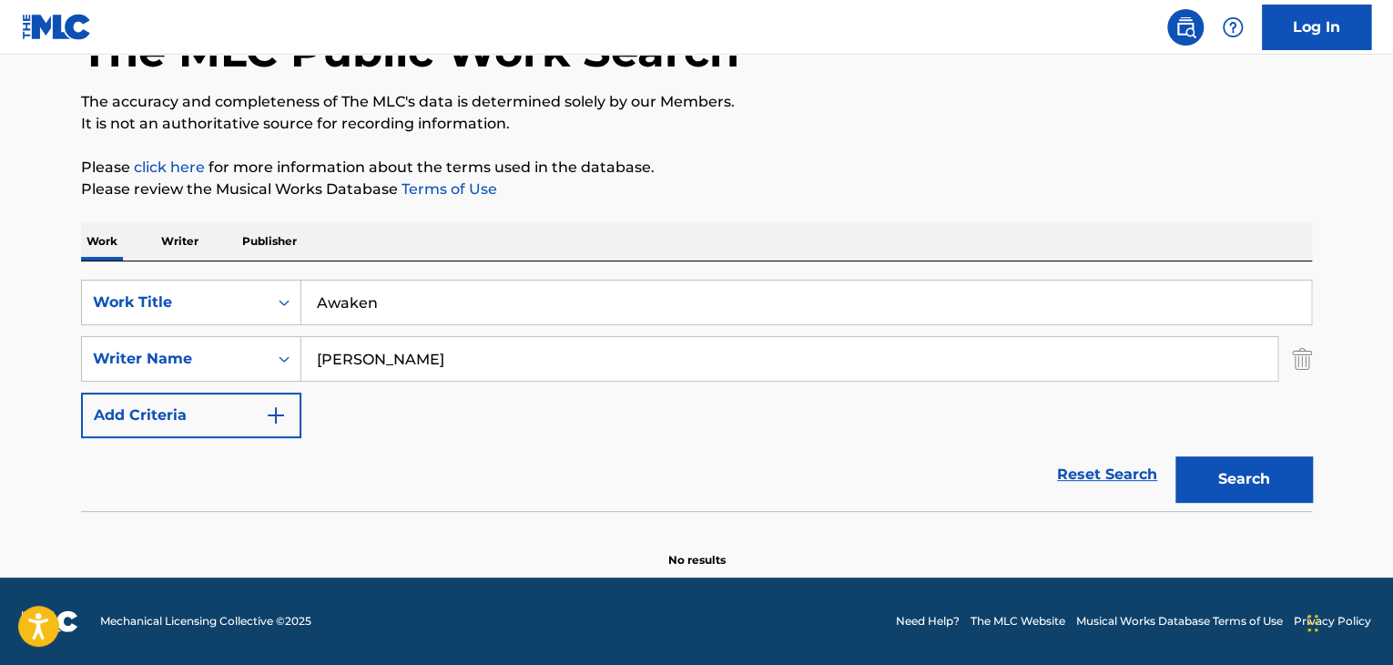
scroll to position [126, 0]
click at [420, 303] on input "Awaken" at bounding box center [806, 302] width 1010 height 44
paste input "ing Spirit"
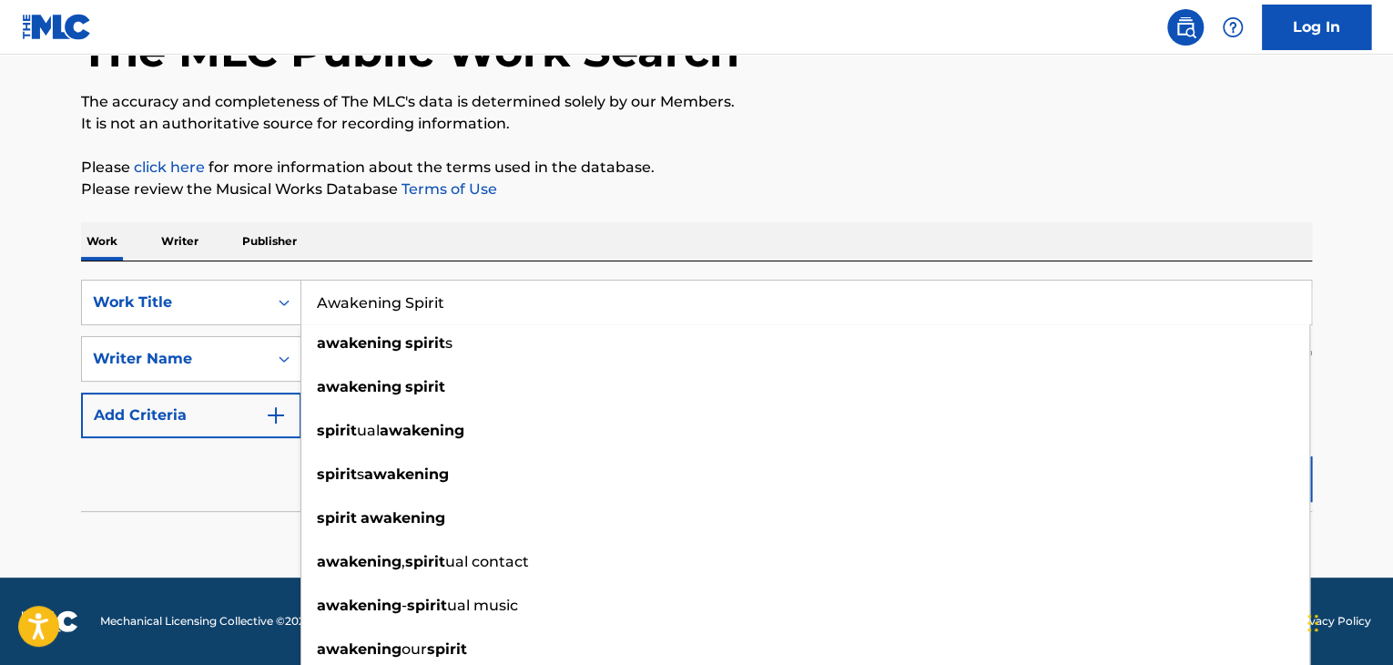
type input "Awakening Spirit"
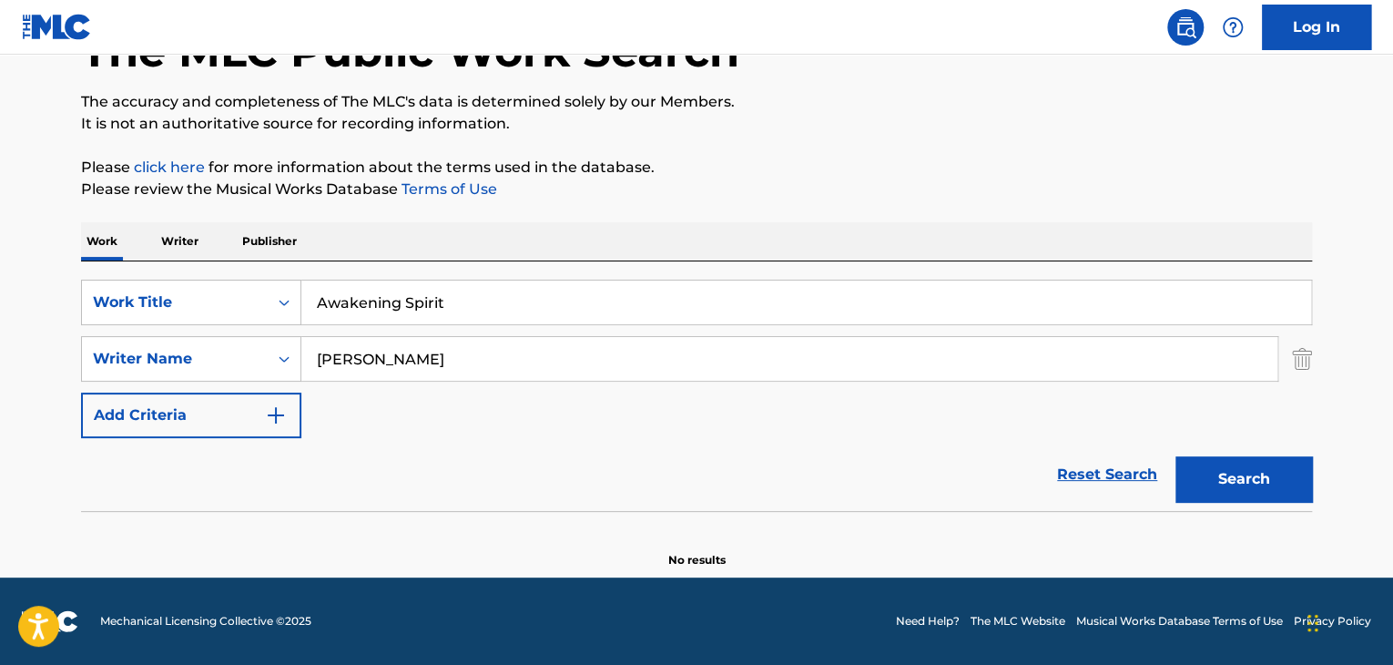
click at [160, 496] on div "Reset Search Search" at bounding box center [696, 474] width 1231 height 73
click at [1280, 474] on button "Search" at bounding box center [1244, 479] width 137 height 46
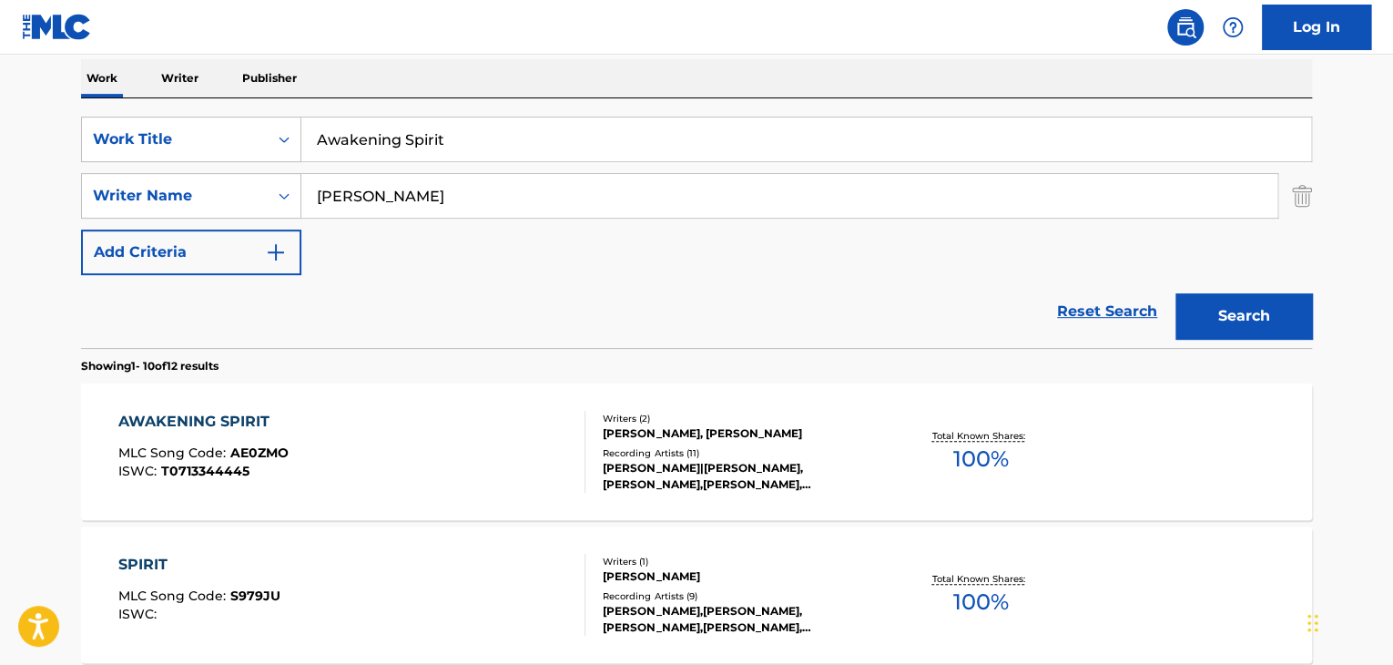
scroll to position [308, 0]
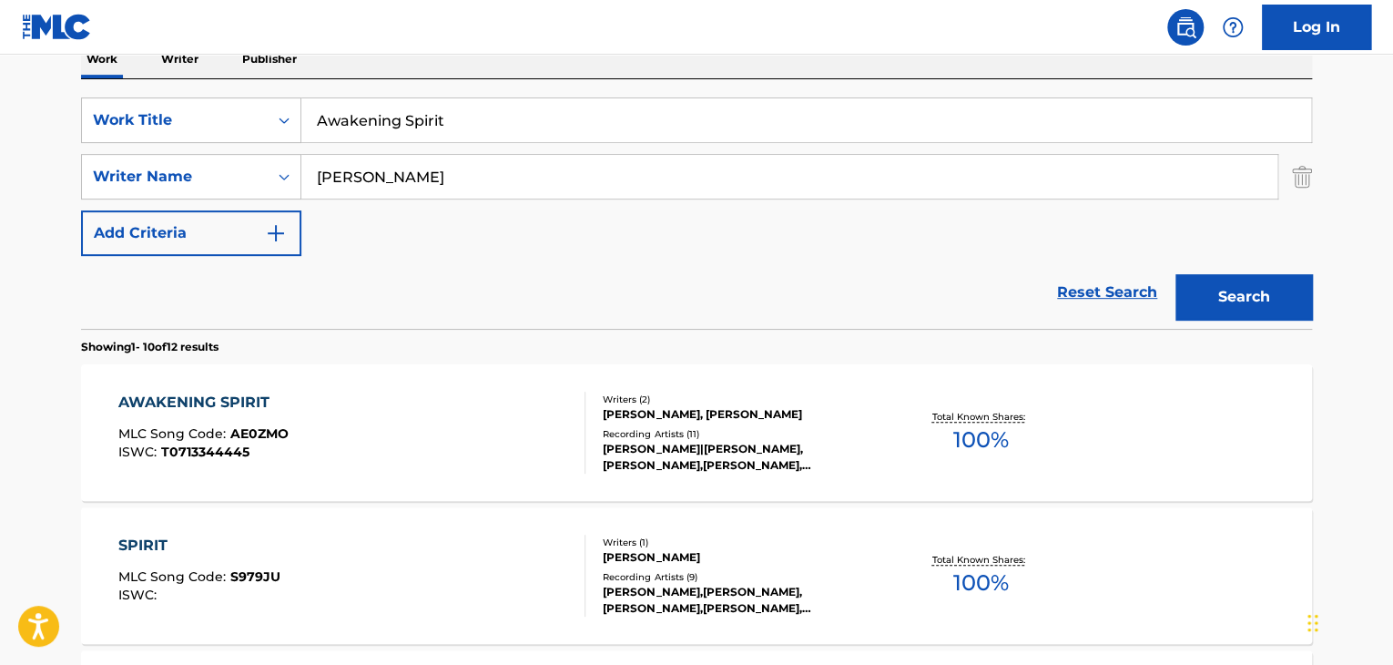
click at [251, 396] on div "AWAKENING SPIRIT" at bounding box center [203, 403] width 170 height 22
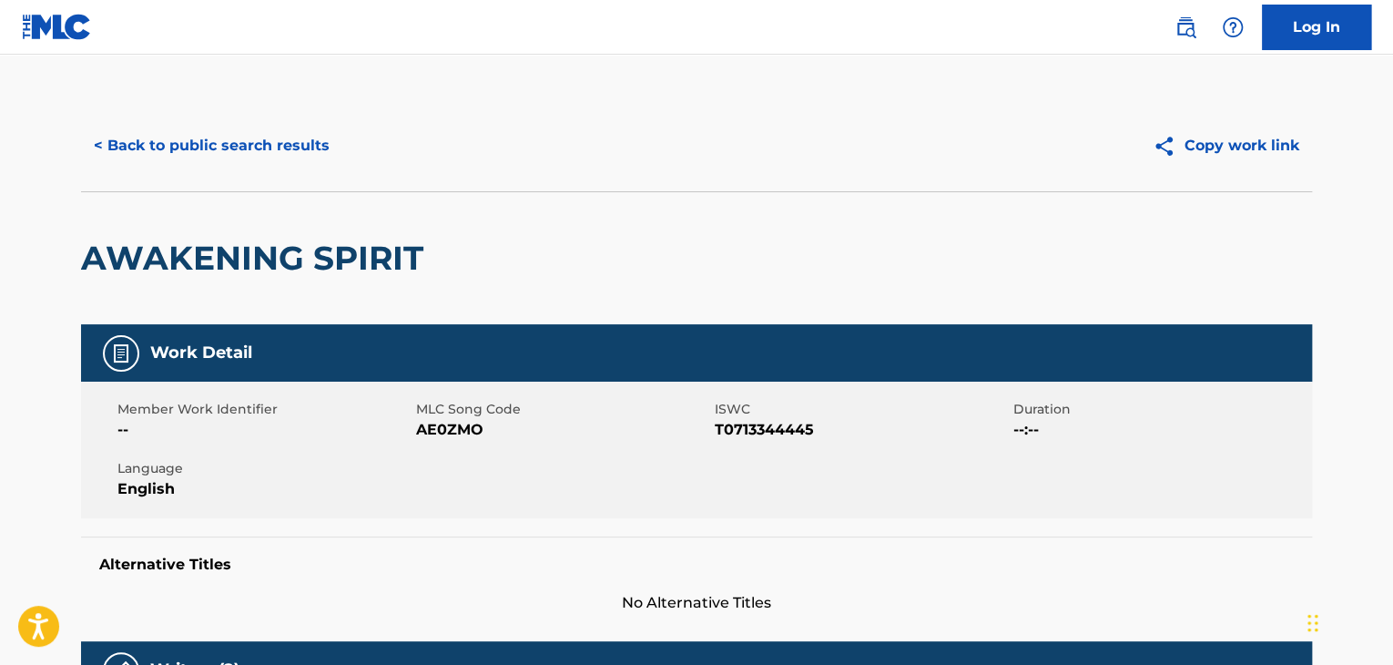
click at [457, 426] on span "AE0ZMO" at bounding box center [563, 430] width 294 height 22
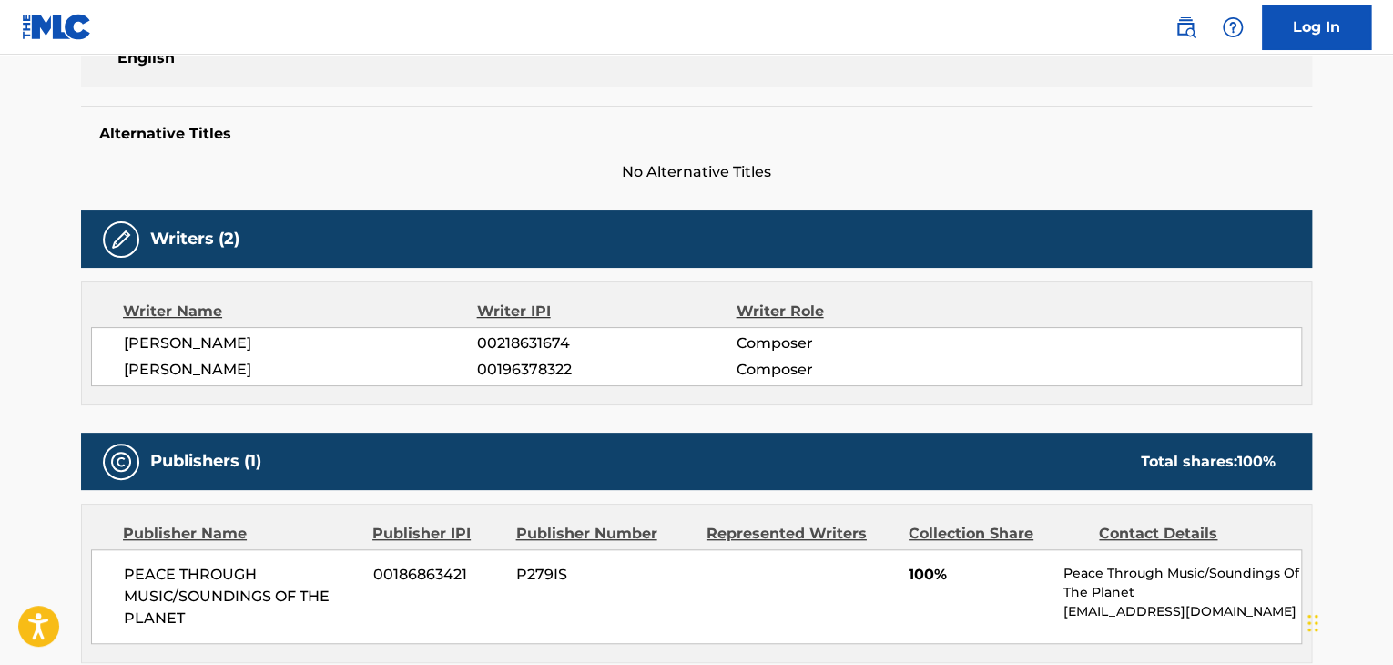
scroll to position [668, 0]
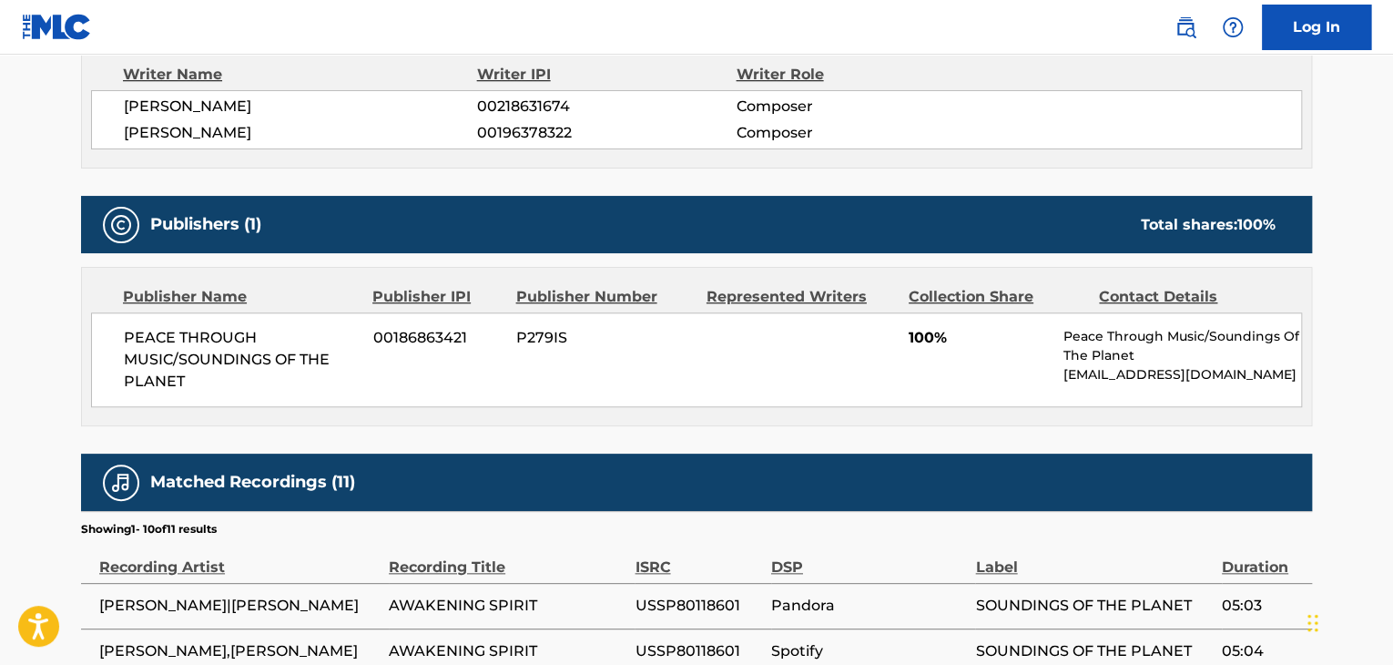
click at [270, 359] on span "PEACE THROUGH MUSIC/SOUNDINGS OF THE PLANET" at bounding box center [242, 360] width 236 height 66
click at [270, 358] on span "PEACE THROUGH MUSIC/SOUNDINGS OF THE PLANET" at bounding box center [242, 360] width 236 height 66
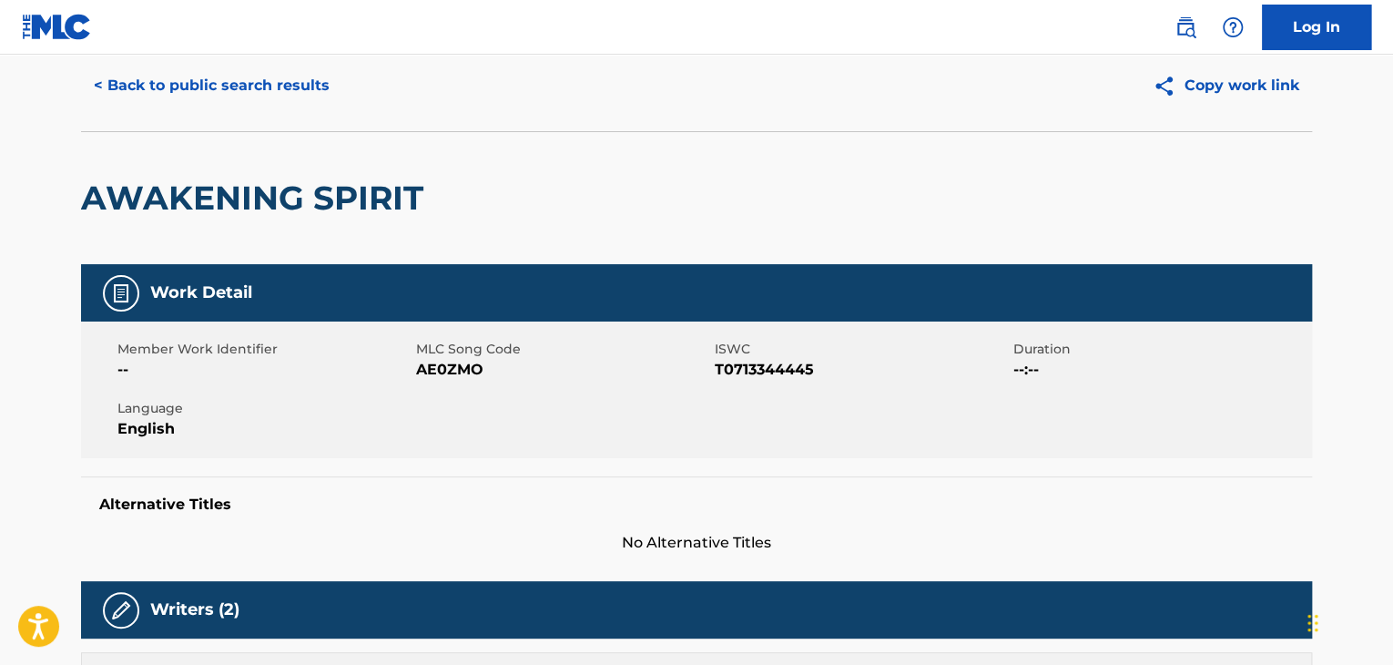
click at [284, 76] on button "< Back to public search results" at bounding box center [211, 86] width 261 height 46
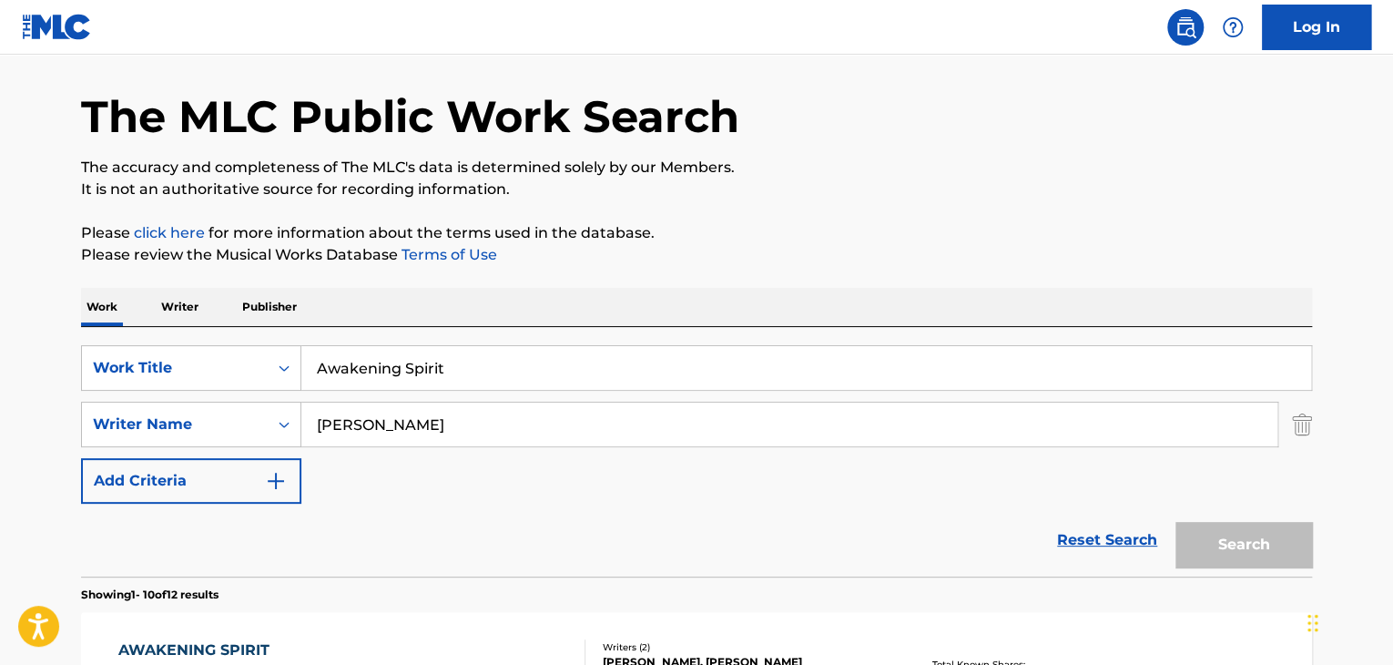
scroll to position [308, 0]
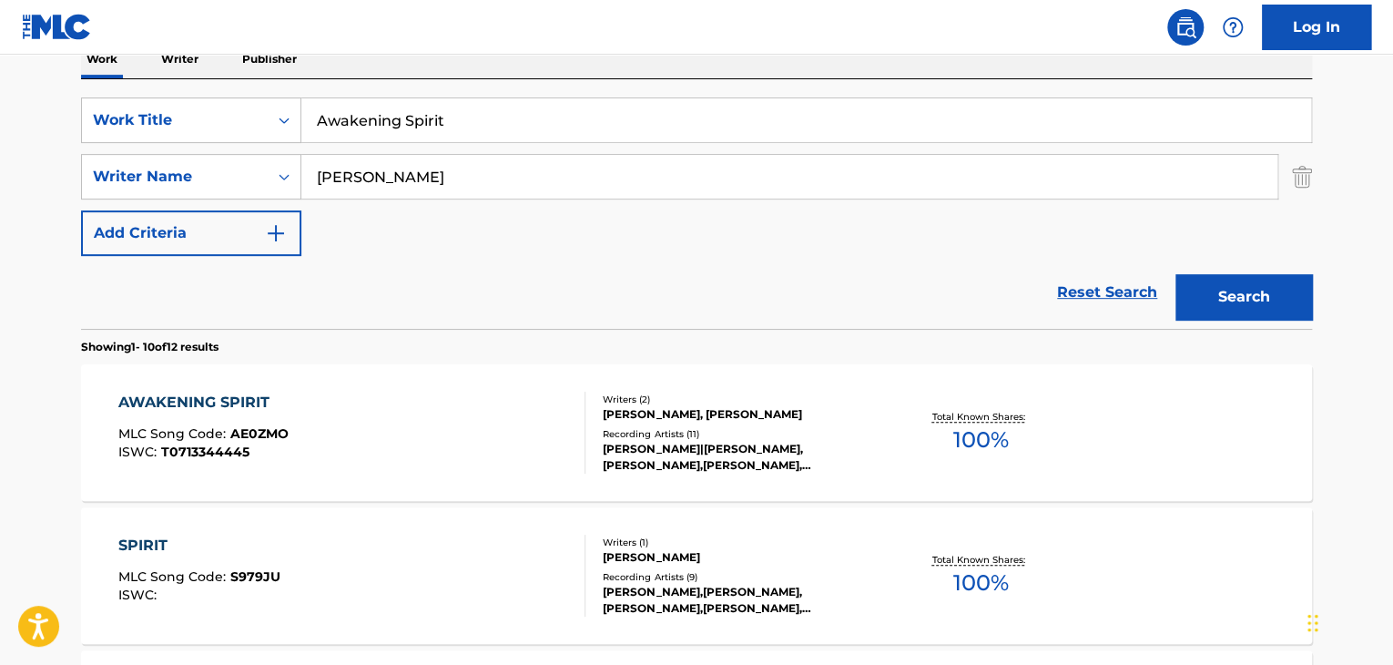
click at [449, 176] on input "[PERSON_NAME]" at bounding box center [789, 177] width 976 height 44
paste input "Dream of Peace"
type input "Dream of Peace"
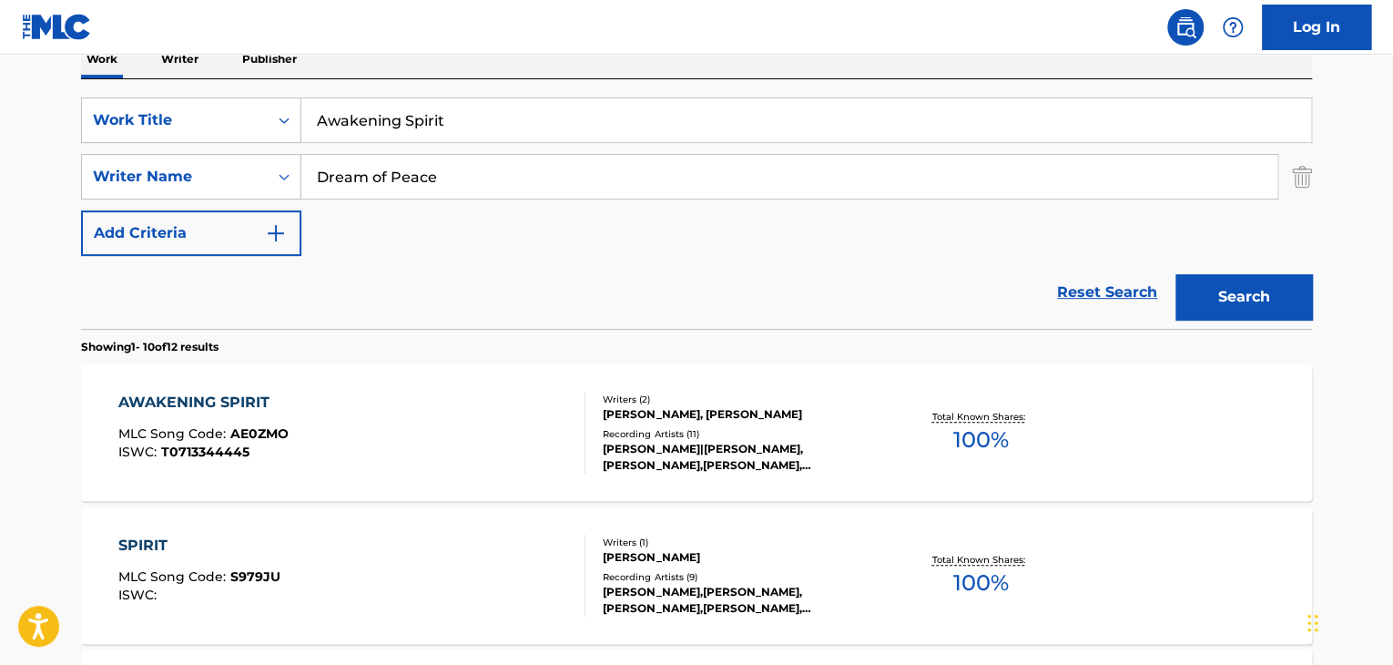
click at [498, 118] on input "Awakening Spirit" at bounding box center [806, 120] width 1010 height 44
paste input "Dream of Peace"
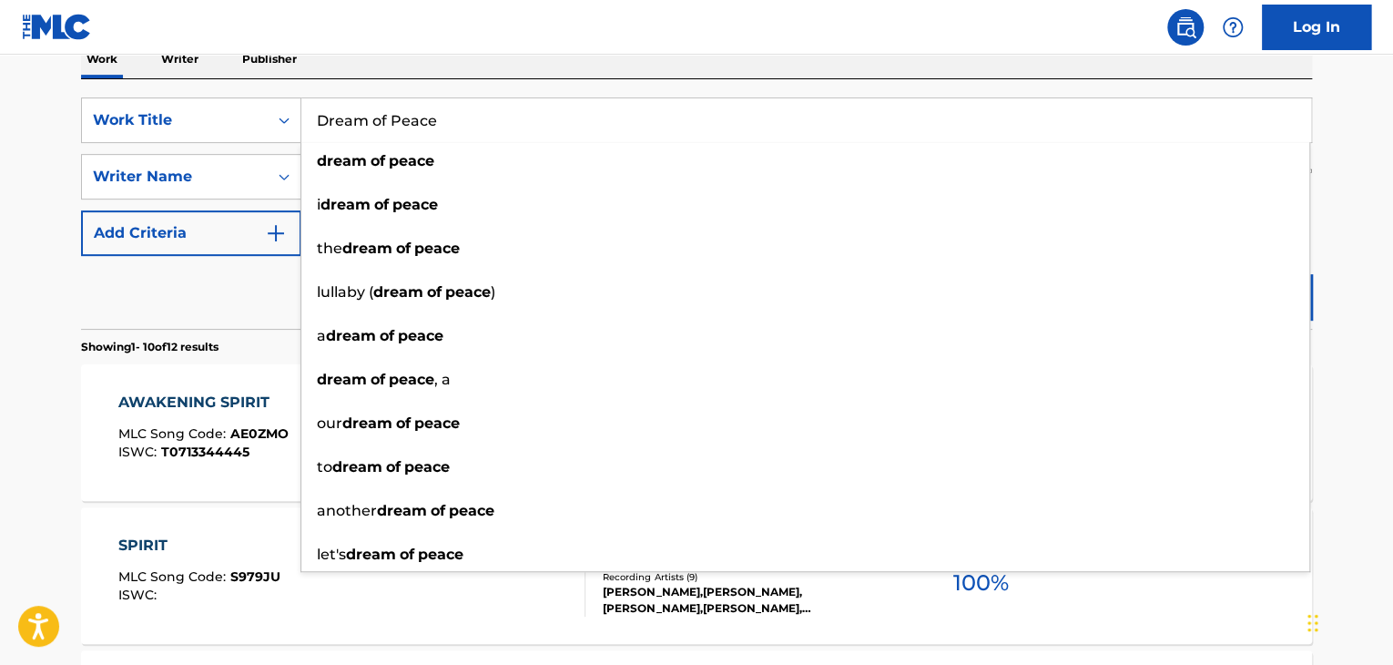
type input "Dream of Peace"
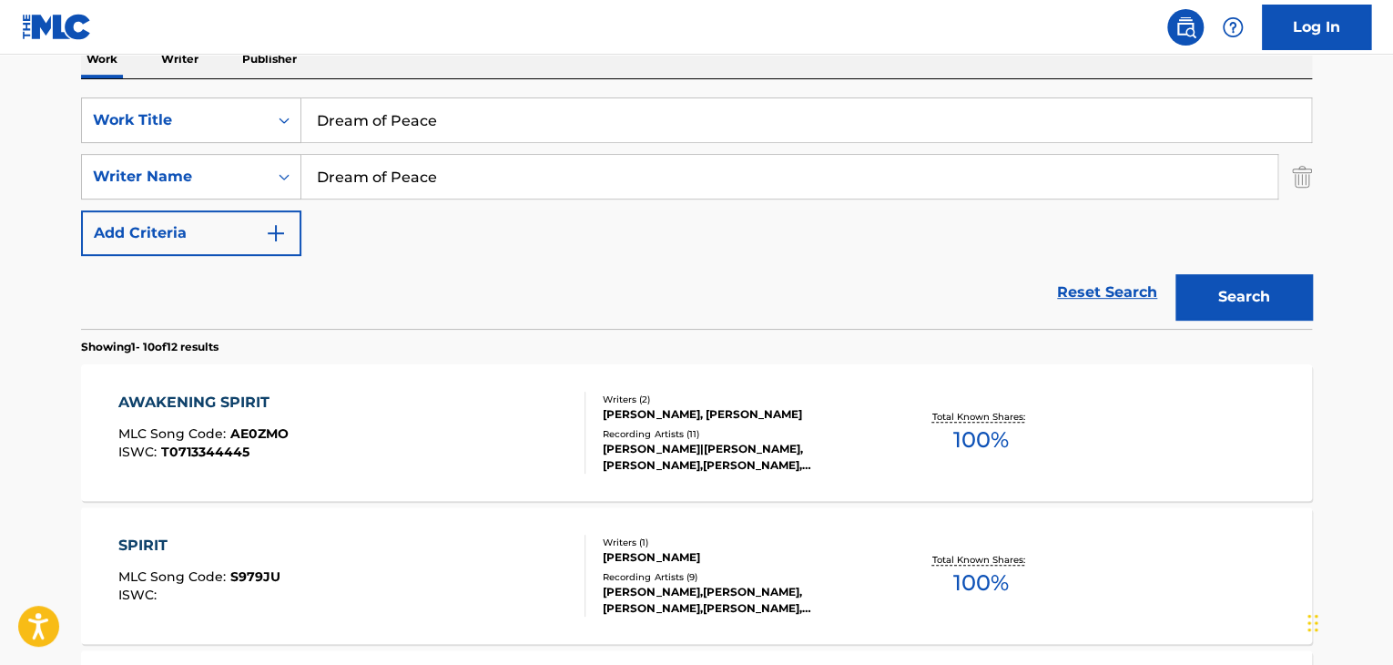
click at [212, 265] on div "Reset Search Search" at bounding box center [696, 292] width 1231 height 73
click at [698, 189] on input "Dream of Peace" at bounding box center [789, 177] width 976 height 44
paste input "[PERSON_NAME]"
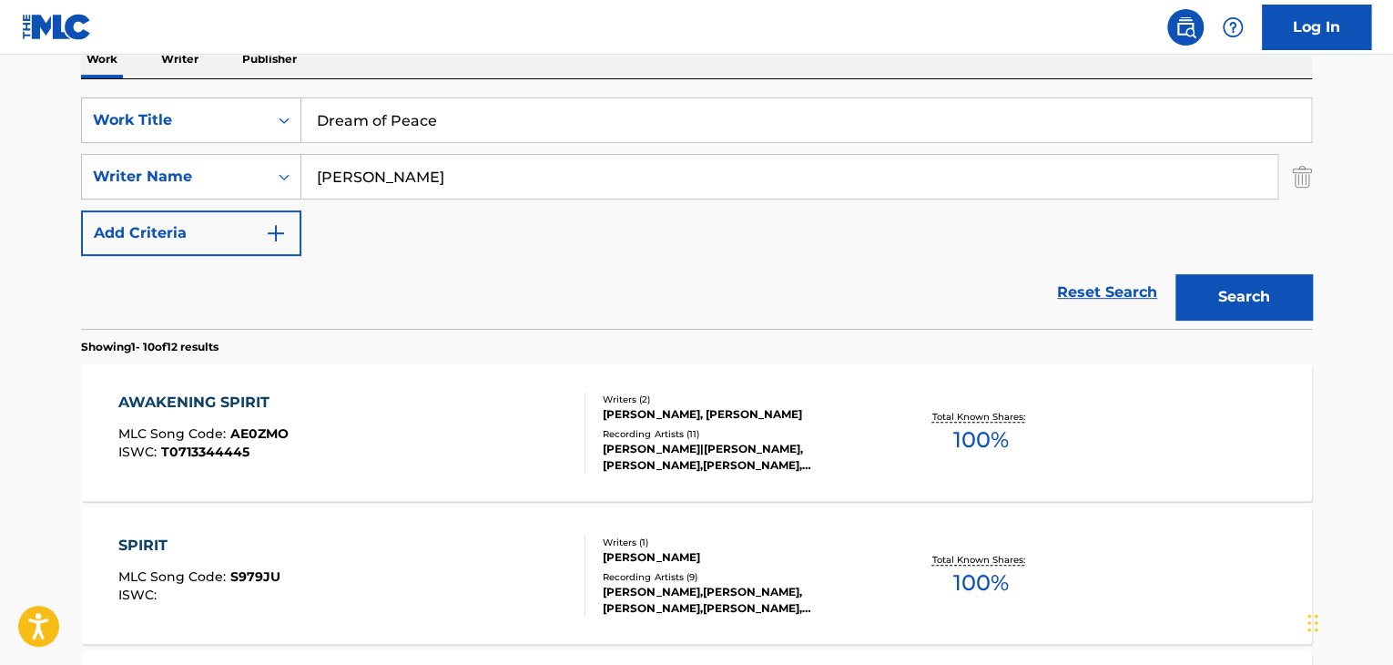
type input "[PERSON_NAME]"
click at [1242, 299] on button "Search" at bounding box center [1244, 297] width 137 height 46
click at [215, 393] on div "DREAM OF PEACE" at bounding box center [200, 403] width 164 height 22
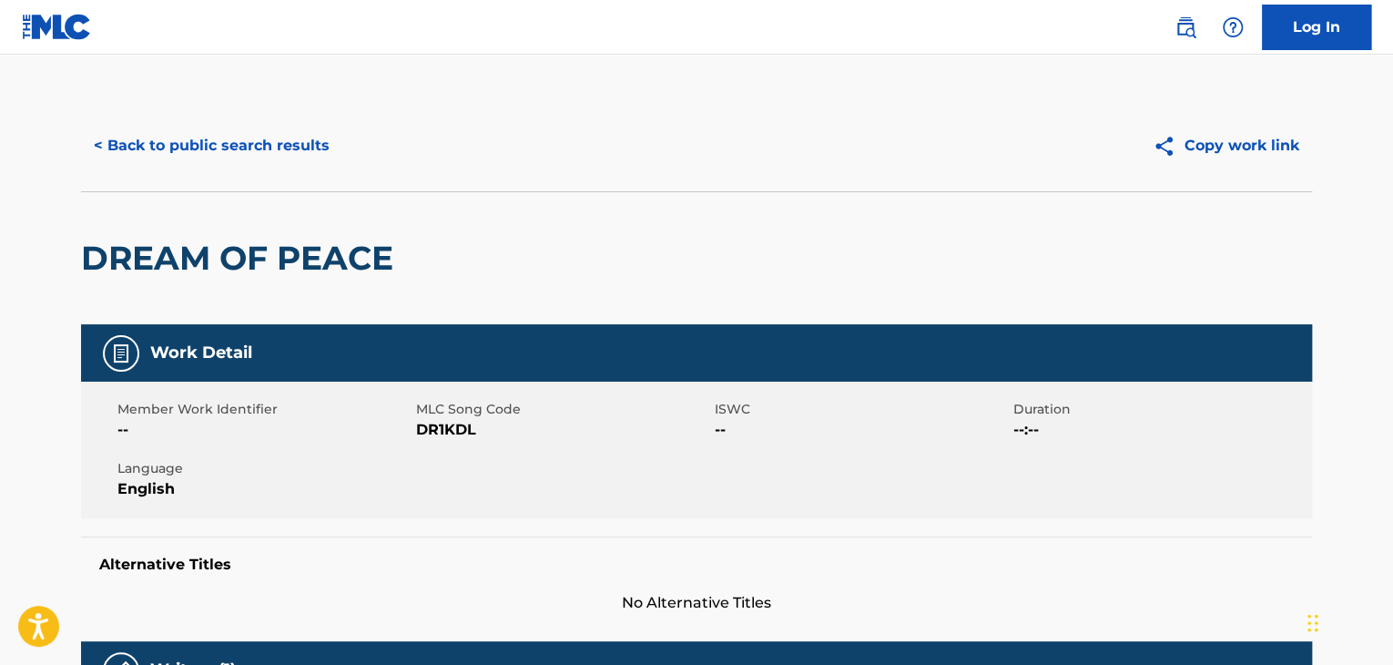
click at [456, 424] on span "DR1KDL" at bounding box center [563, 430] width 294 height 22
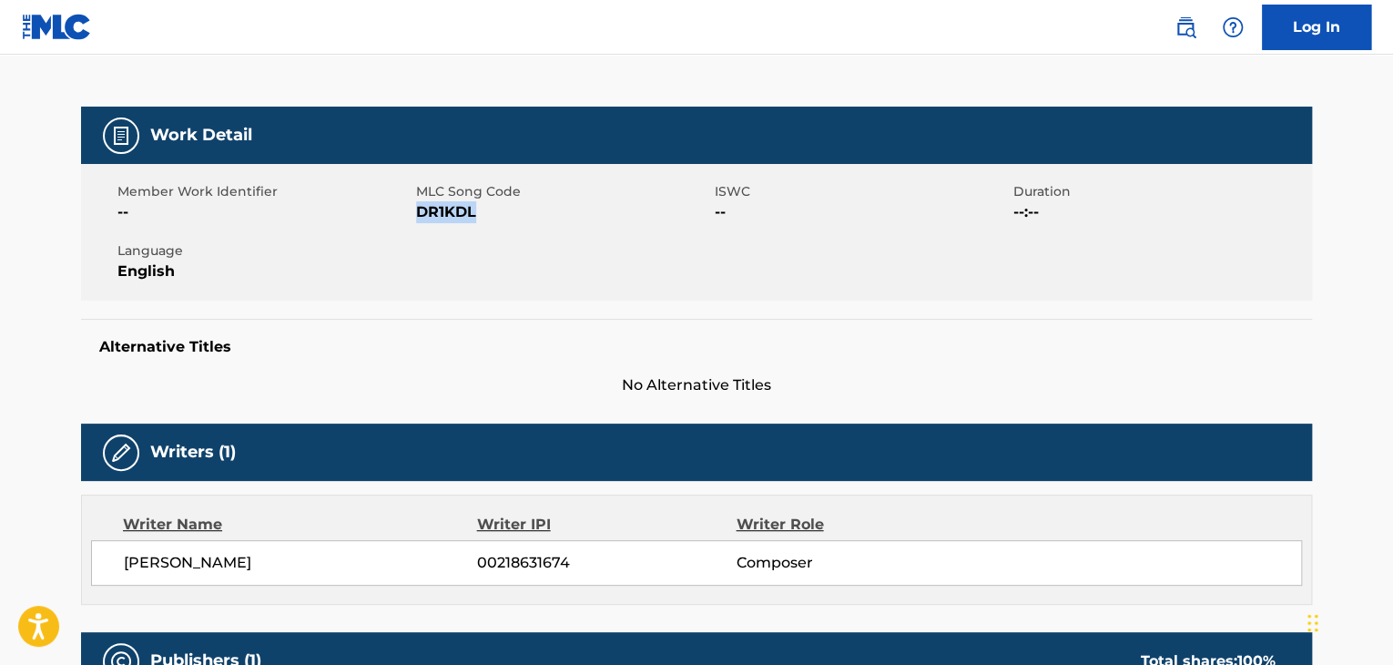
scroll to position [485, 0]
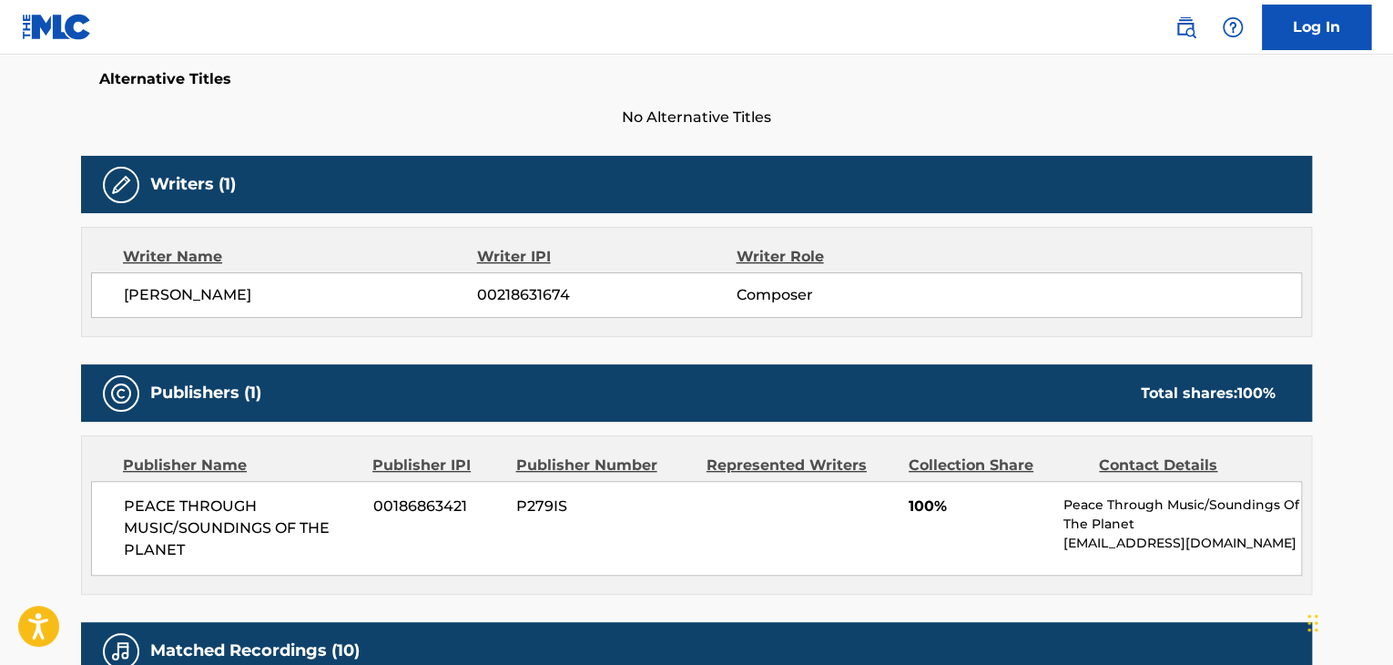
click at [270, 529] on span "PEACE THROUGH MUSIC/SOUNDINGS OF THE PLANET" at bounding box center [242, 528] width 236 height 66
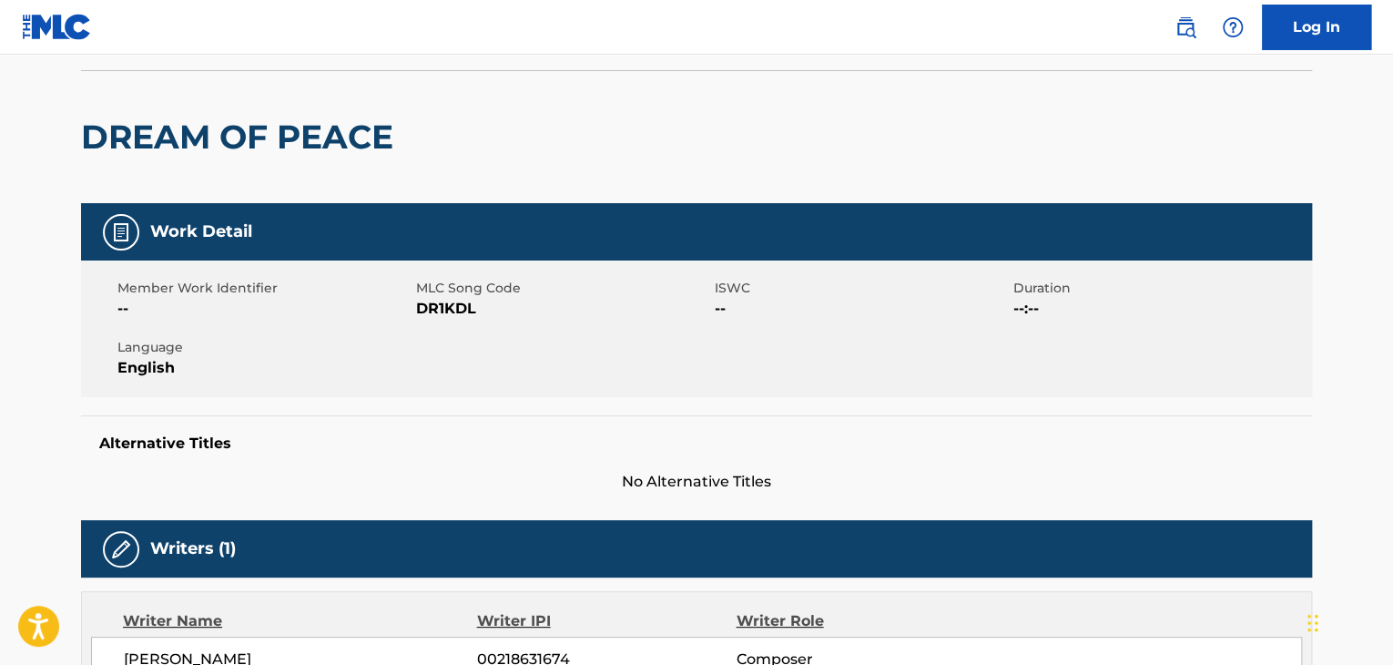
scroll to position [0, 0]
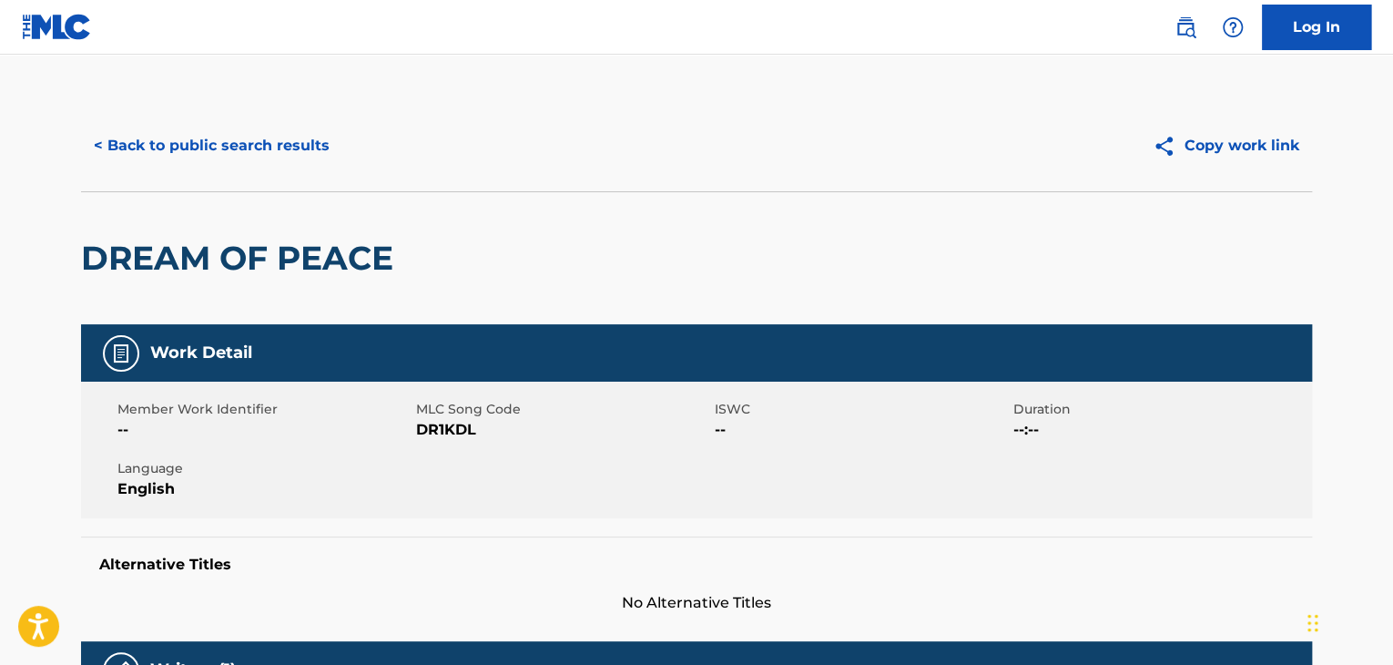
click at [288, 142] on button "< Back to public search results" at bounding box center [211, 146] width 261 height 46
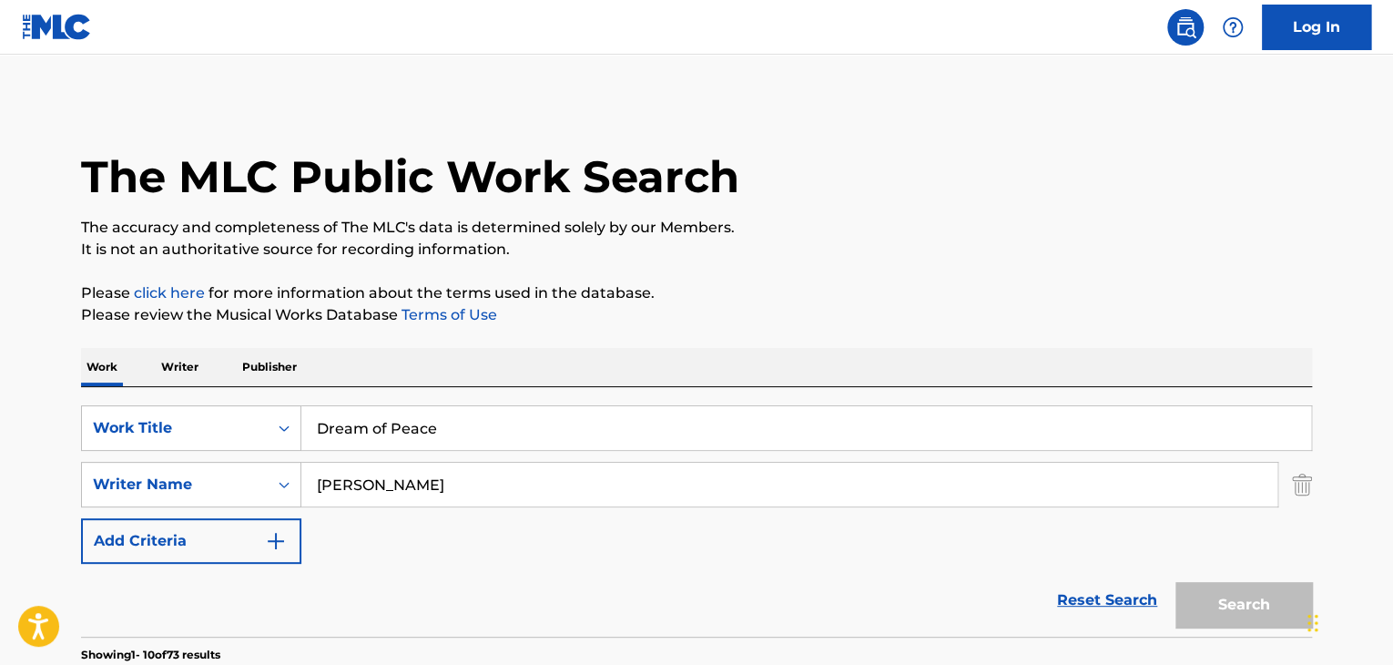
scroll to position [308, 0]
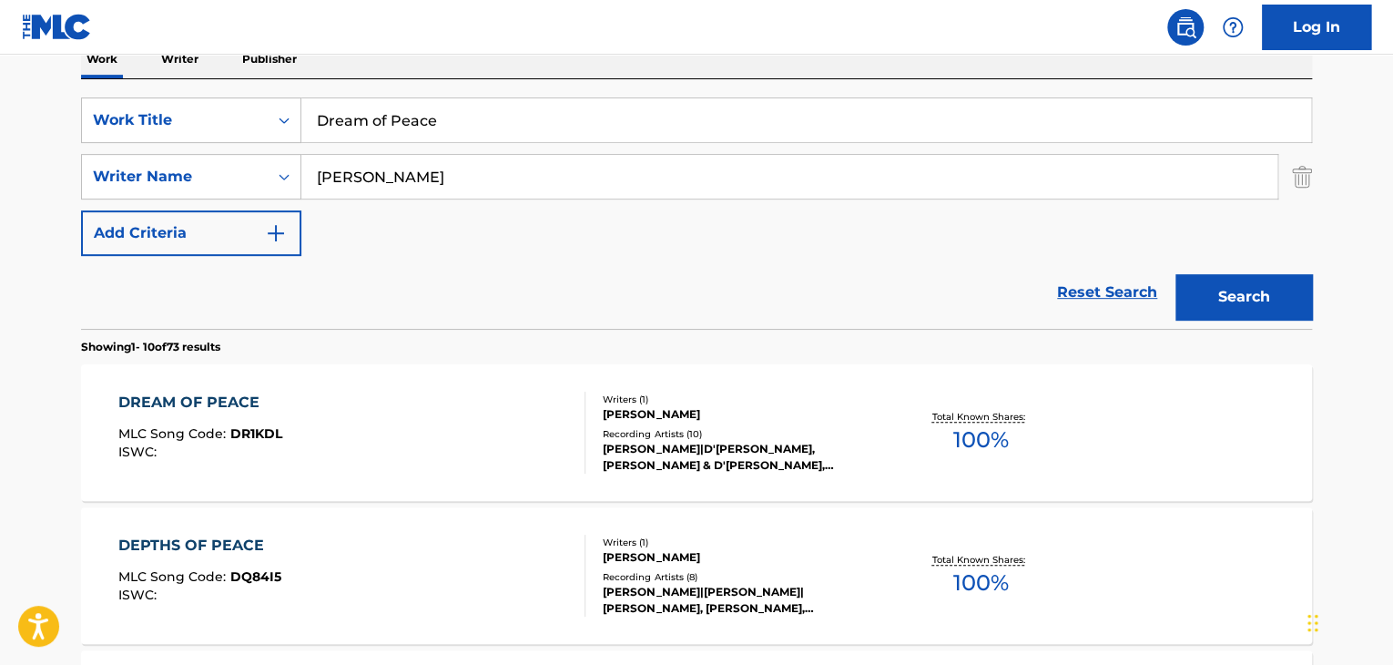
click at [522, 132] on input "Dream of Peace" at bounding box center [806, 120] width 1010 height 44
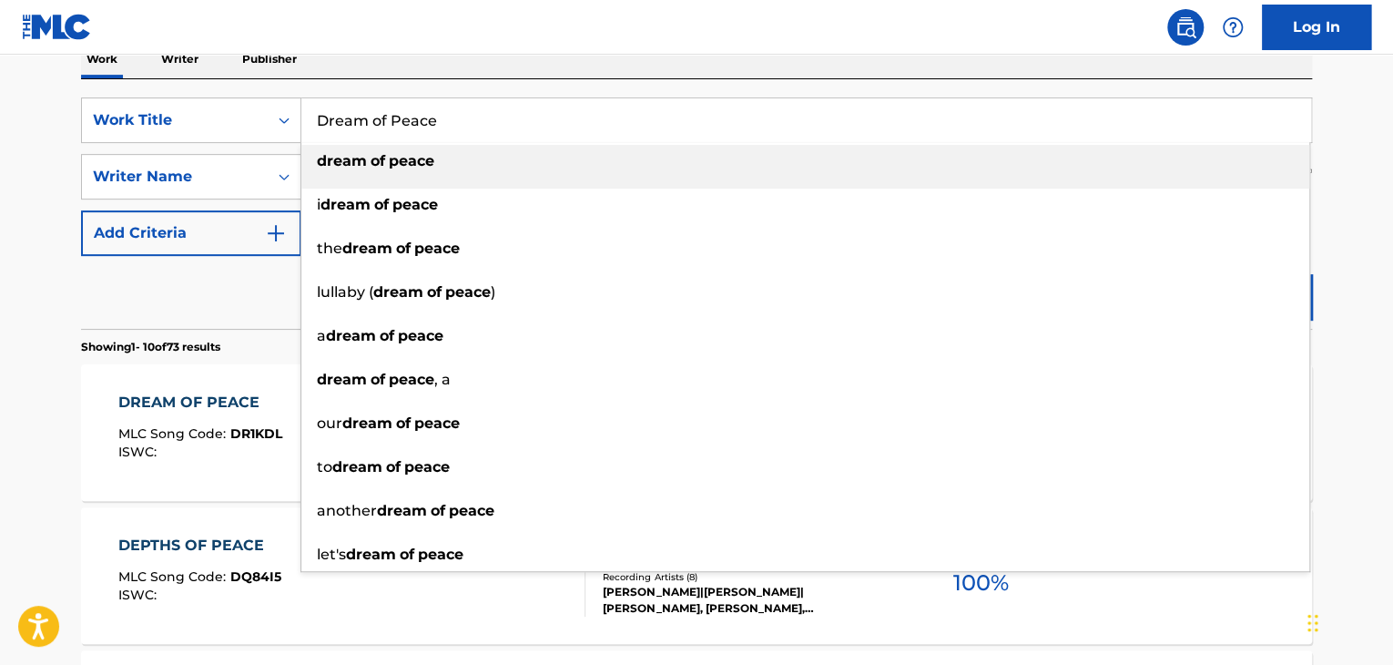
click at [522, 132] on input "Dream of Peace" at bounding box center [806, 120] width 1010 height 44
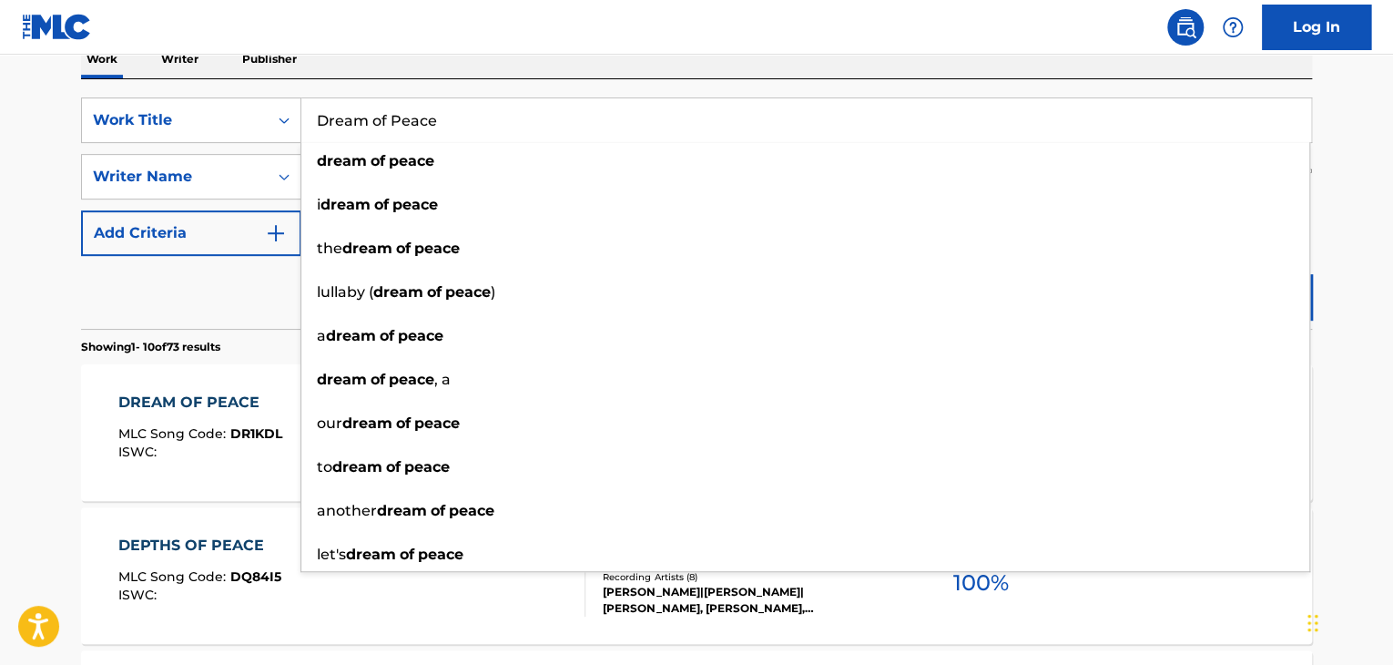
click at [195, 300] on div "Reset Search Search" at bounding box center [696, 292] width 1231 height 73
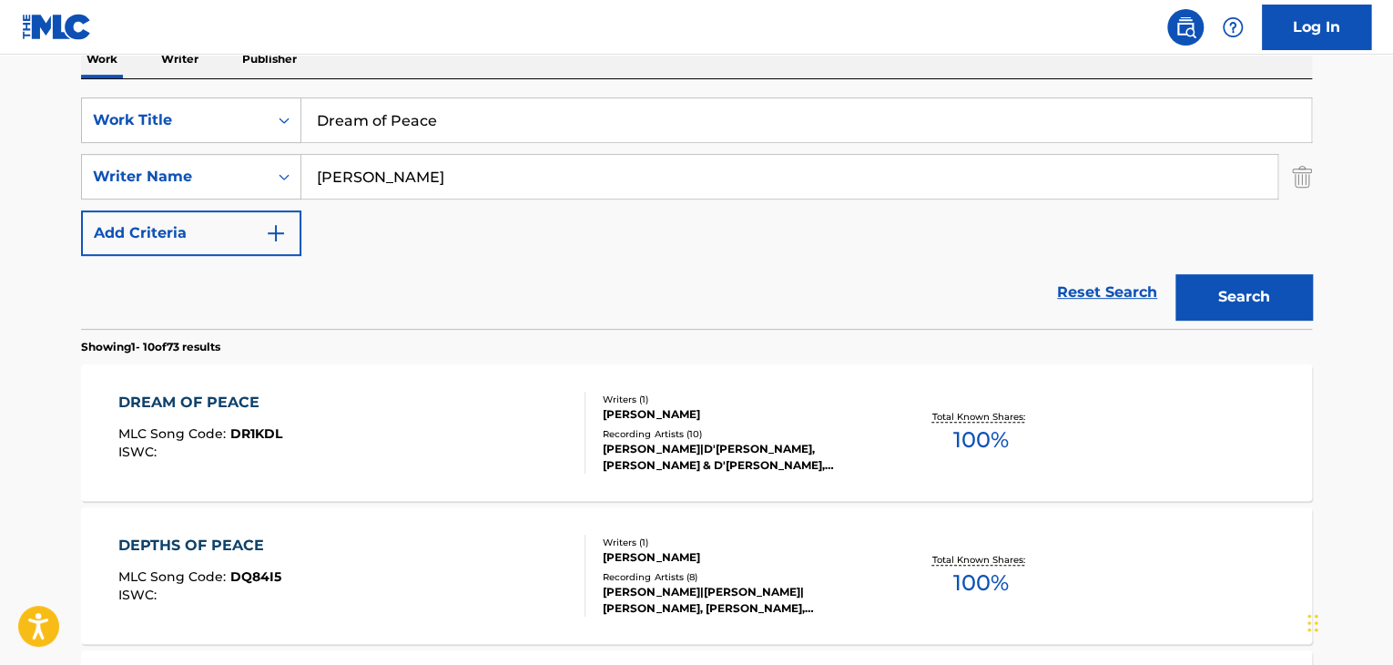
click at [427, 188] on input "[PERSON_NAME]" at bounding box center [789, 177] width 976 height 44
paste input "[PERSON_NAME]"
drag, startPoint x: 366, startPoint y: 174, endPoint x: 529, endPoint y: 178, distance: 163.0
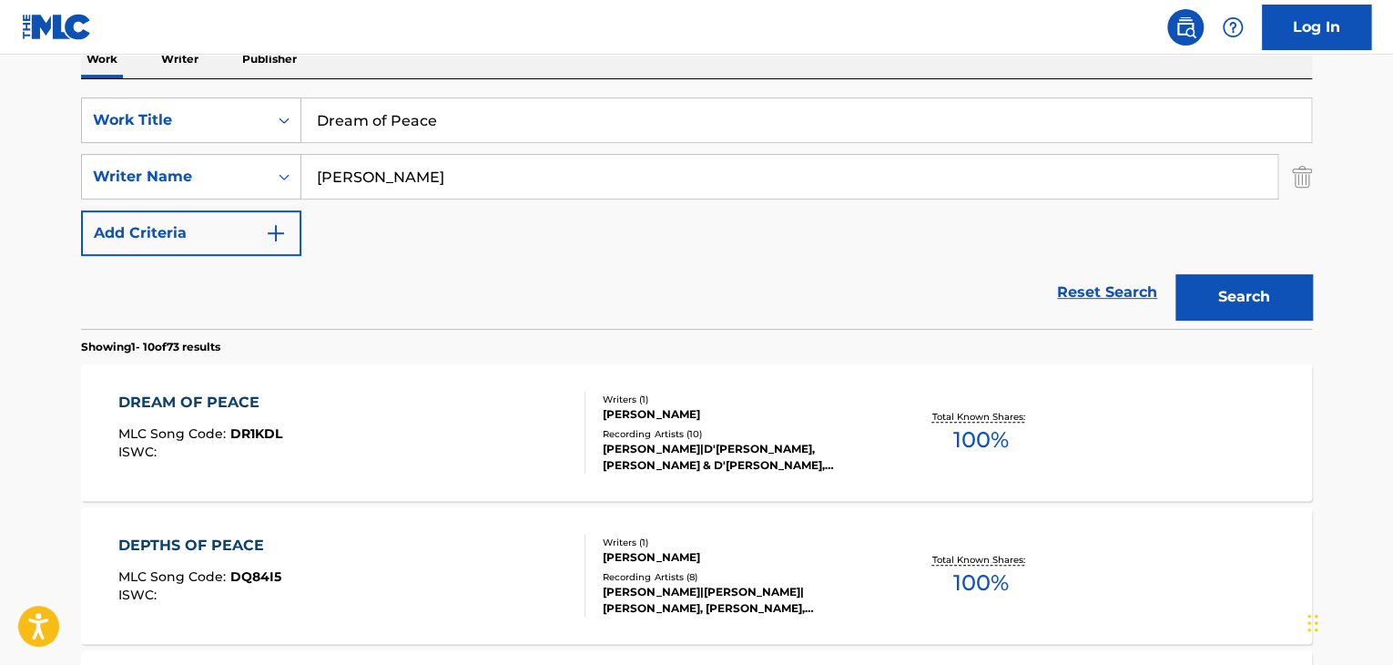
click at [529, 178] on input "[PERSON_NAME]" at bounding box center [789, 177] width 976 height 44
type input "[PERSON_NAME]"
click at [1176, 274] on button "Search" at bounding box center [1244, 297] width 137 height 46
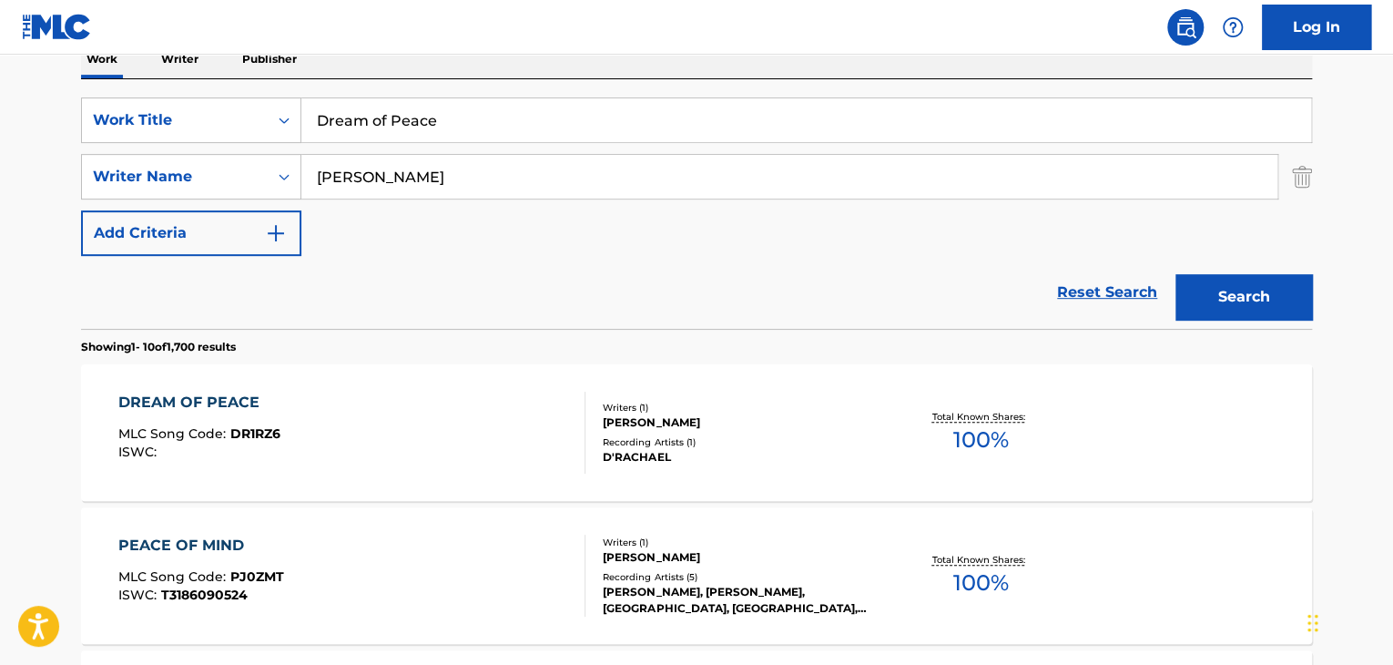
click at [223, 403] on div "DREAM OF PEACE" at bounding box center [199, 403] width 162 height 22
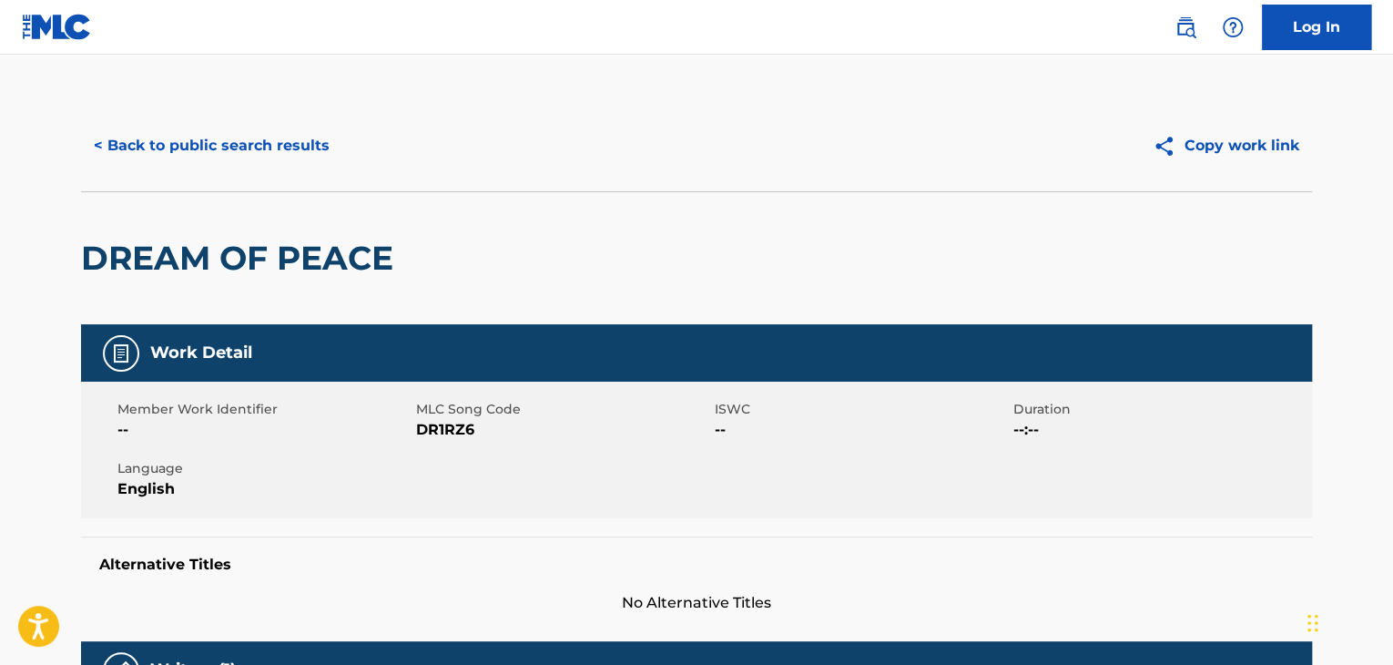
click at [426, 426] on span "DR1RZ6" at bounding box center [563, 430] width 294 height 22
click at [235, 158] on button "< Back to public search results" at bounding box center [211, 146] width 261 height 46
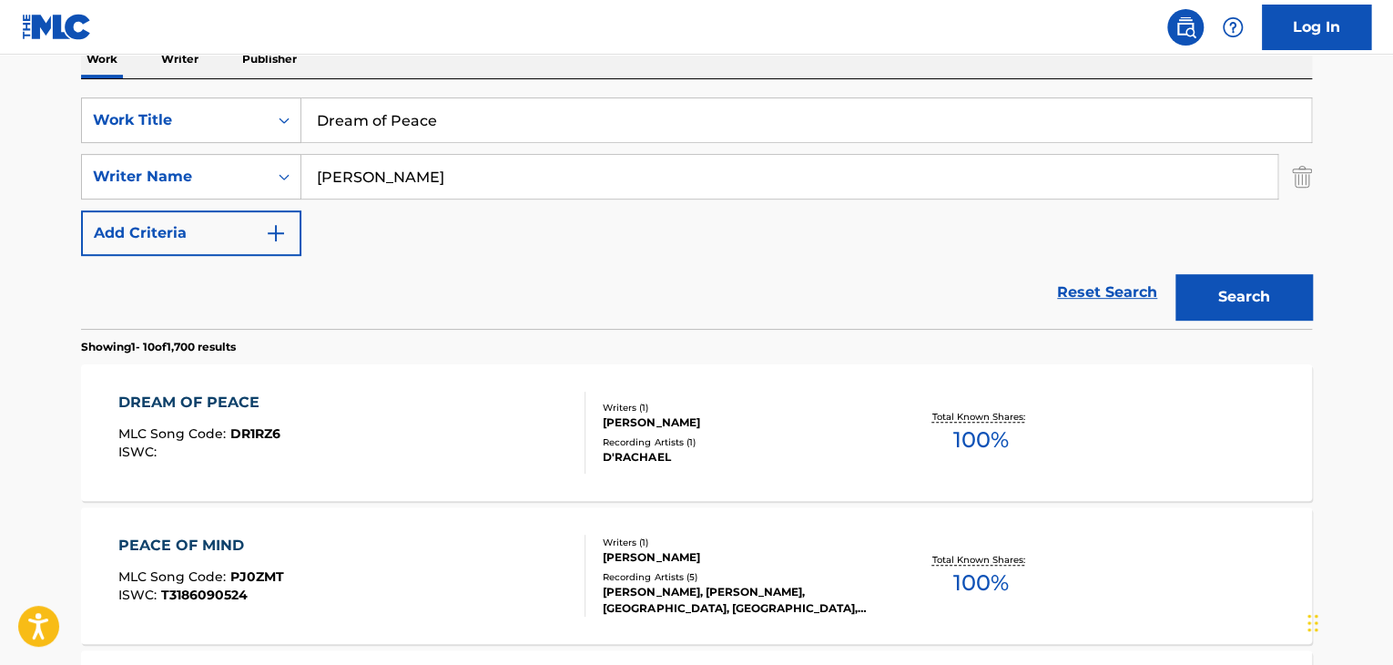
click at [494, 127] on input "Dream of Peace" at bounding box center [806, 120] width 1010 height 44
paste input "Sacred Splendor"
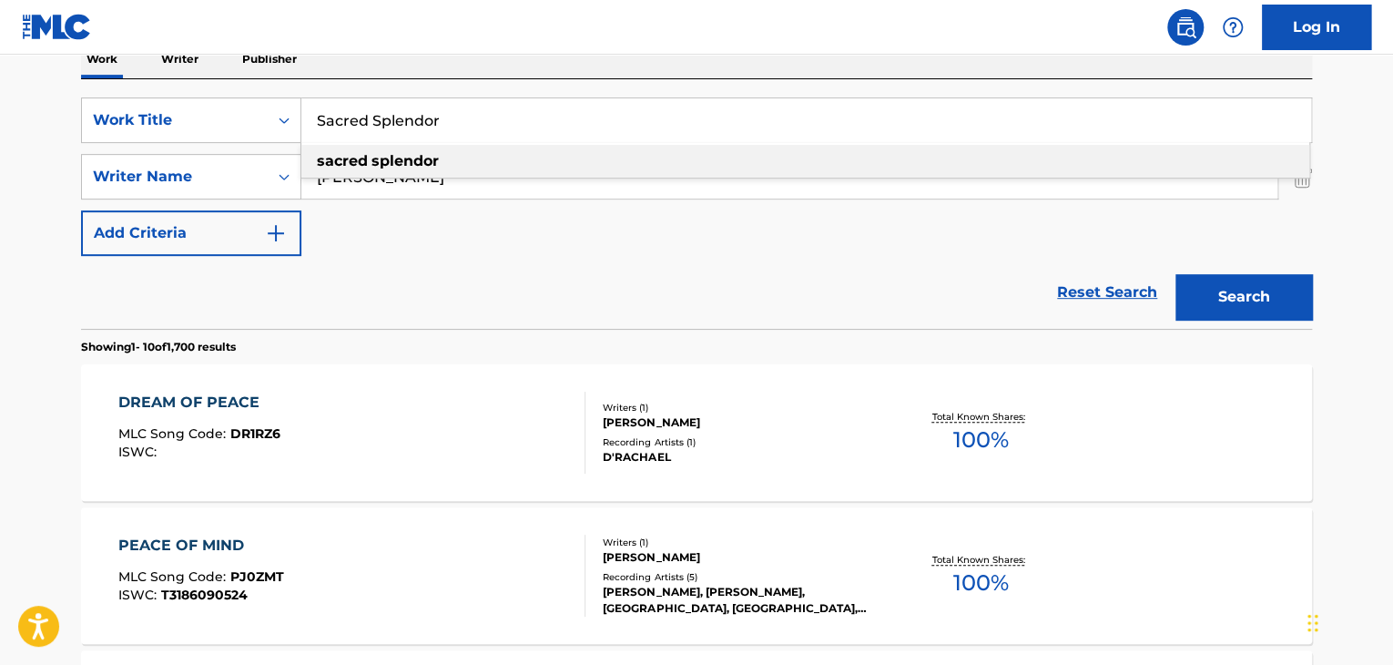
click at [465, 166] on div "sacred splendor" at bounding box center [805, 161] width 1008 height 33
type input "sacred splendor"
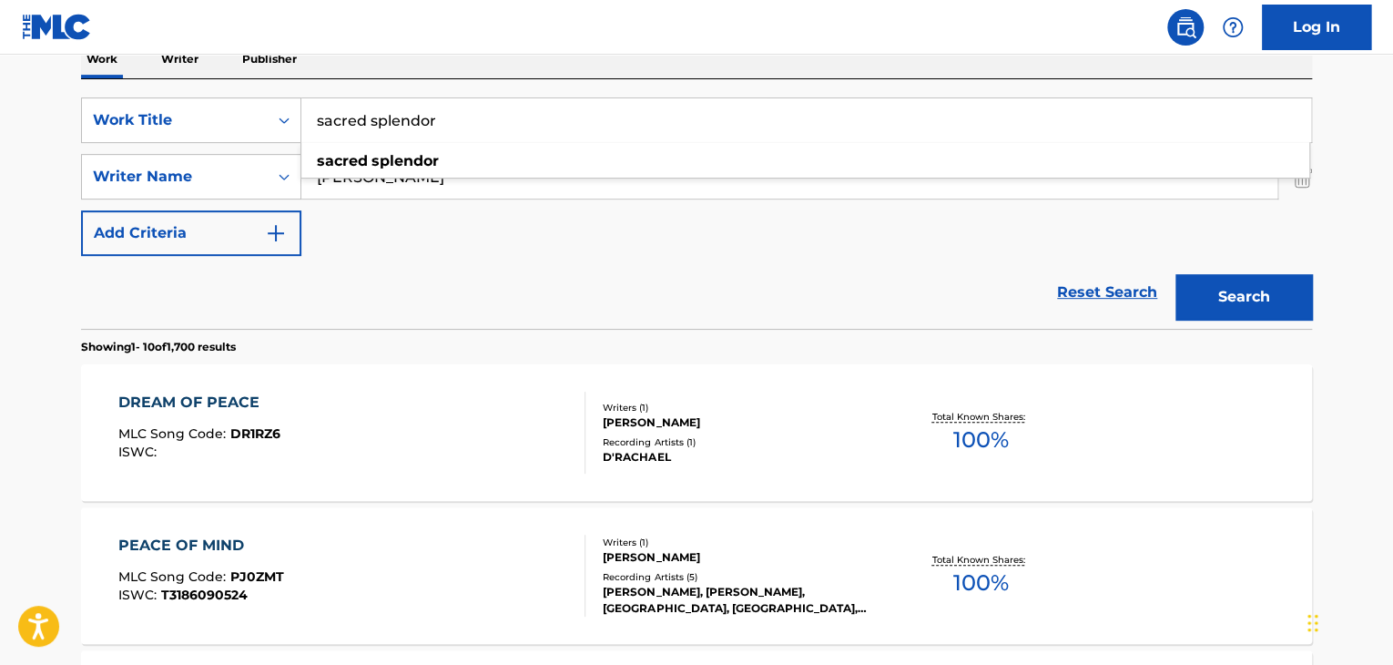
click at [481, 247] on div "SearchWithCriteria94b7c110-9e97-4d64-9c81-5803be8259da Work Title sacred splend…" at bounding box center [696, 176] width 1231 height 158
click at [499, 183] on input "[PERSON_NAME]" at bounding box center [789, 177] width 976 height 44
click at [1176, 274] on button "Search" at bounding box center [1244, 297] width 137 height 46
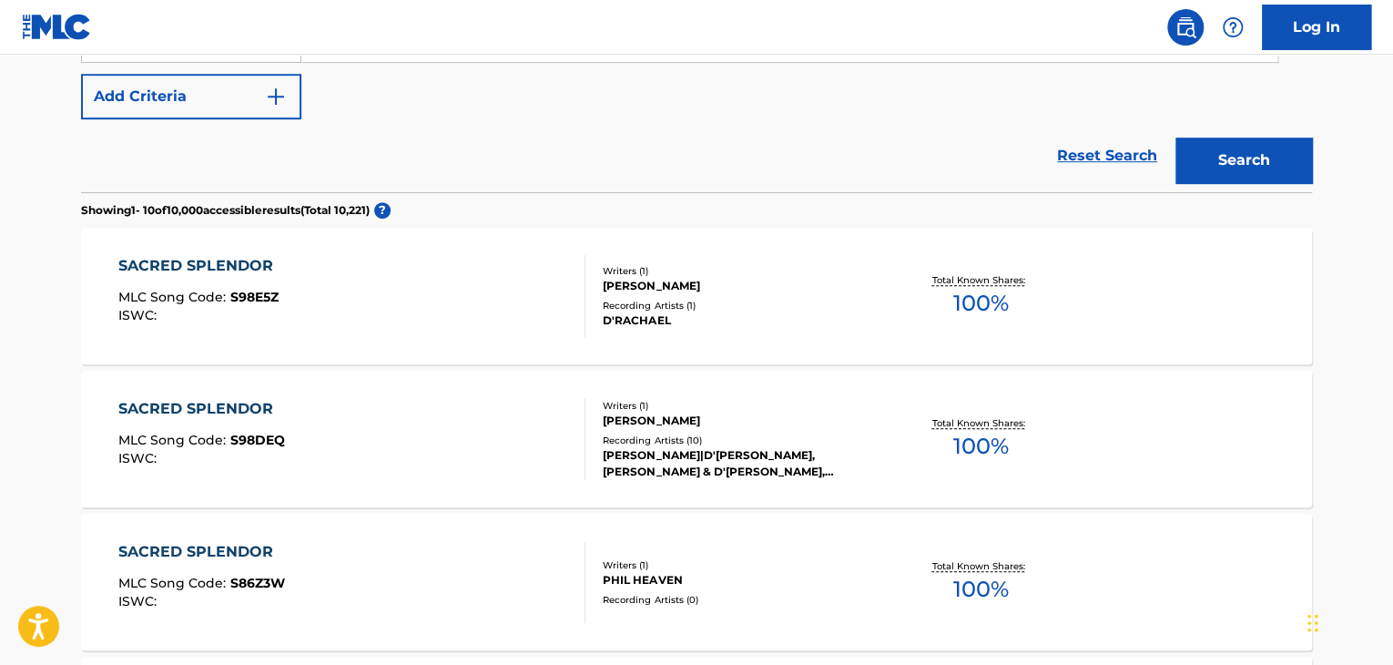
scroll to position [490, 0]
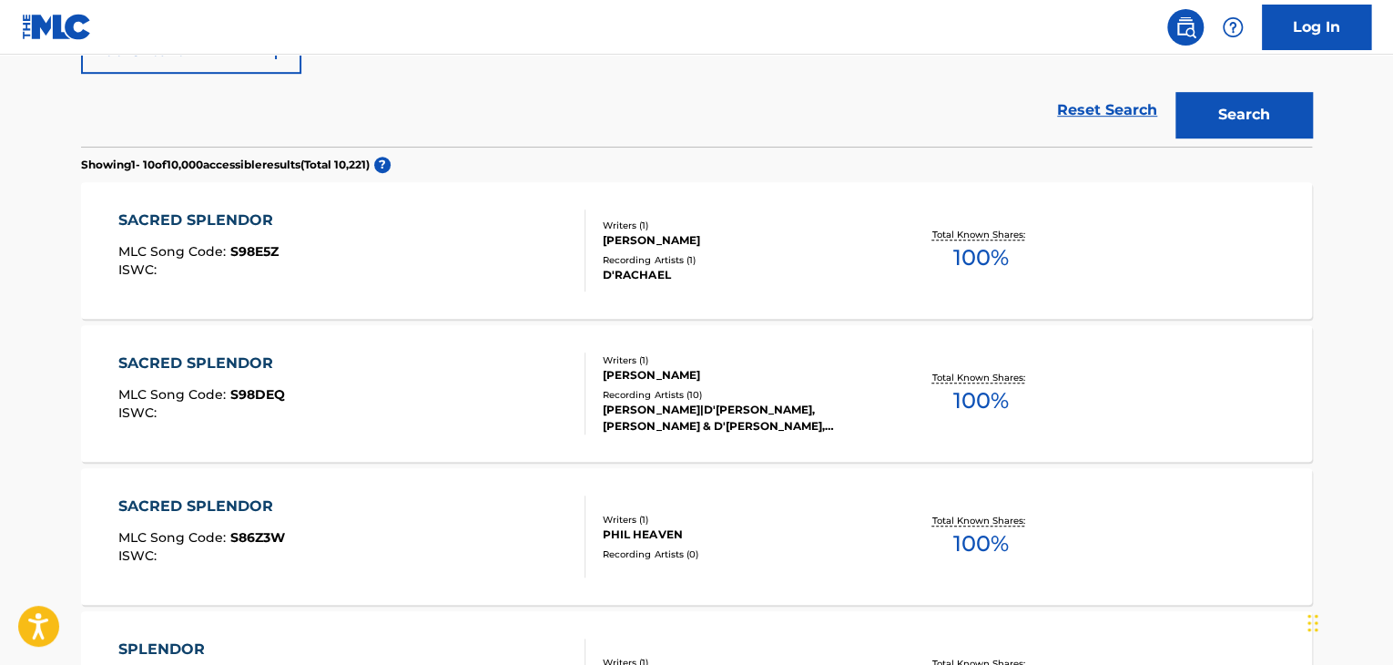
click at [263, 211] on div "SACRED SPLENDOR" at bounding box center [200, 220] width 164 height 22
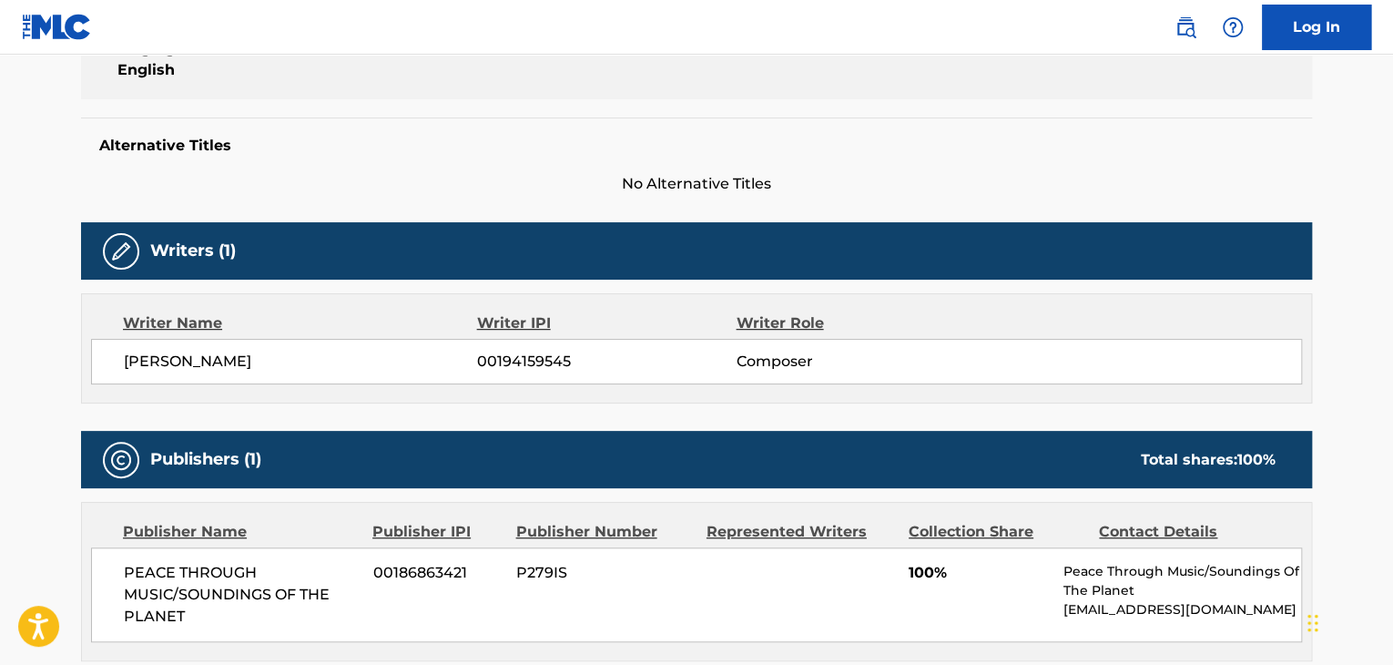
scroll to position [303, 0]
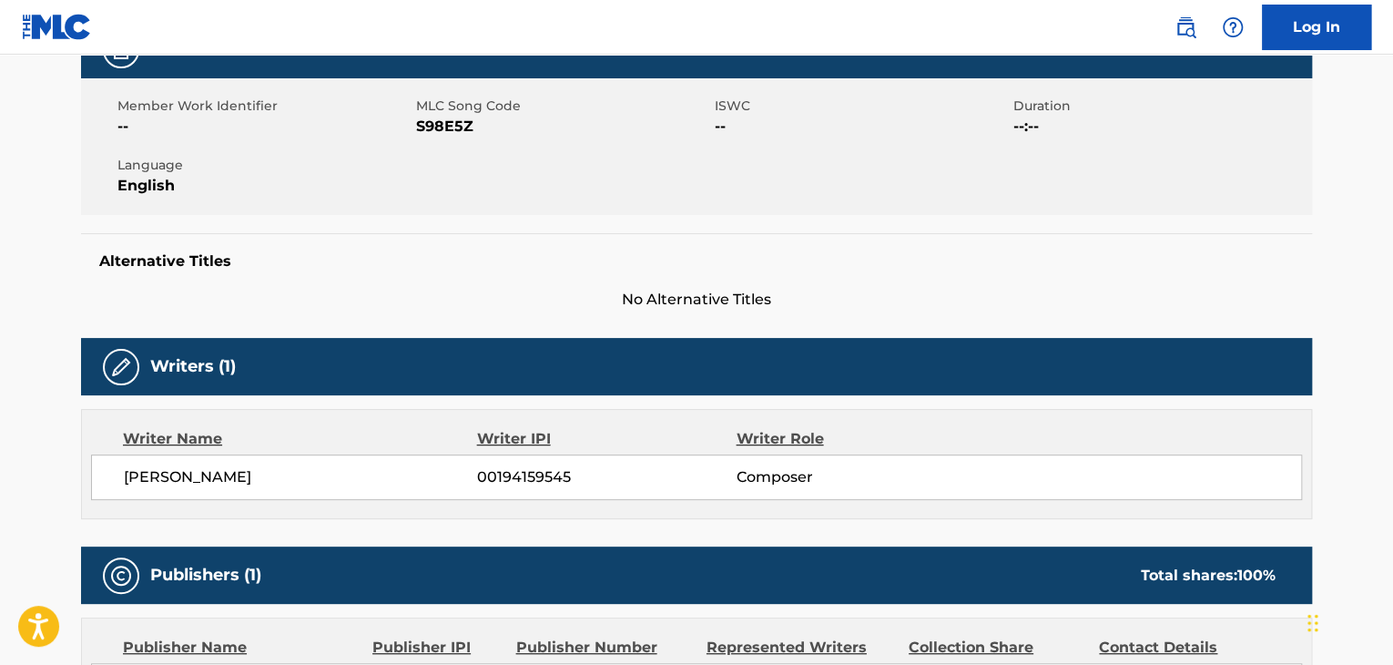
click at [460, 127] on span "S98E5Z" at bounding box center [563, 127] width 294 height 22
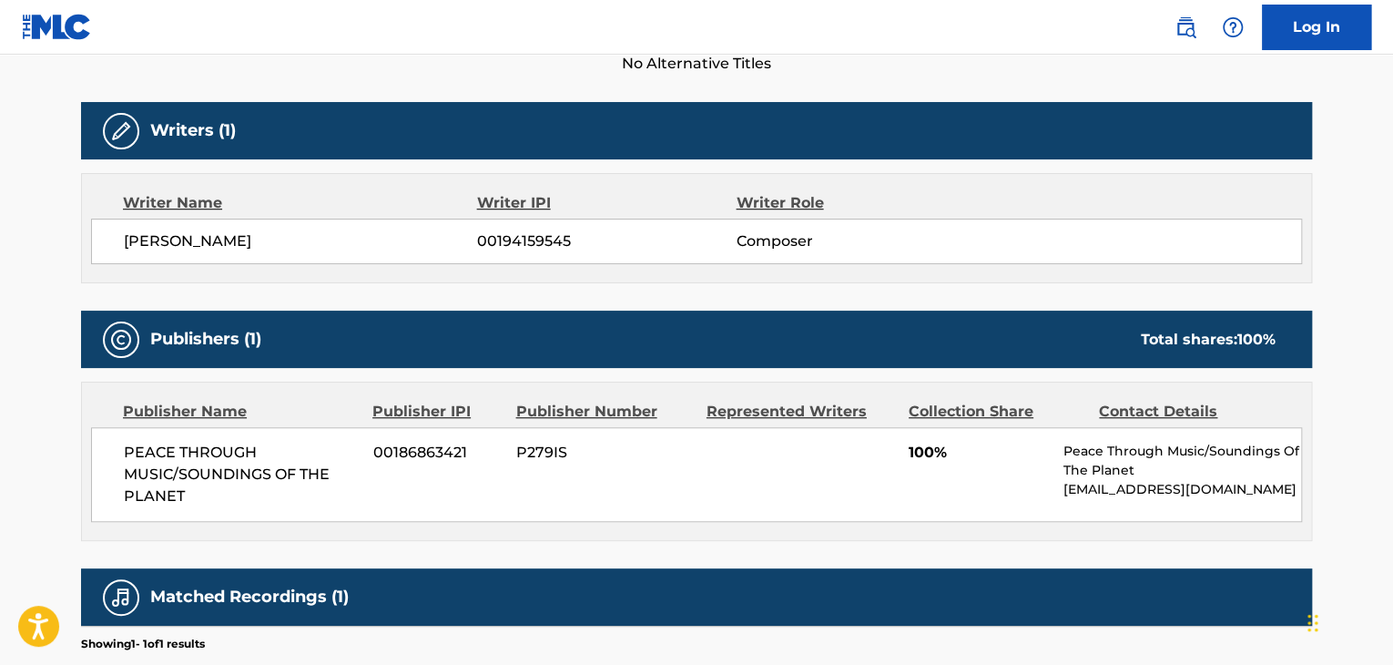
scroll to position [607, 0]
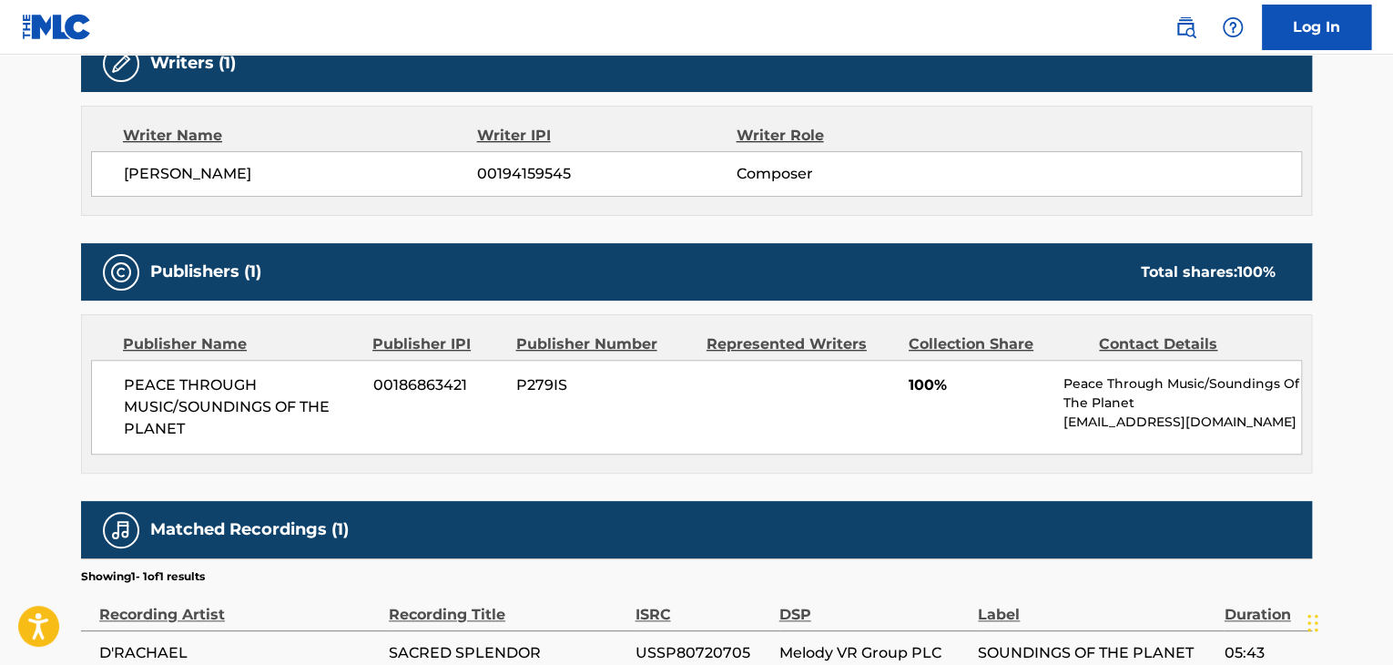
click at [267, 410] on span "PEACE THROUGH MUSIC/SOUNDINGS OF THE PLANET" at bounding box center [242, 407] width 236 height 66
click at [268, 410] on span "PEACE THROUGH MUSIC/SOUNDINGS OF THE PLANET" at bounding box center [242, 407] width 236 height 66
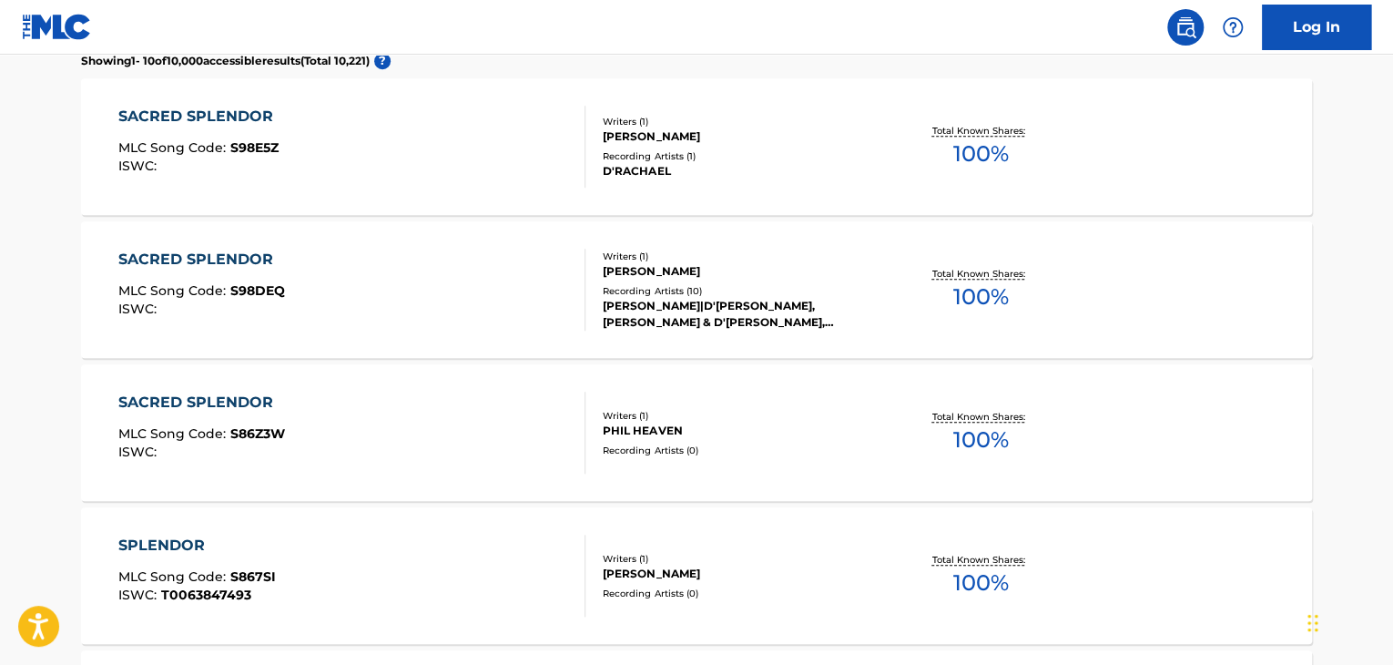
click at [344, 299] on div "SACRED SPLENDOR MLC Song Code : S98DEQ ISWC :" at bounding box center [352, 290] width 468 height 82
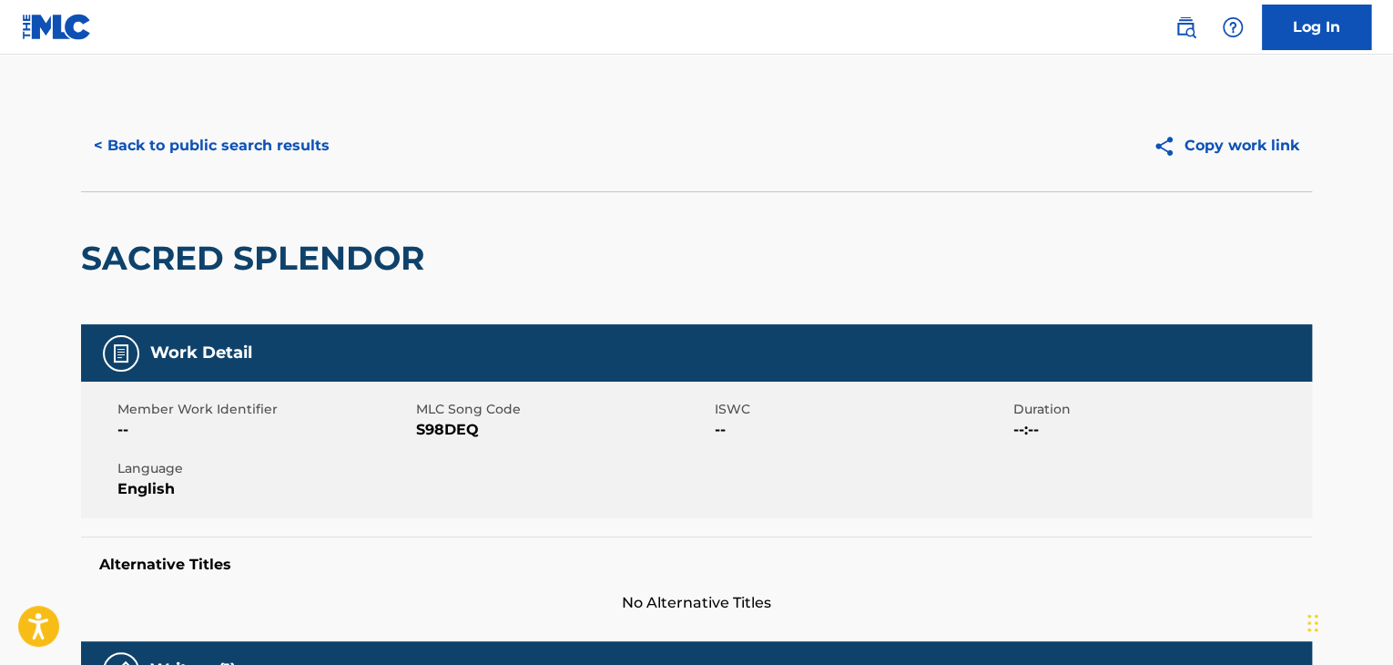
click at [344, 299] on div "SACRED SPLENDOR" at bounding box center [257, 258] width 352 height 132
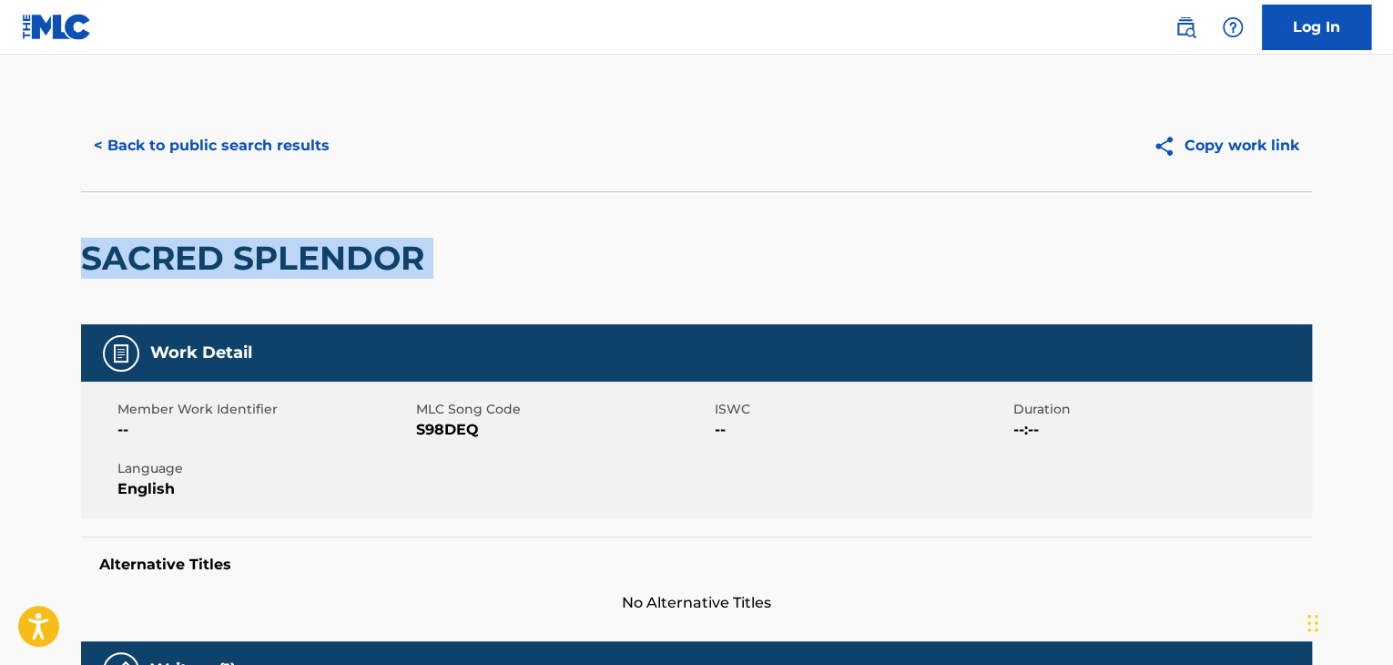
click at [344, 299] on div "SACRED SPLENDOR" at bounding box center [257, 258] width 352 height 132
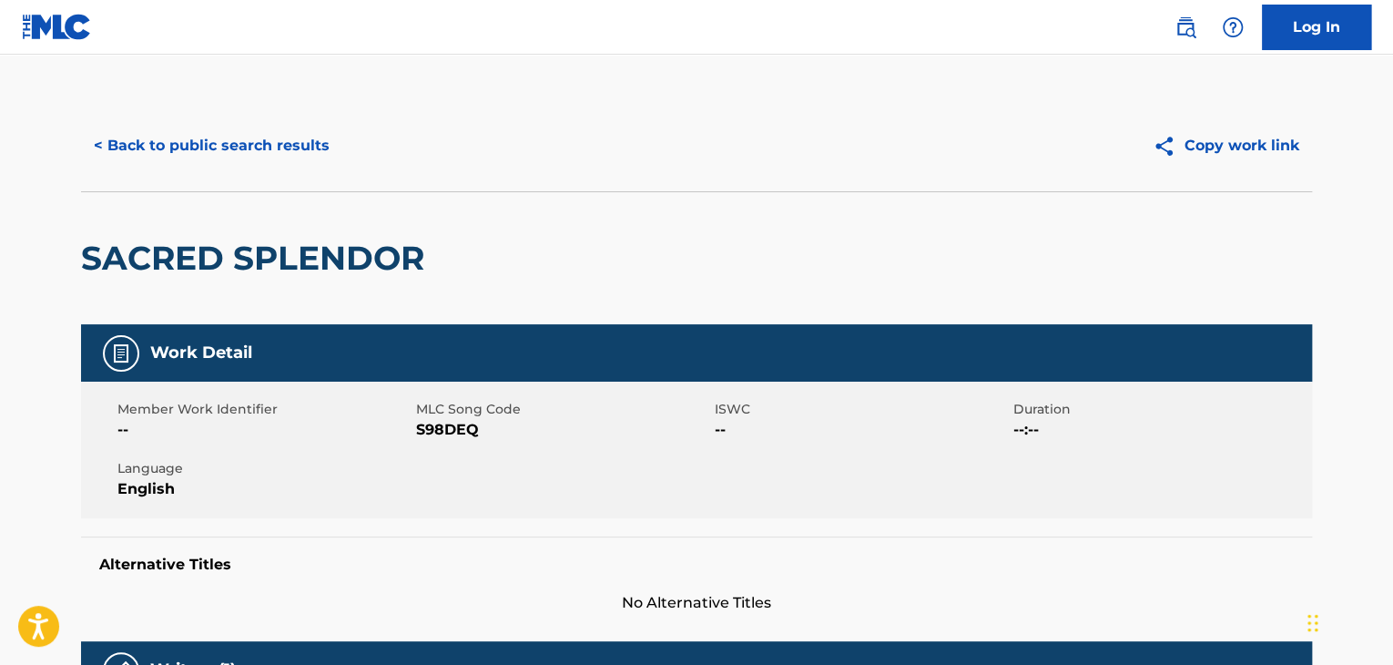
click at [470, 434] on span "S98DEQ" at bounding box center [563, 430] width 294 height 22
click at [265, 137] on button "< Back to public search results" at bounding box center [211, 146] width 261 height 46
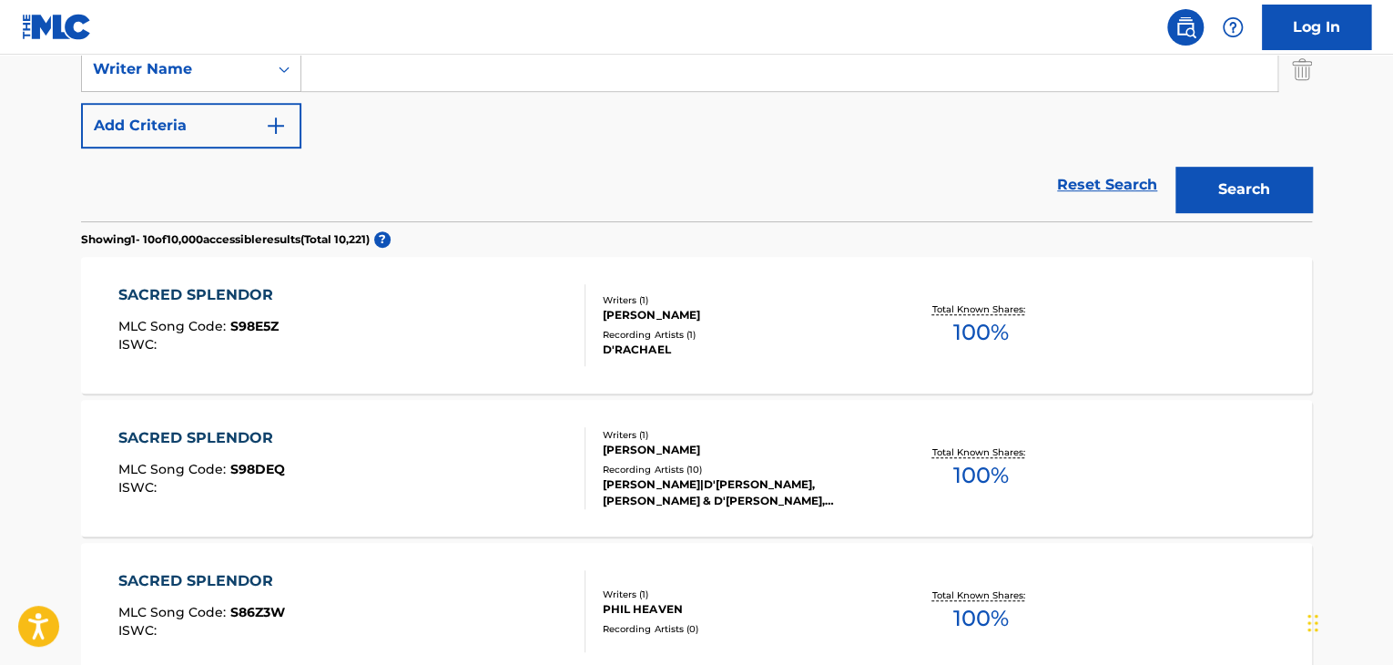
scroll to position [273, 0]
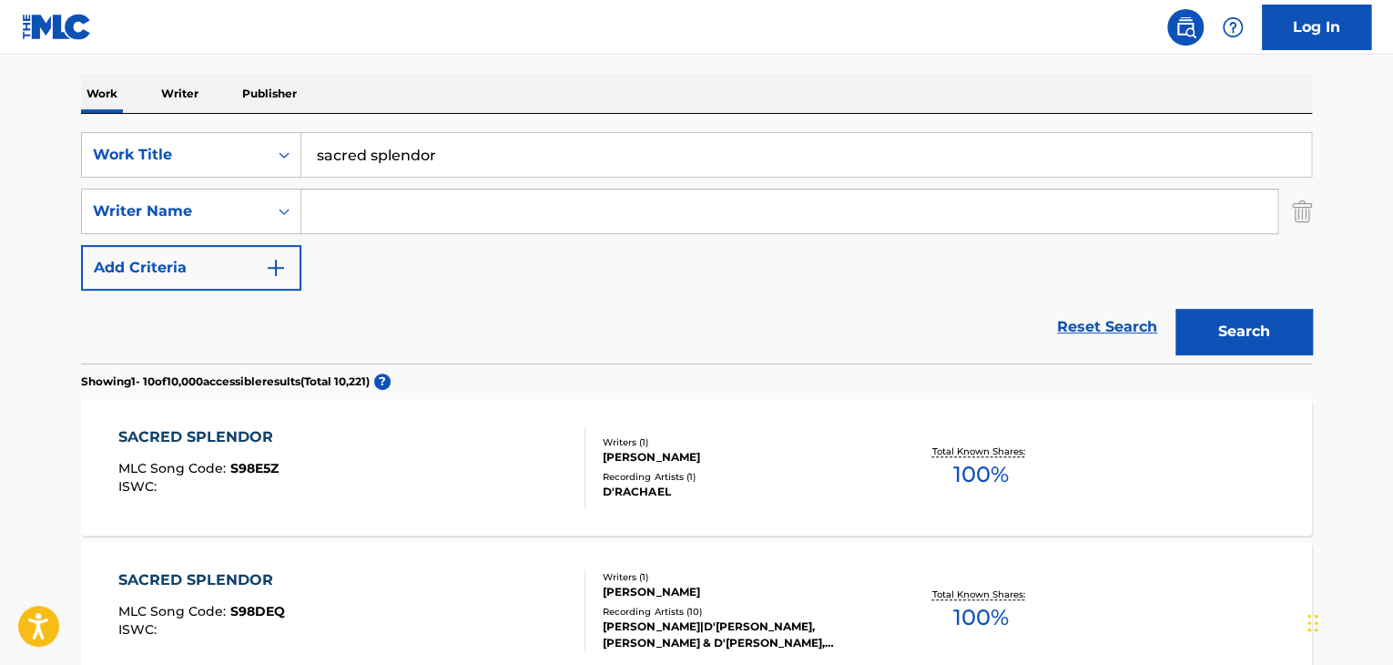
click at [392, 164] on input "sacred splendor" at bounding box center [806, 155] width 1010 height 44
paste input "Sea of Tranquility"
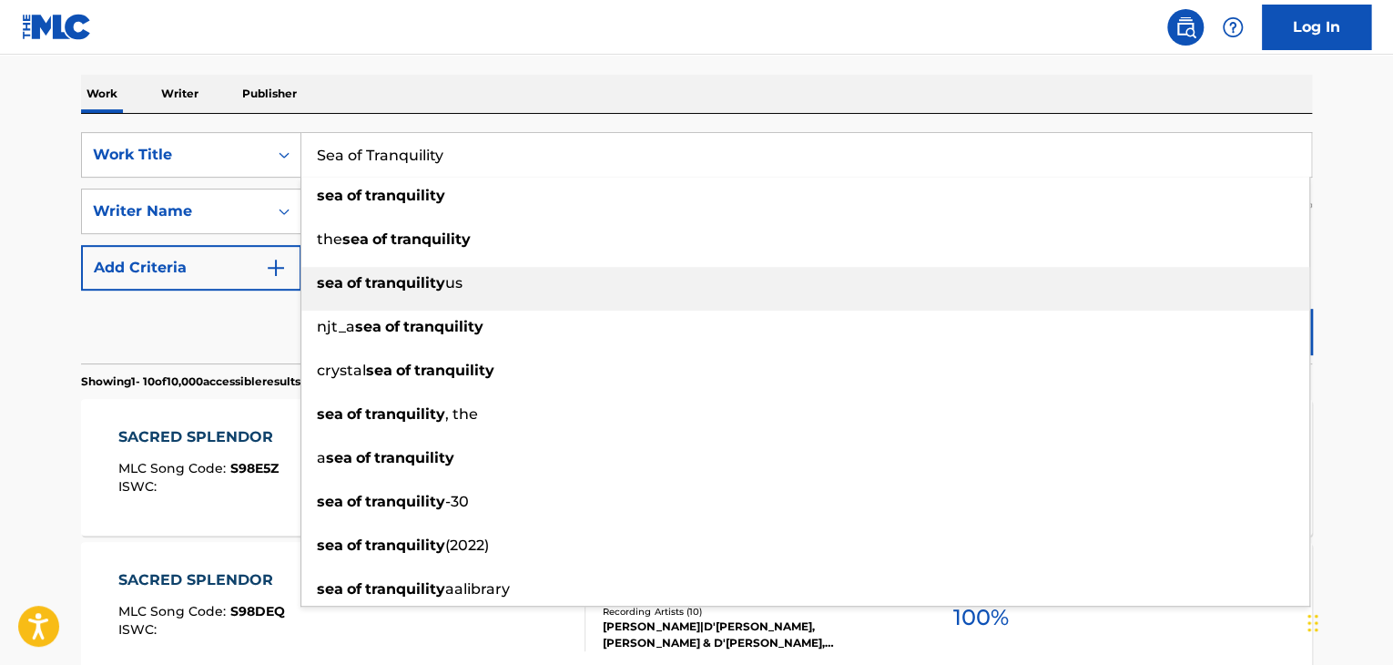
type input "Sea of Tranquility"
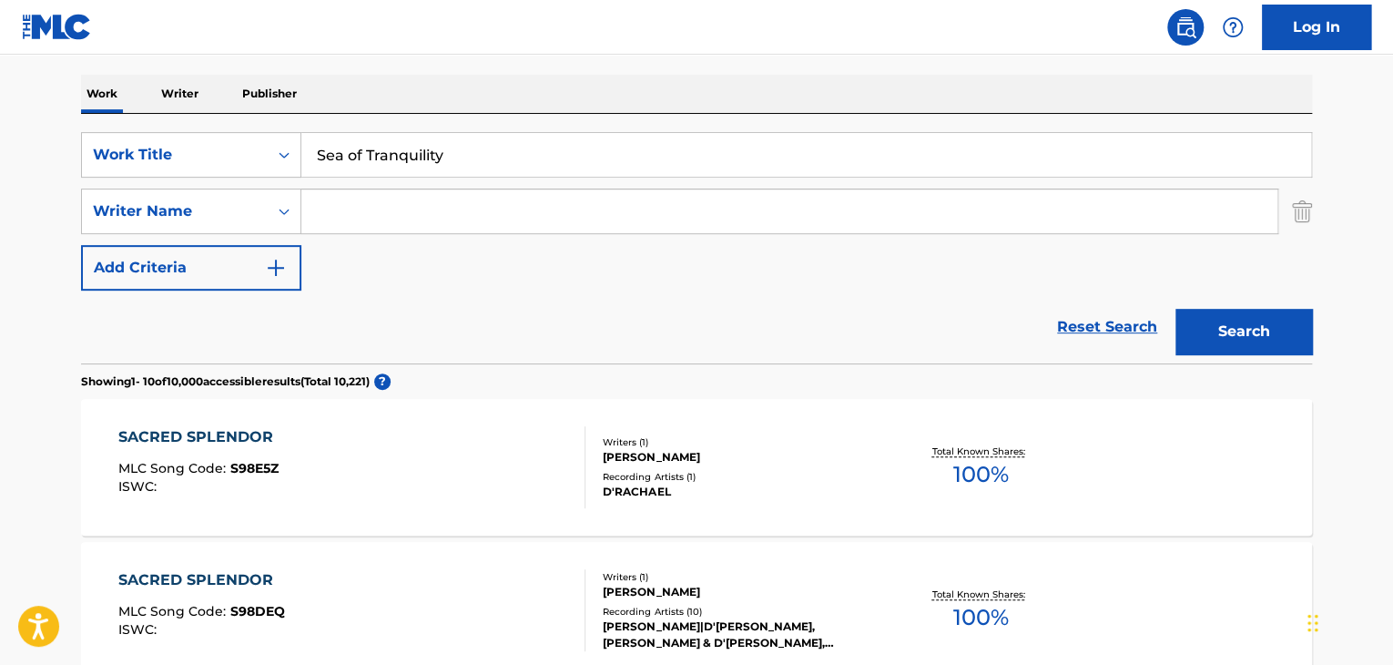
click at [214, 319] on div "Reset Search Search" at bounding box center [696, 327] width 1231 height 73
click at [423, 225] on input "Search Form" at bounding box center [789, 211] width 976 height 44
type input "[PERSON_NAME]"
click at [1176, 309] on button "Search" at bounding box center [1244, 332] width 137 height 46
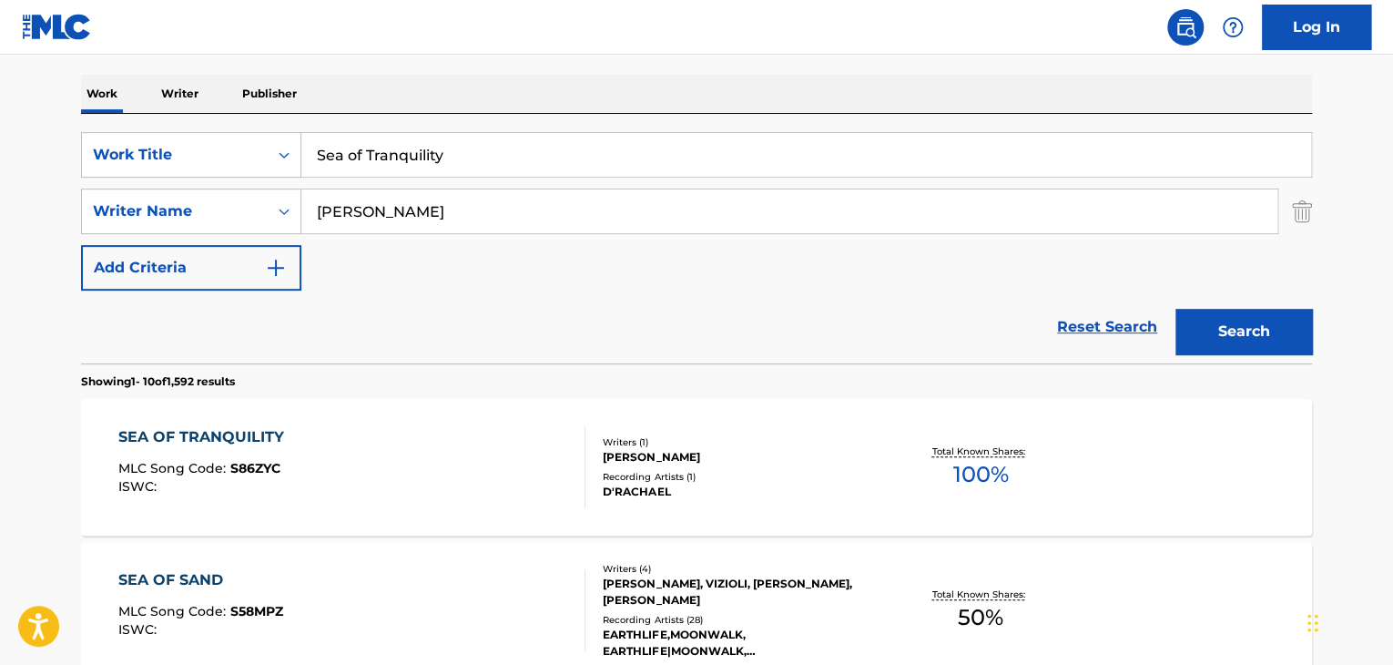
click at [237, 435] on div "SEA OF TRANQUILITY" at bounding box center [205, 437] width 175 height 22
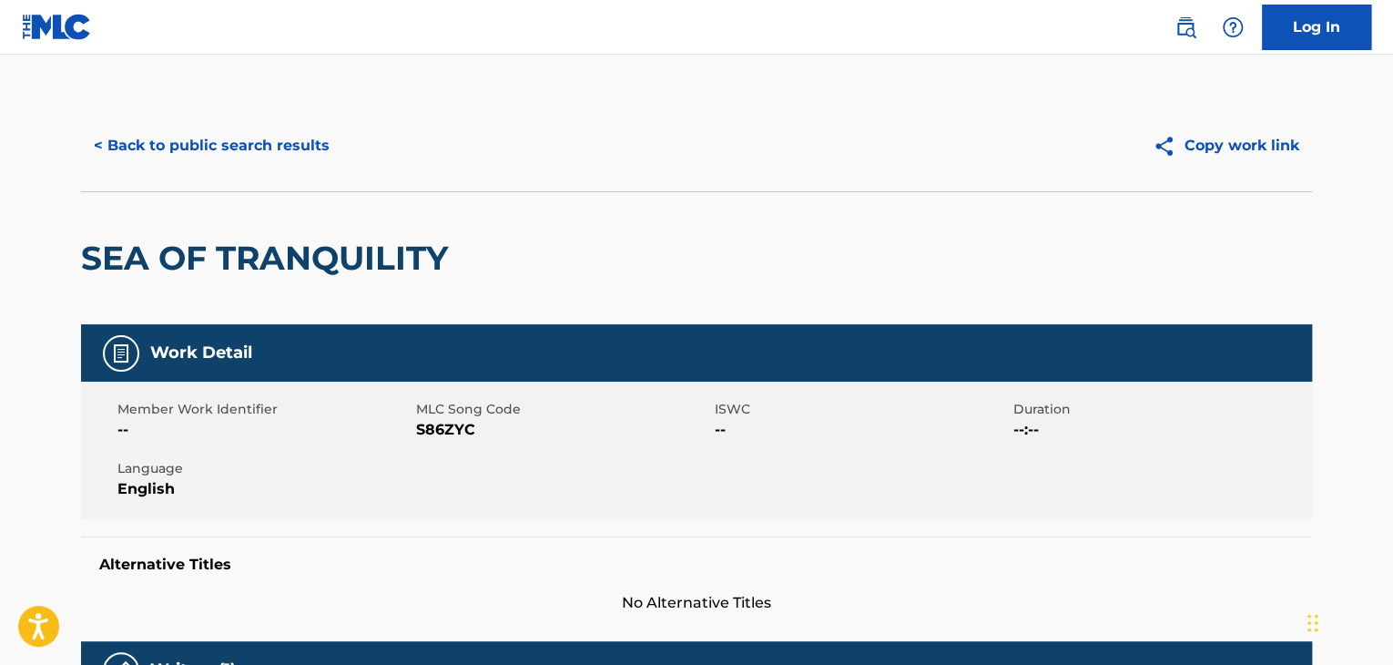
click at [436, 430] on span "S86ZYC" at bounding box center [563, 430] width 294 height 22
click at [155, 147] on button "< Back to public search results" at bounding box center [211, 146] width 261 height 46
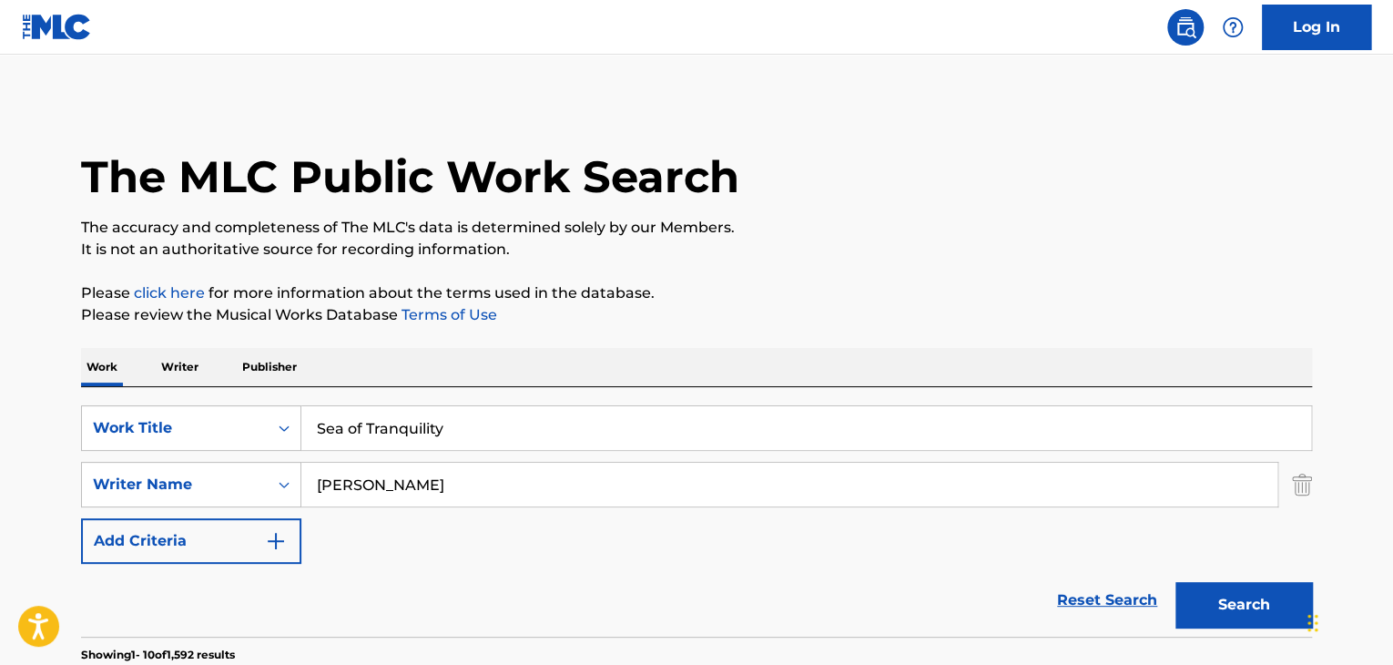
scroll to position [273, 0]
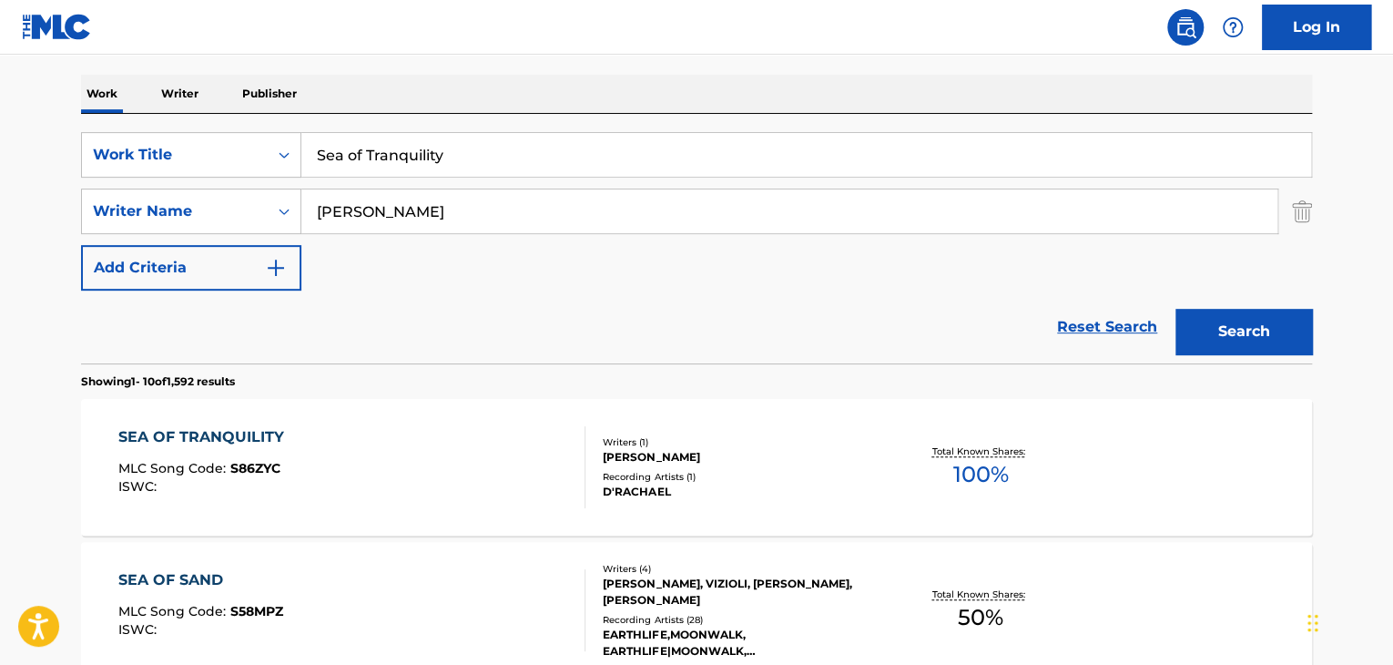
click at [373, 199] on input "[PERSON_NAME]" at bounding box center [789, 211] width 976 height 44
paste input "[PERSON_NAME]"
type input "[PERSON_NAME]"
click at [1274, 351] on button "Search" at bounding box center [1244, 332] width 137 height 46
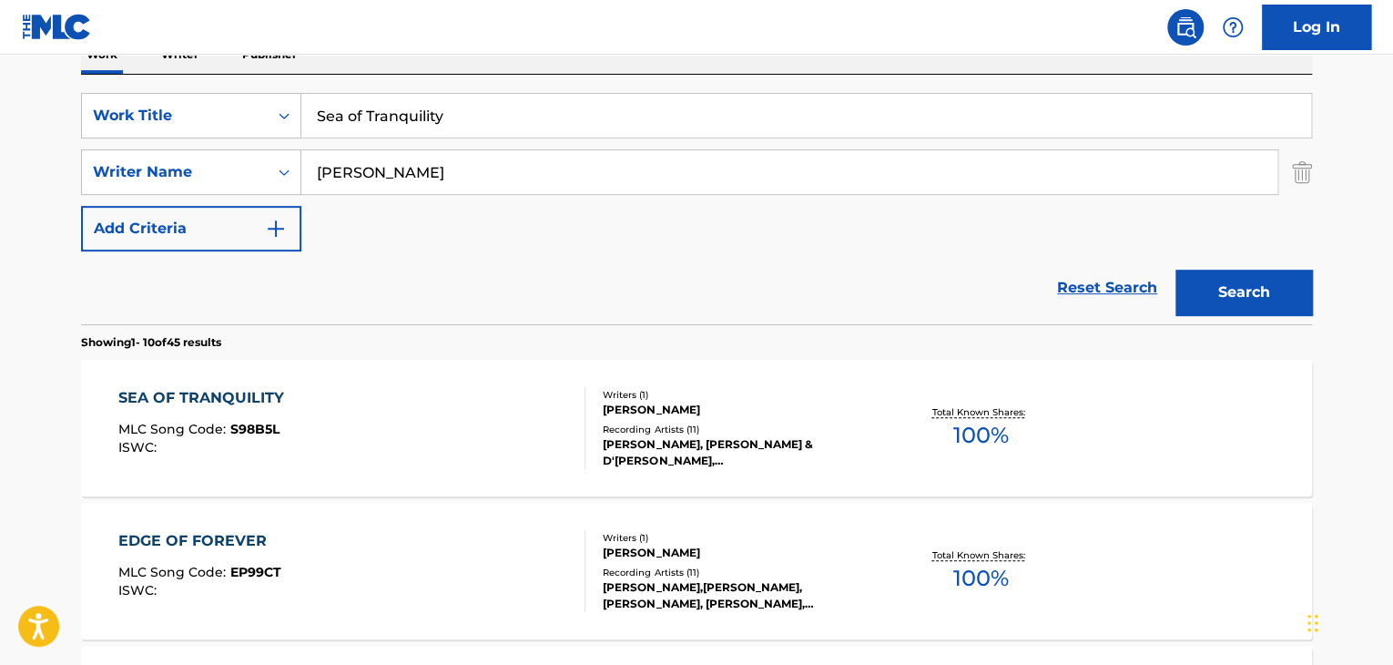
scroll to position [334, 0]
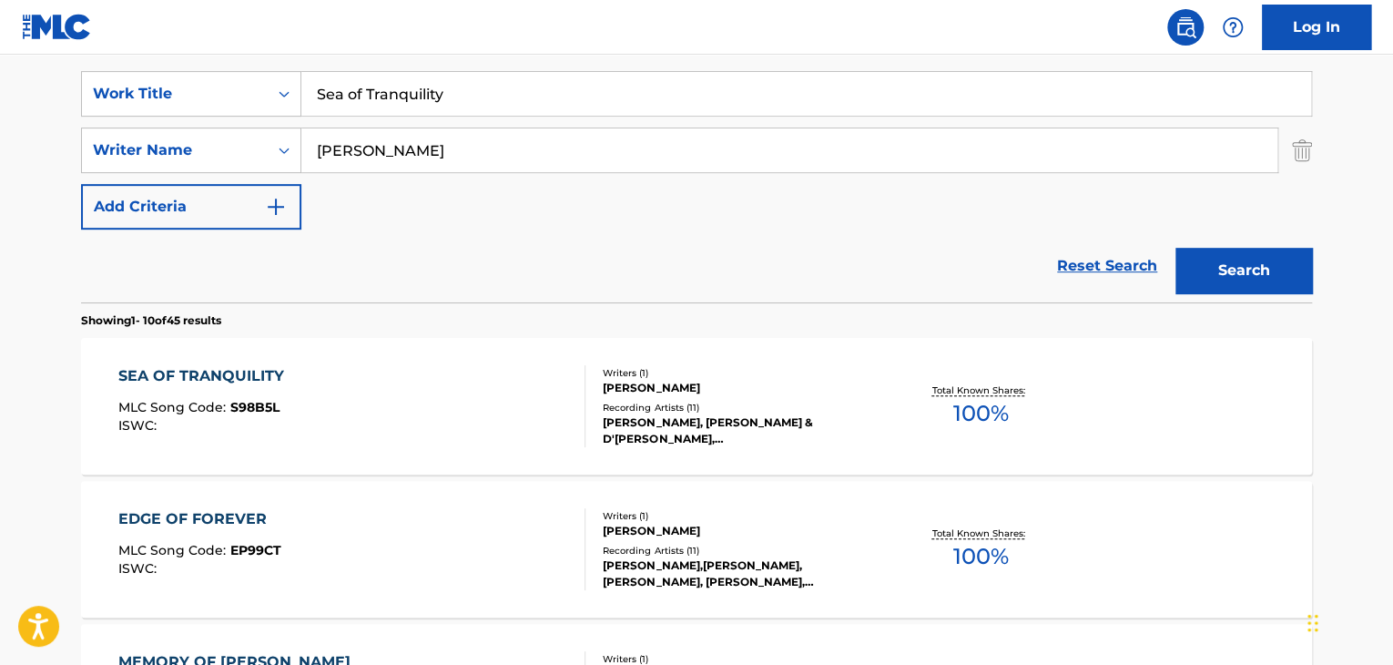
click at [260, 379] on div "SEA OF TRANQUILITY" at bounding box center [205, 376] width 175 height 22
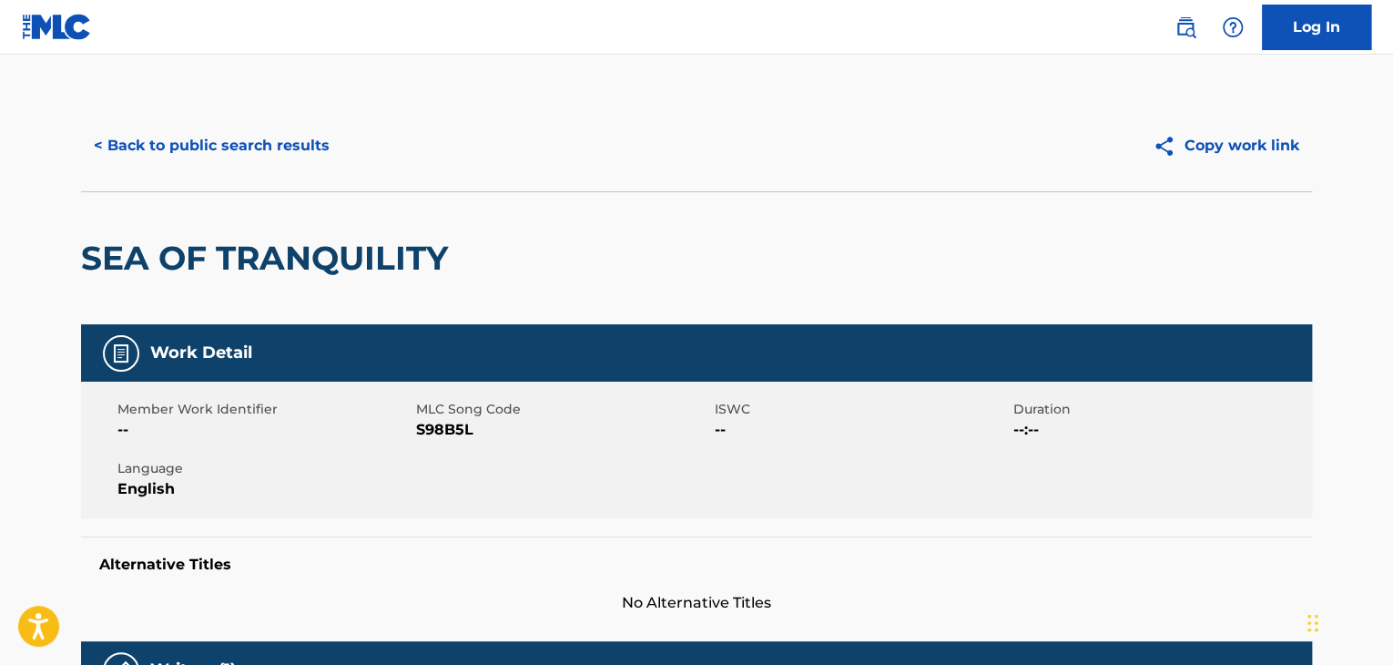
click at [457, 452] on div "Member Work Identifier -- MLC Song Code S98B5L ISWC -- Duration --:-- Language …" at bounding box center [696, 450] width 1231 height 137
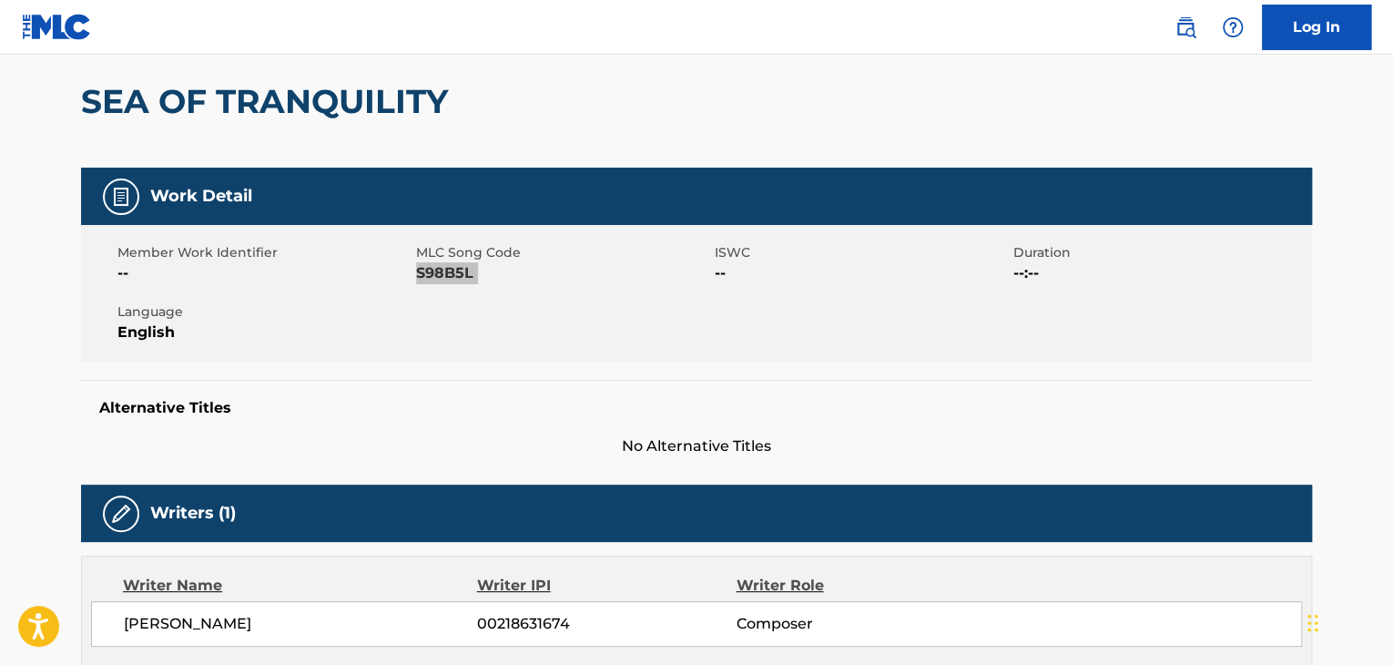
scroll to position [424, 0]
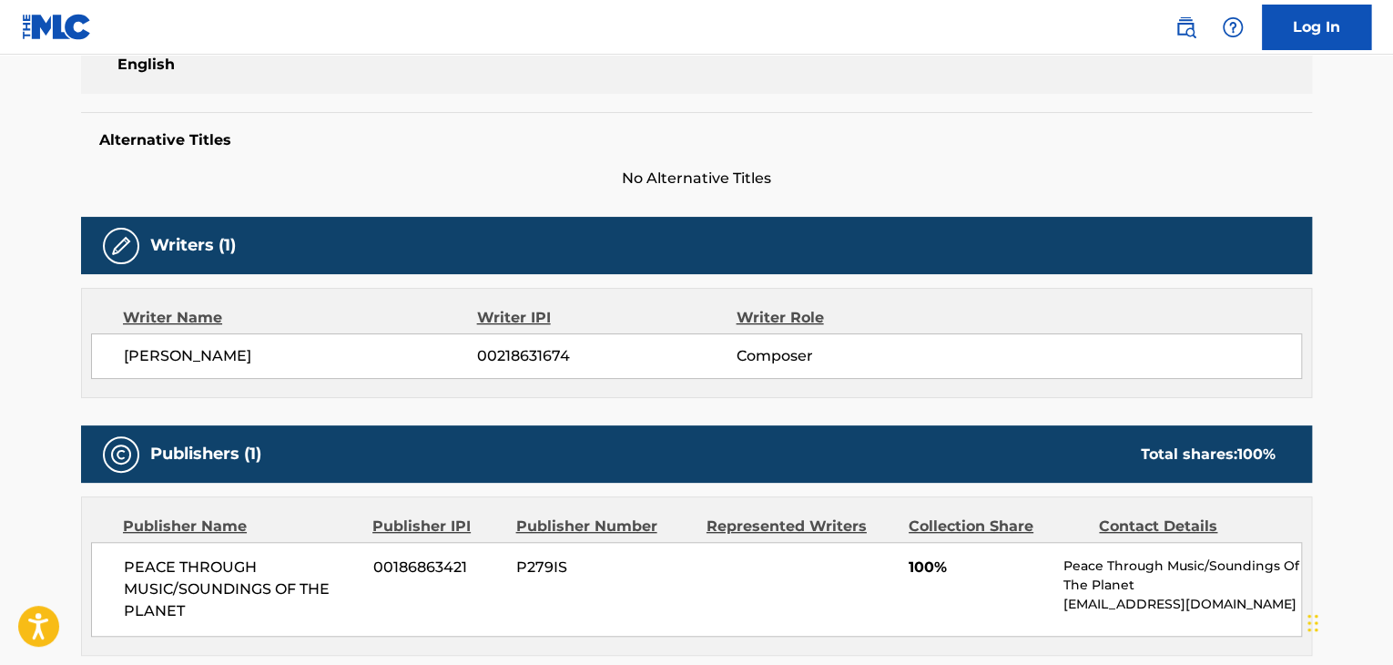
click at [223, 596] on span "PEACE THROUGH MUSIC/SOUNDINGS OF THE PLANET" at bounding box center [242, 589] width 236 height 66
click at [222, 596] on span "PEACE THROUGH MUSIC/SOUNDINGS OF THE PLANET" at bounding box center [242, 589] width 236 height 66
